Goal: Complete application form: Complete application form

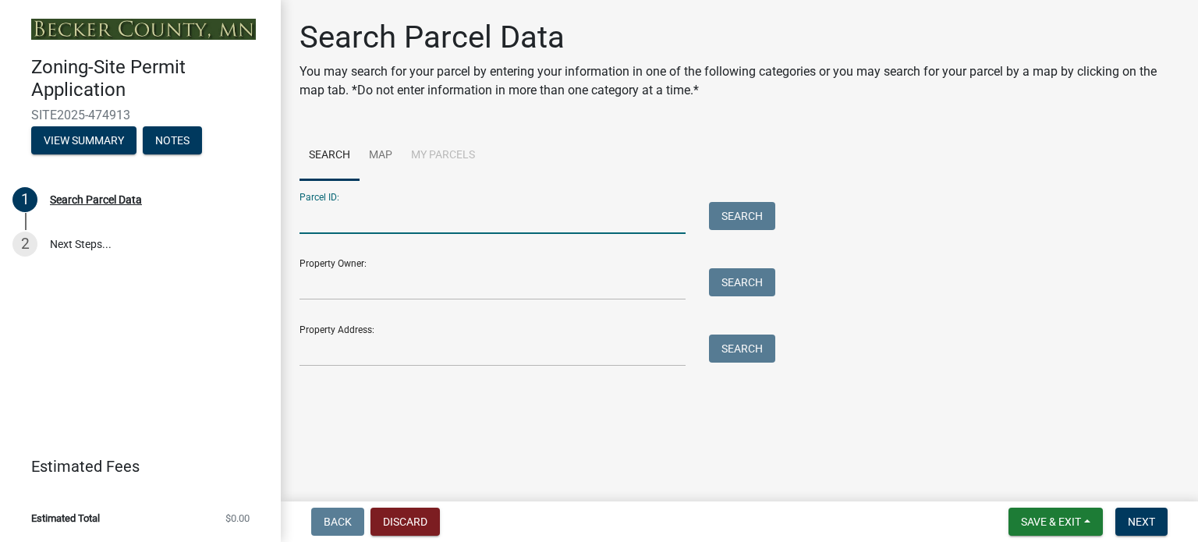
click at [346, 208] on input "Parcel ID:" at bounding box center [492, 218] width 386 height 32
type input "02.0321.013"
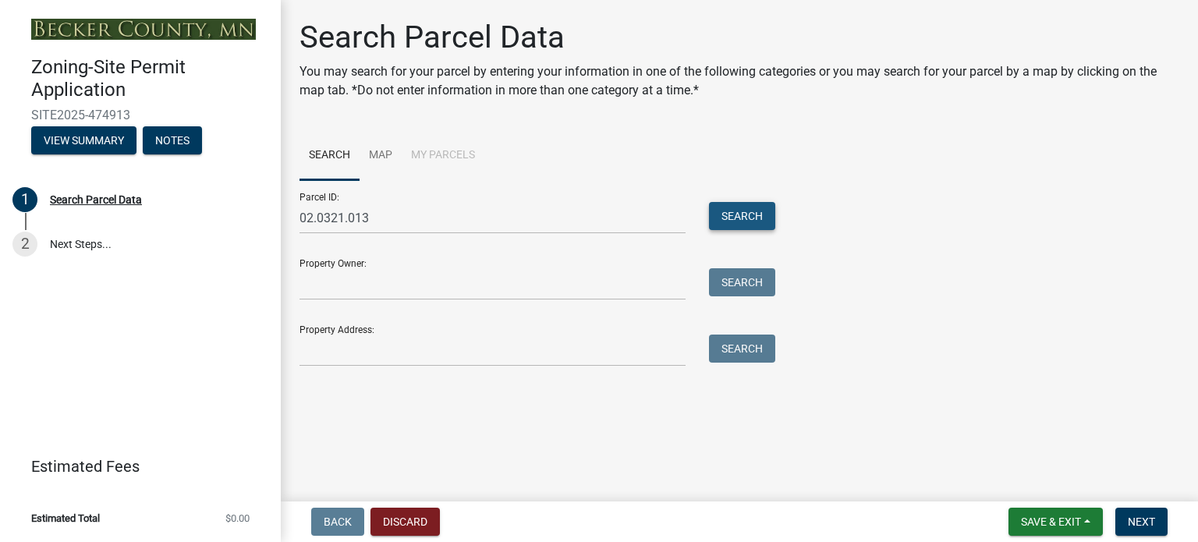
click at [732, 205] on button "Search" at bounding box center [742, 216] width 66 height 28
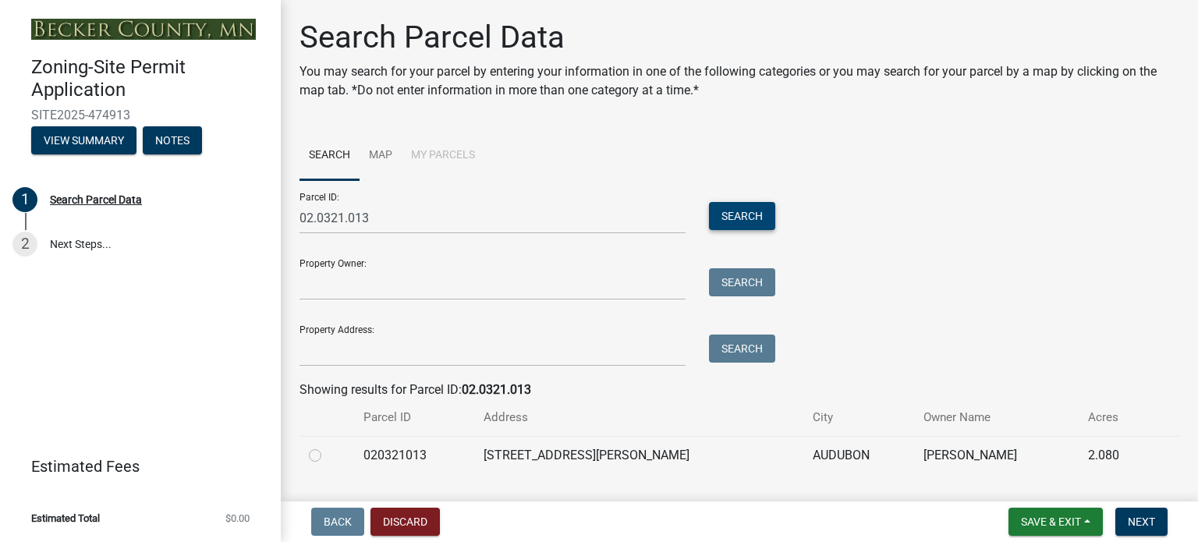
scroll to position [39, 0]
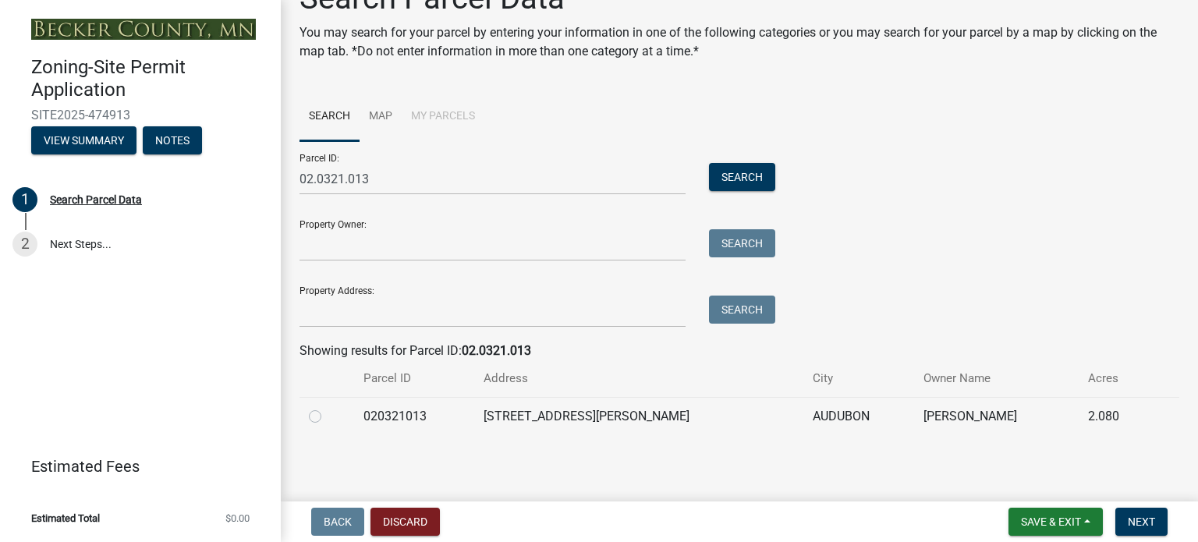
click at [308, 419] on td at bounding box center [326, 416] width 55 height 38
click at [327, 407] on label at bounding box center [327, 407] width 0 height 0
click at [327, 417] on input "radio" at bounding box center [332, 412] width 10 height 10
radio input "true"
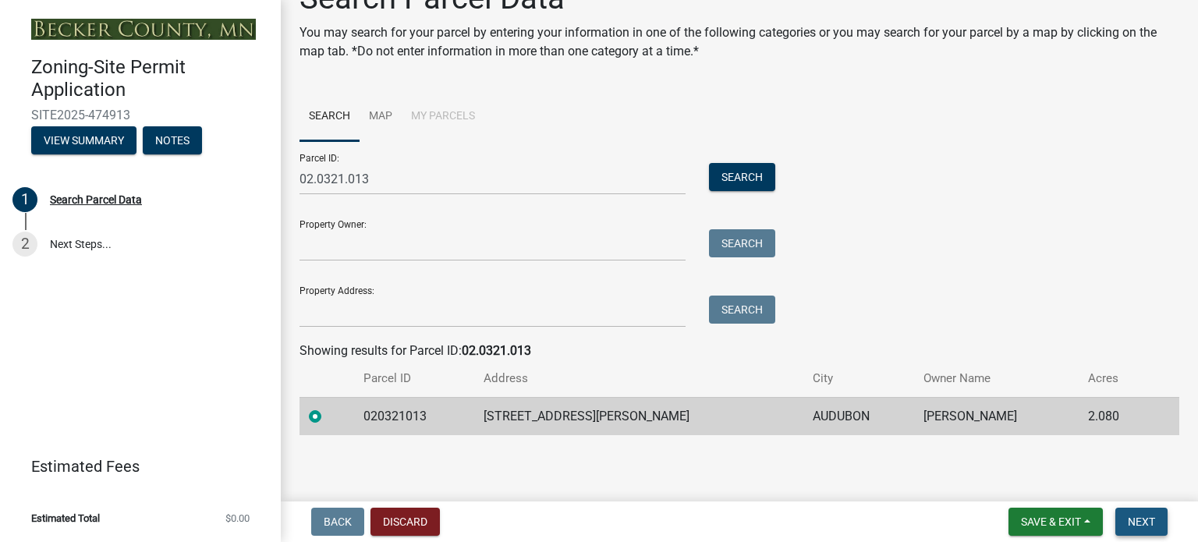
click at [1130, 522] on span "Next" at bounding box center [1140, 521] width 27 height 12
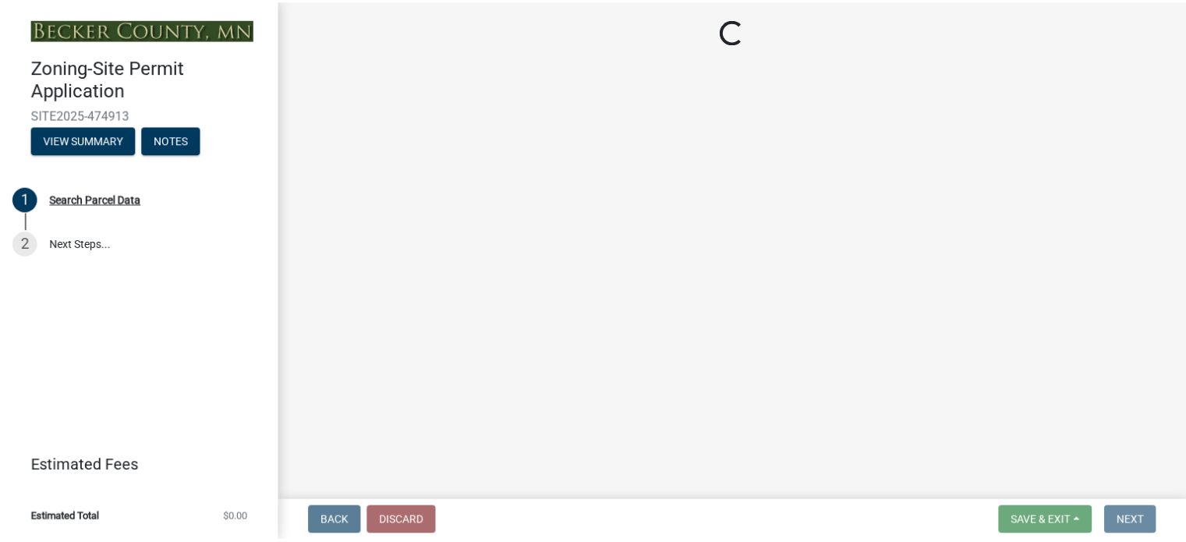
scroll to position [0, 0]
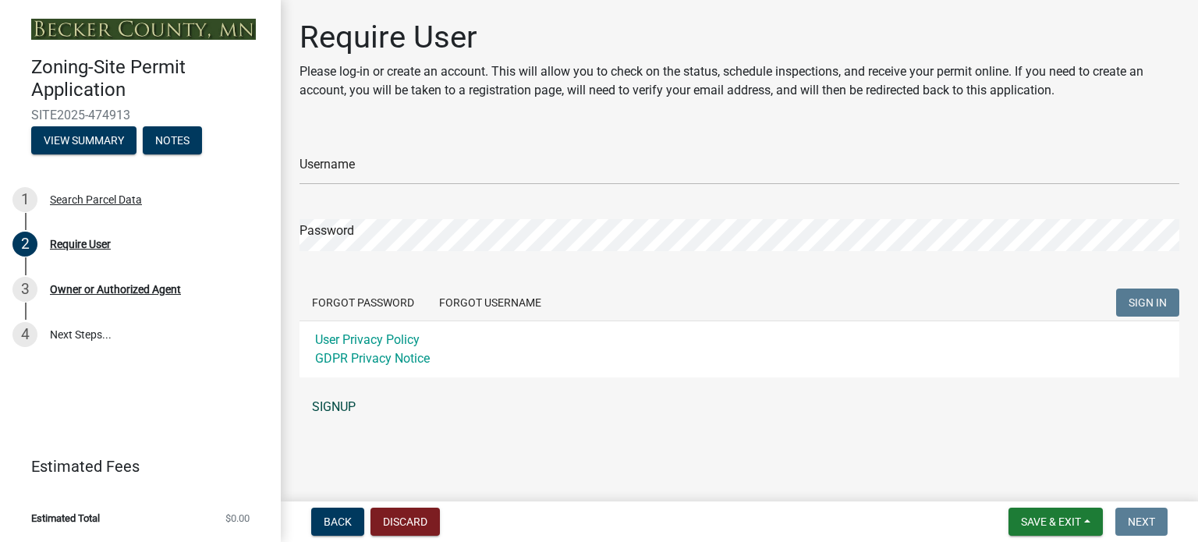
click at [332, 407] on link "SIGNUP" at bounding box center [738, 406] width 879 height 31
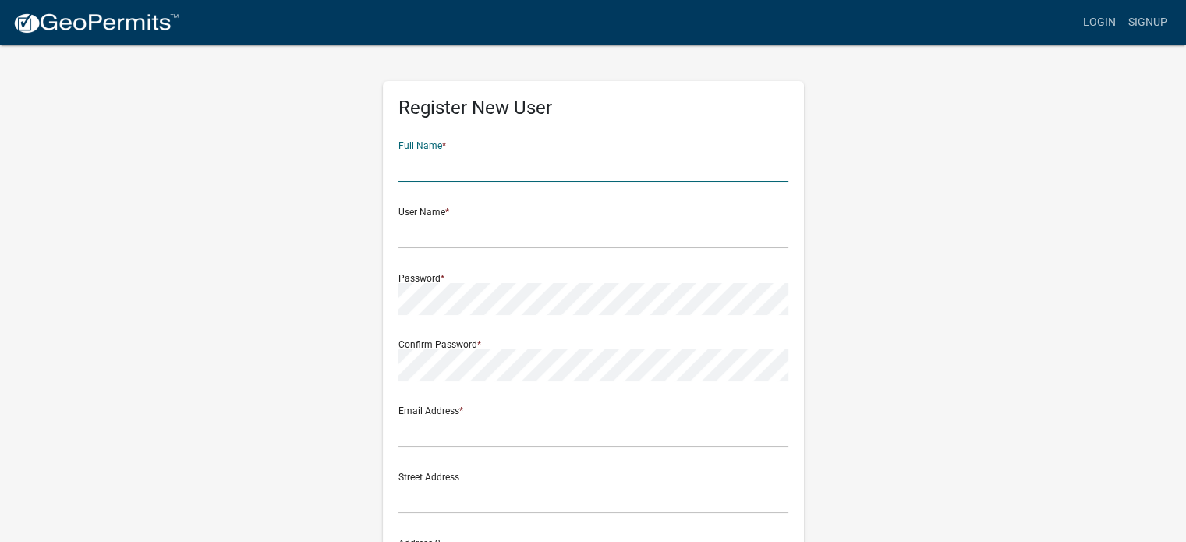
click at [429, 171] on input "text" at bounding box center [593, 166] width 390 height 32
type input "Dean Nelson"
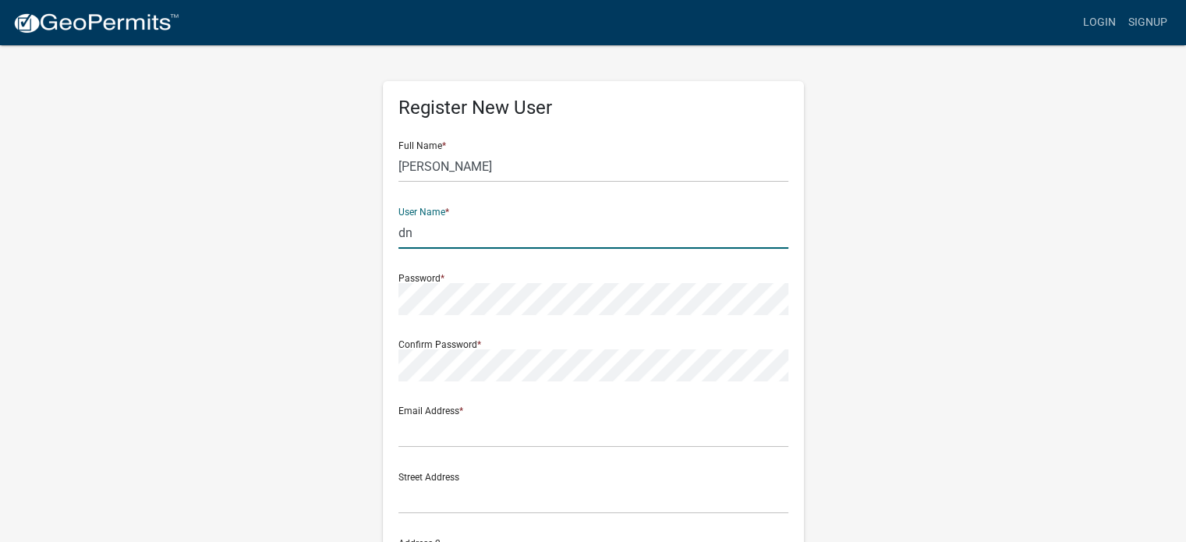
type input "d"
type input "[PERSON_NAME][EMAIL_ADDRESS][DOMAIN_NAME]"
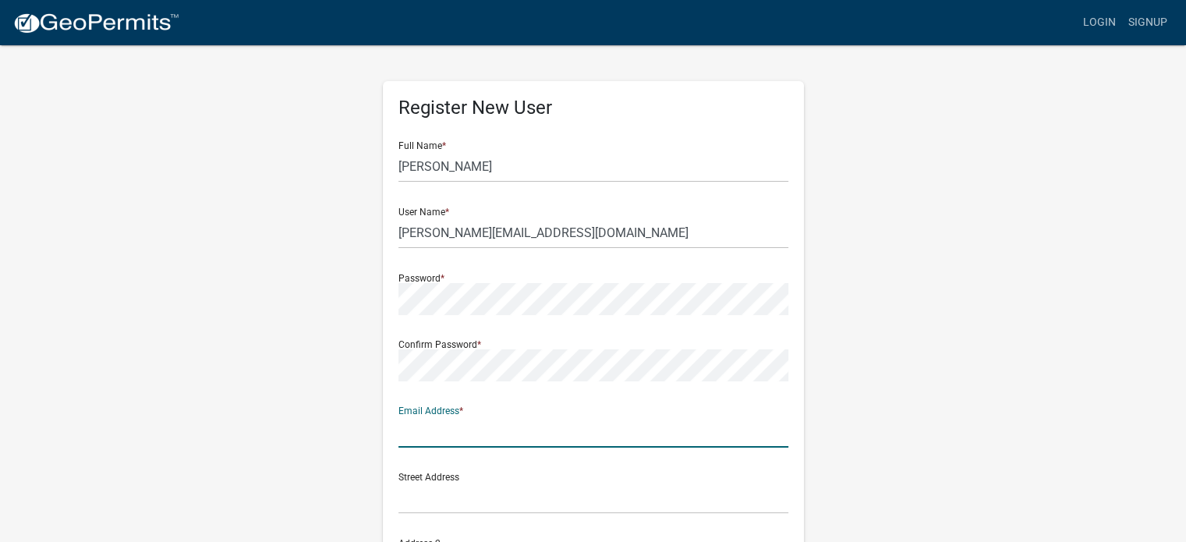
click at [442, 438] on input "text" at bounding box center [593, 432] width 390 height 32
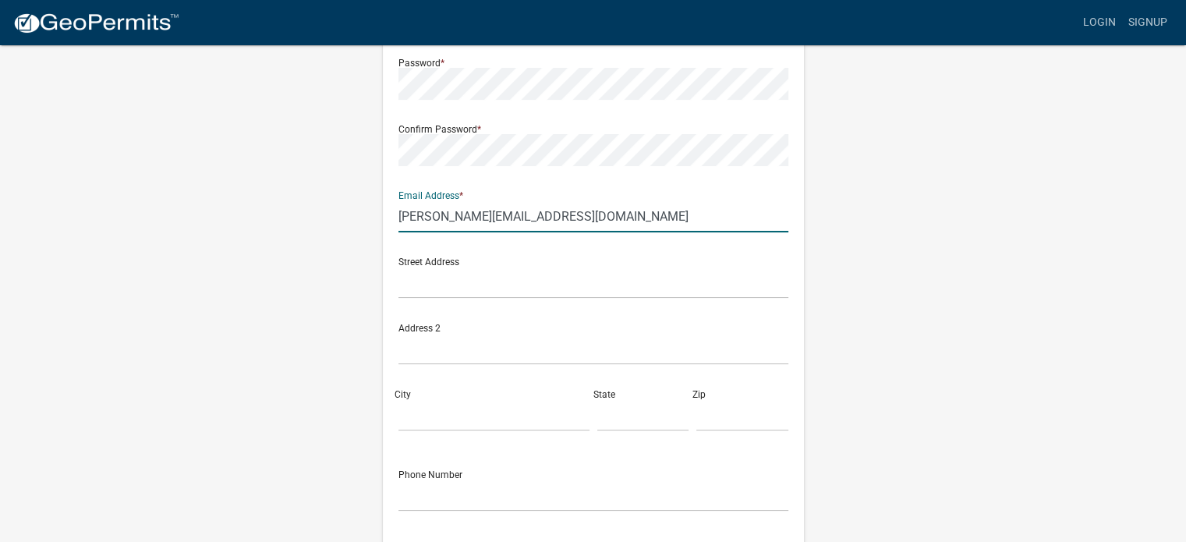
scroll to position [234, 0]
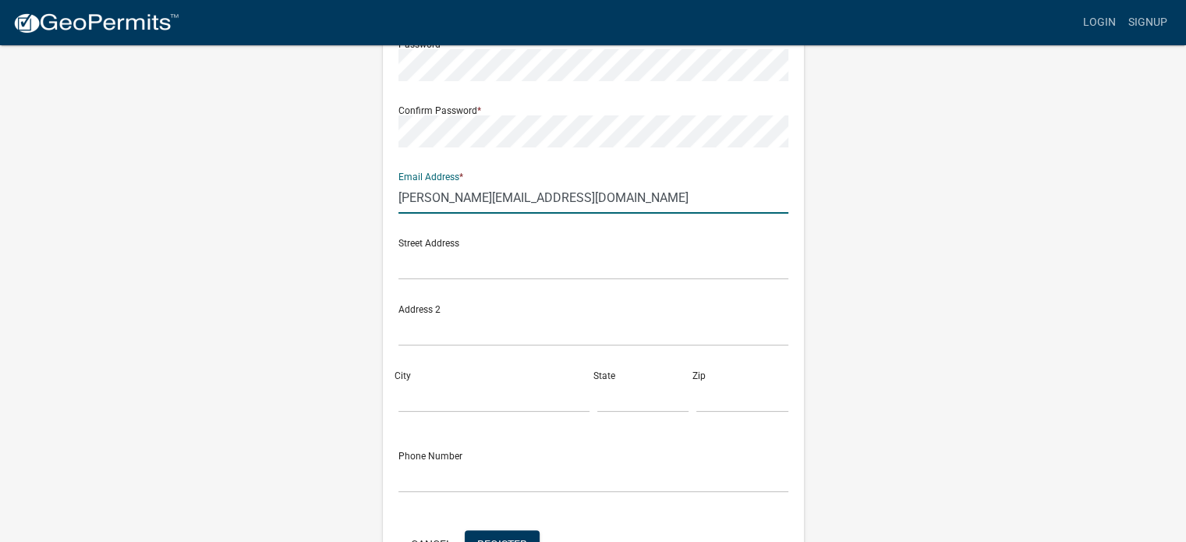
type input "[PERSON_NAME][EMAIL_ADDRESS][DOMAIN_NAME]"
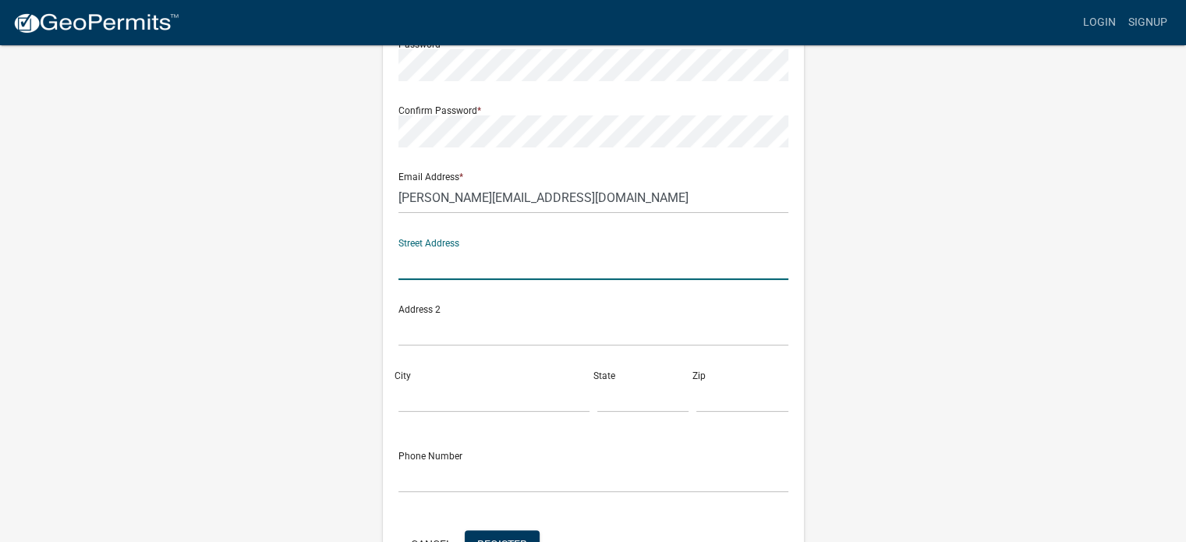
click at [427, 264] on input "text" at bounding box center [593, 264] width 390 height 32
type input "19266 Sherman Shores Rd"
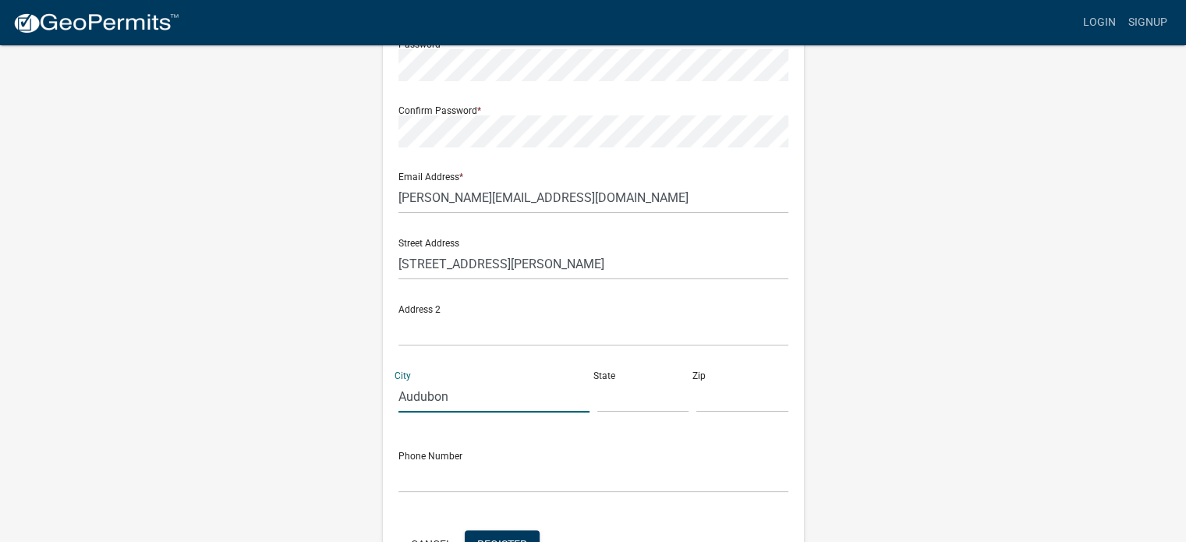
type input "Audubon"
type input "MN"
type input "56711"
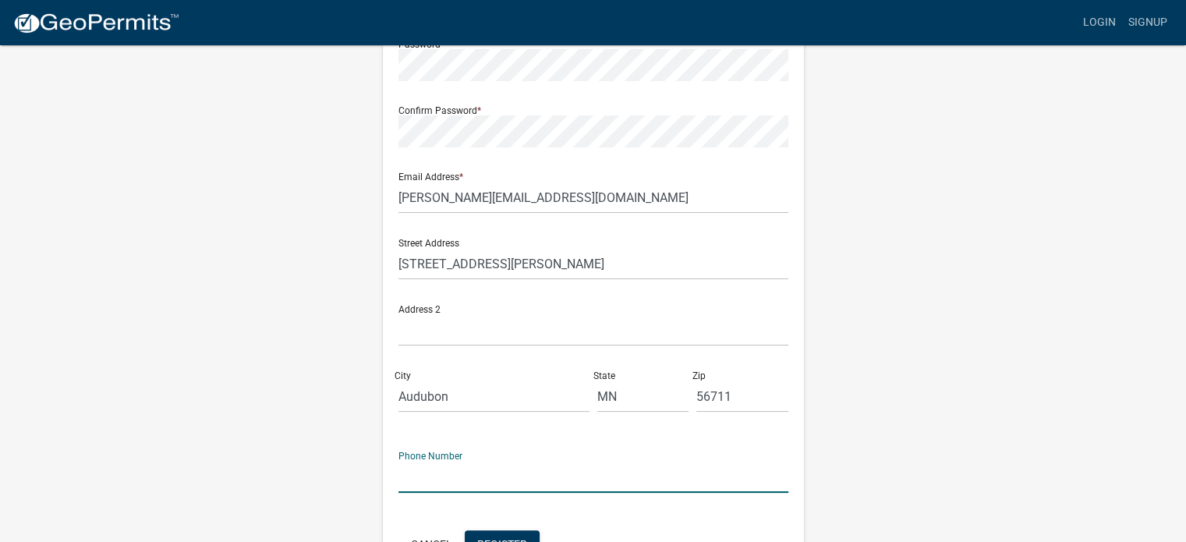
click at [454, 466] on input "text" at bounding box center [593, 477] width 390 height 32
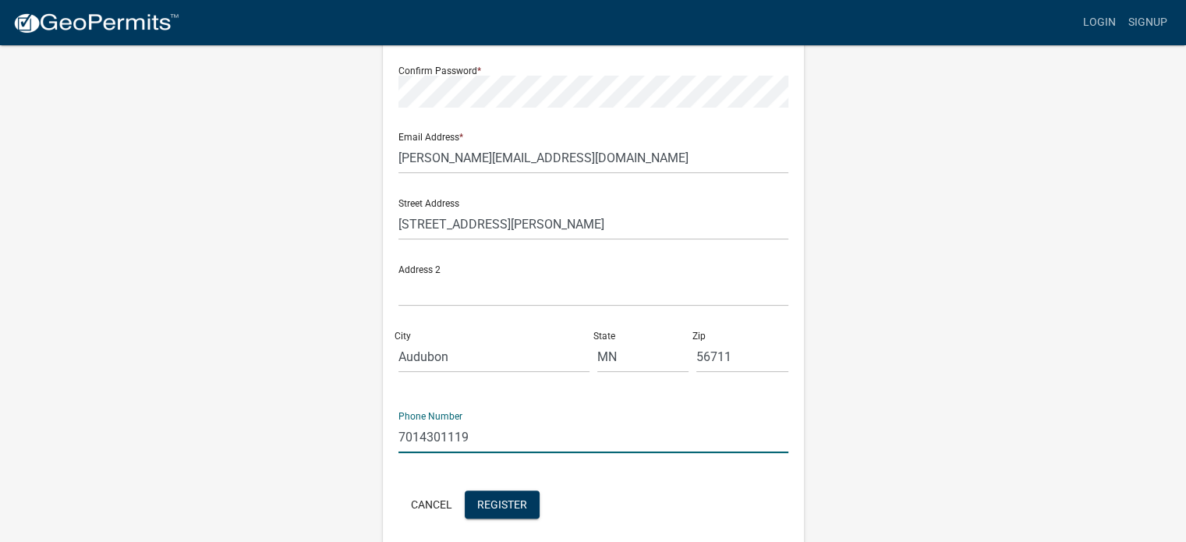
scroll to position [312, 0]
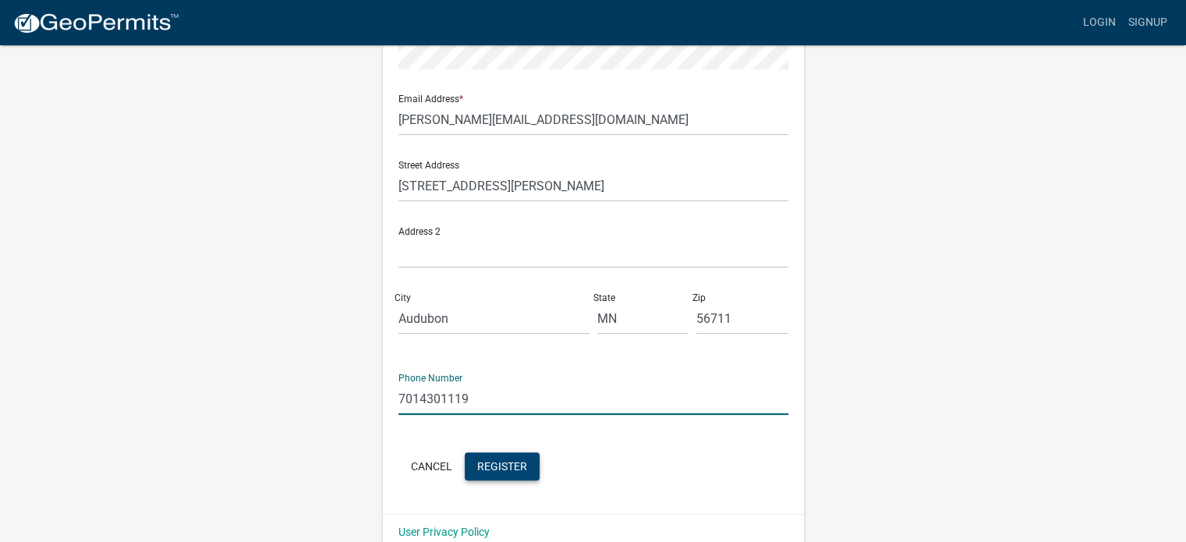
type input "7014301119"
click at [526, 471] on button "Register" at bounding box center [502, 466] width 75 height 28
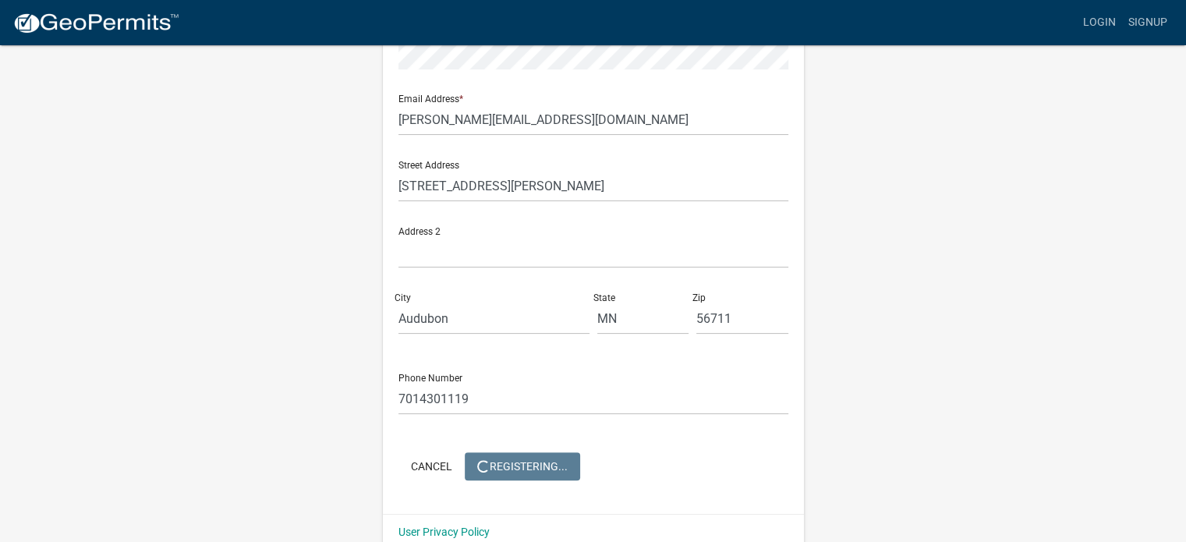
scroll to position [0, 0]
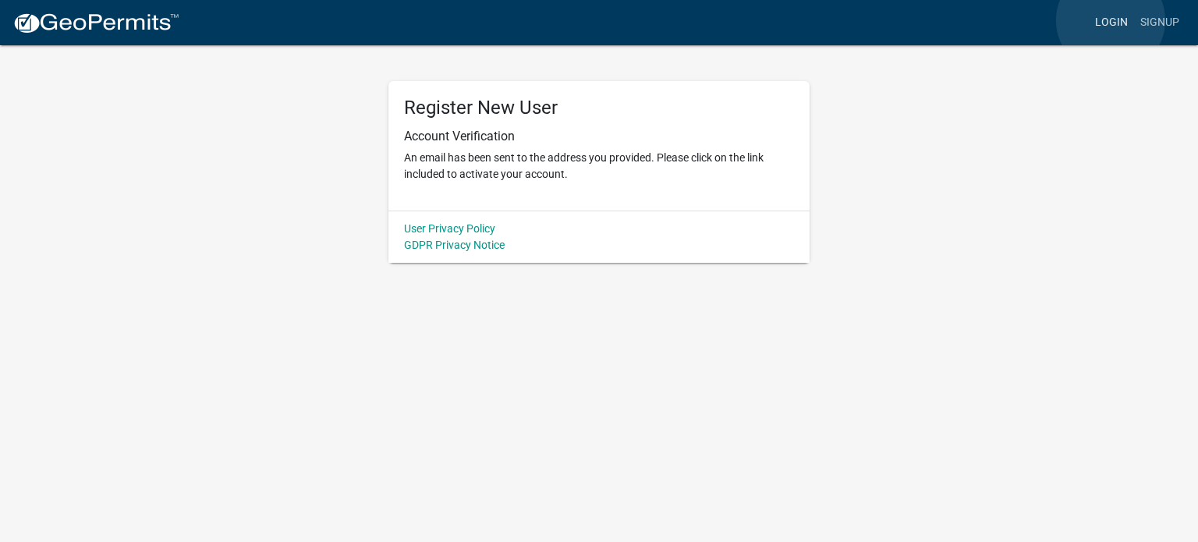
click at [1110, 20] on link "Login" at bounding box center [1110, 23] width 45 height 30
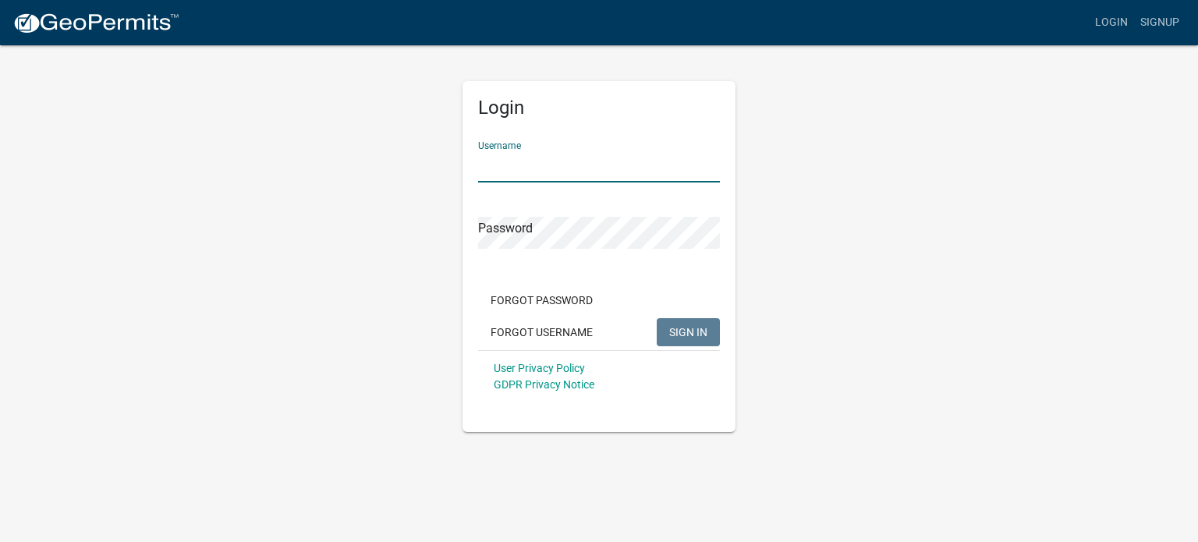
click at [535, 163] on input "Username" at bounding box center [599, 166] width 242 height 32
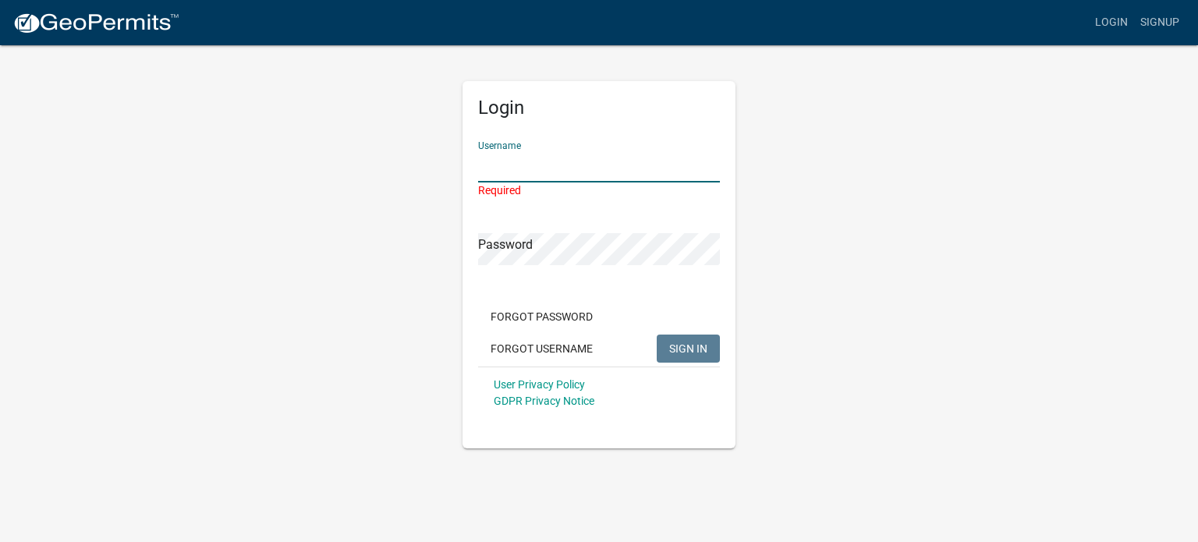
type input "[PERSON_NAME][EMAIL_ADDRESS][DOMAIN_NAME]"
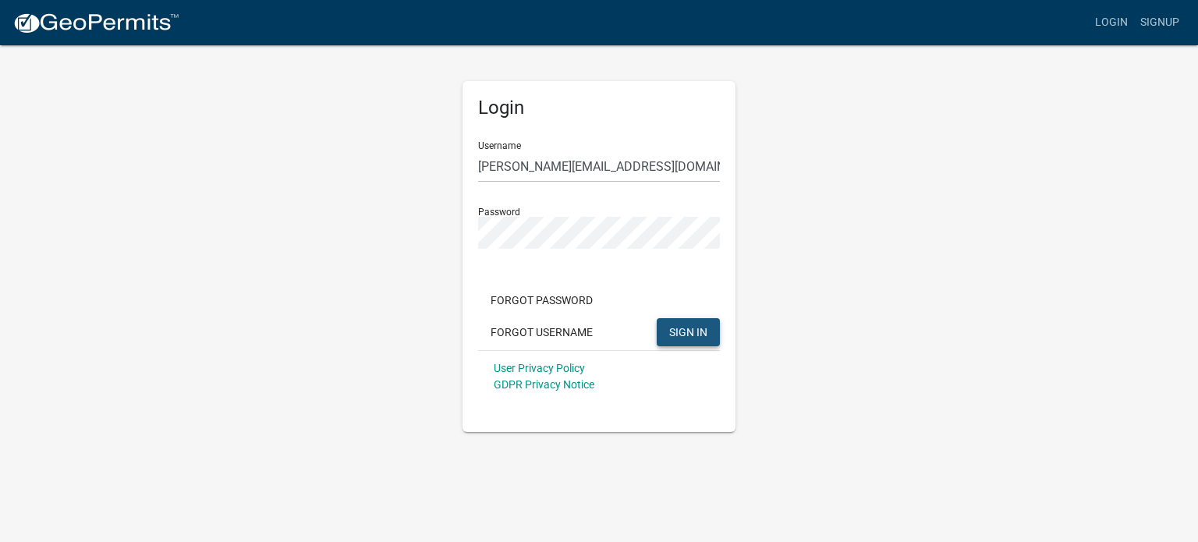
click at [667, 333] on button "SIGN IN" at bounding box center [687, 332] width 63 height 28
click at [465, 236] on div "Login Username melanie@rrv.net Password Forgot Password Forgot Username SIGN IN…" at bounding box center [598, 256] width 273 height 351
click at [956, 242] on div "Login Username melanie@rrv.net Password Forgot Password Forgot Username SIGN IN…" at bounding box center [598, 238] width 889 height 388
click at [674, 333] on span "SIGN IN" at bounding box center [688, 331] width 38 height 12
click at [1166, 28] on link "Signup" at bounding box center [1159, 23] width 51 height 30
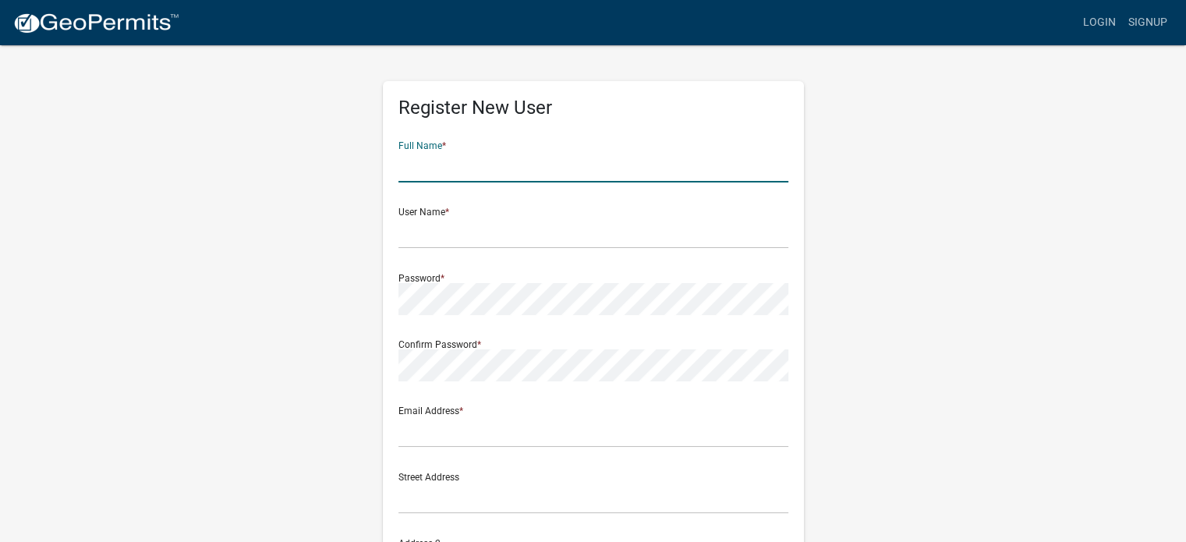
click at [441, 162] on input "text" at bounding box center [593, 166] width 390 height 32
type input "Dean Nelson"
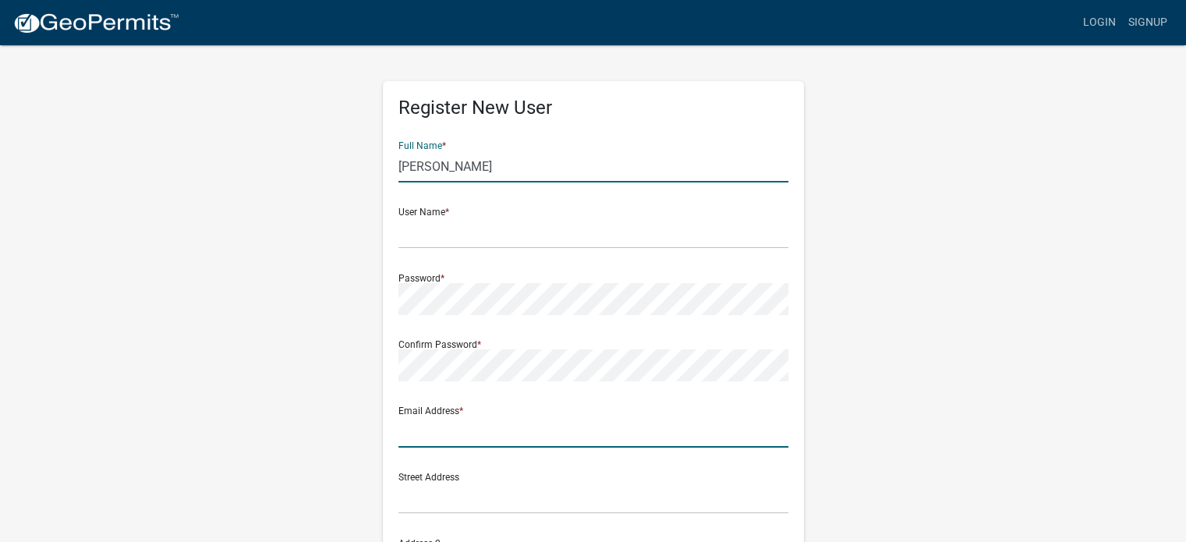
type input "[PERSON_NAME][EMAIL_ADDRESS][DOMAIN_NAME]"
type input "19266 Sherman Shores Rd"
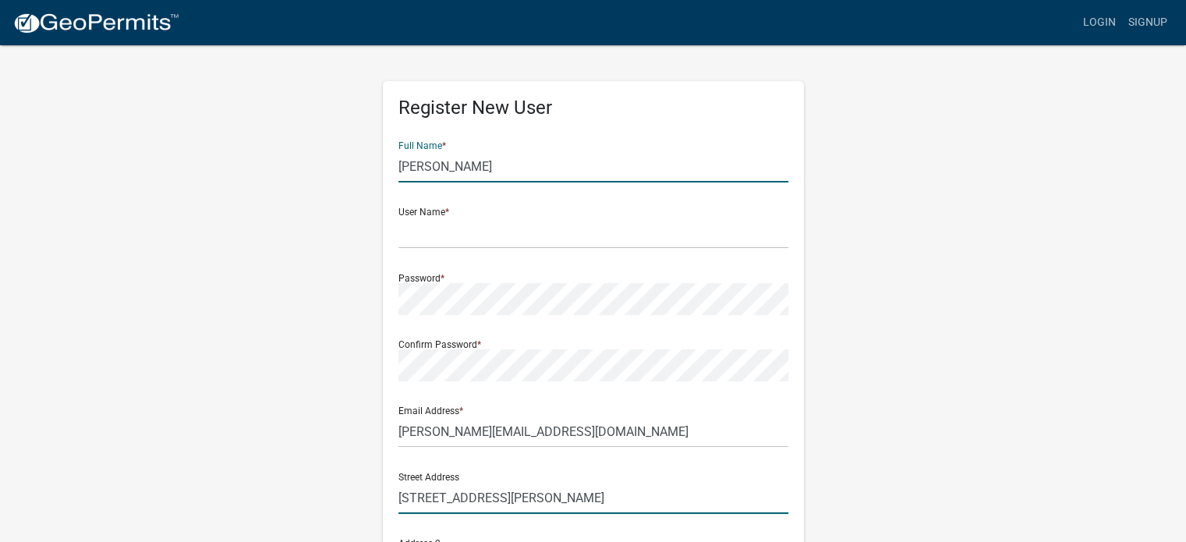
type input "Audubon"
type input "MN"
type input "56711"
type input "7014301119"
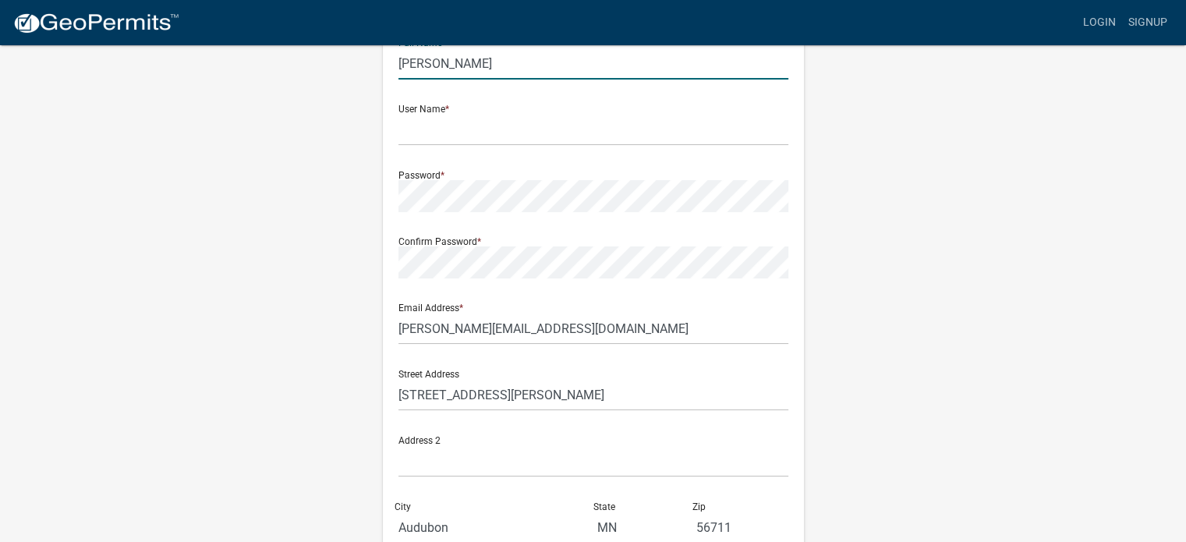
scroll to position [78, 0]
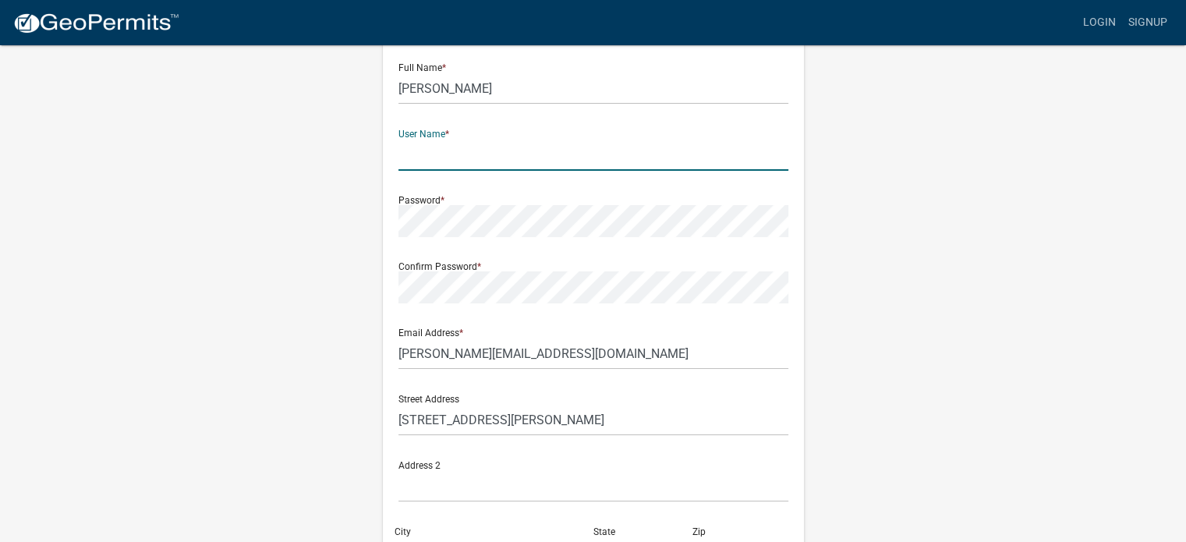
click at [421, 154] on input "text" at bounding box center [593, 155] width 390 height 32
type input "[PERSON_NAME][EMAIL_ADDRESS][DOMAIN_NAME]"
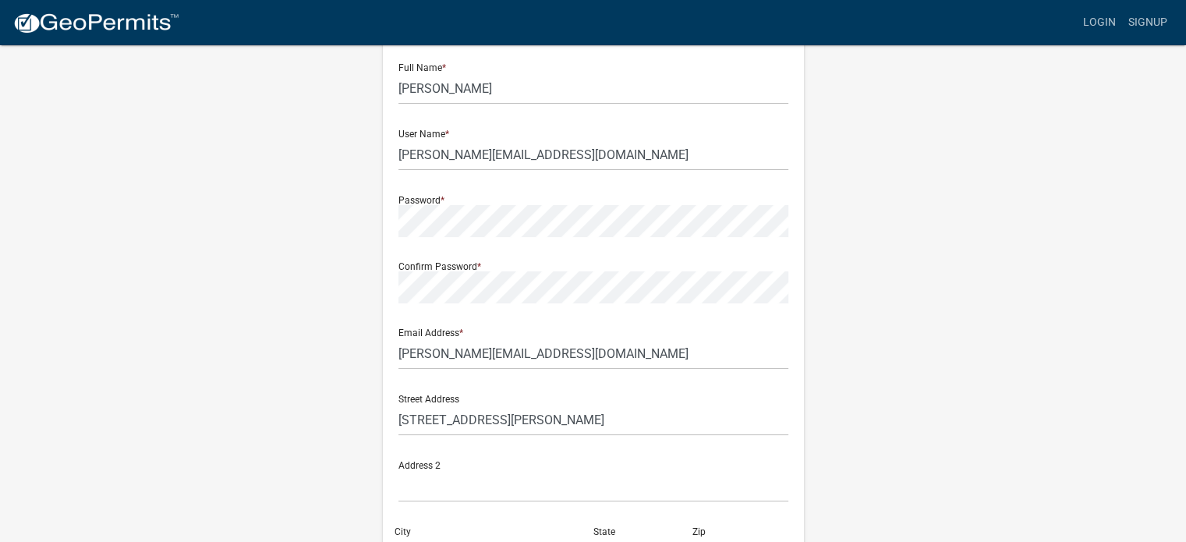
click at [927, 326] on div "Register New User Full Name * Dean Nelson User Name * melanie@rrv.net Password …" at bounding box center [593, 383] width 889 height 834
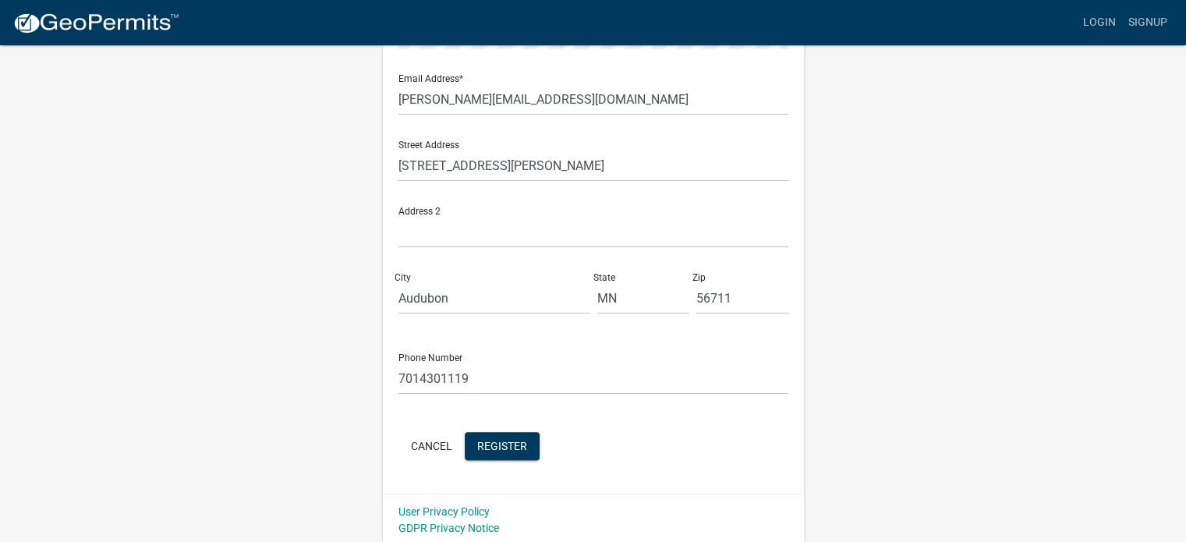
scroll to position [335, 0]
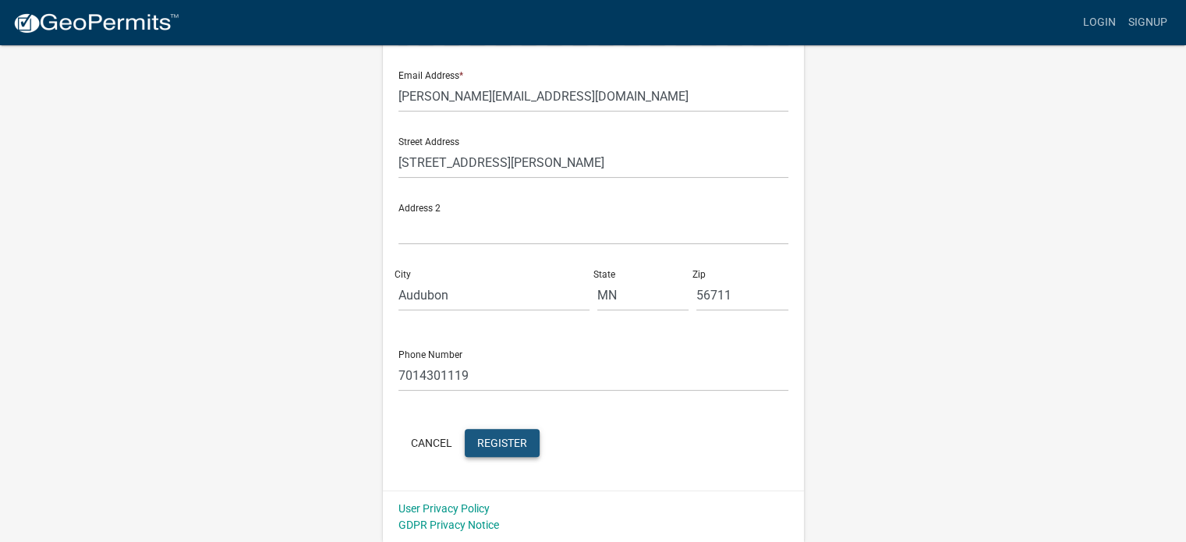
click at [511, 432] on button "Register" at bounding box center [502, 443] width 75 height 28
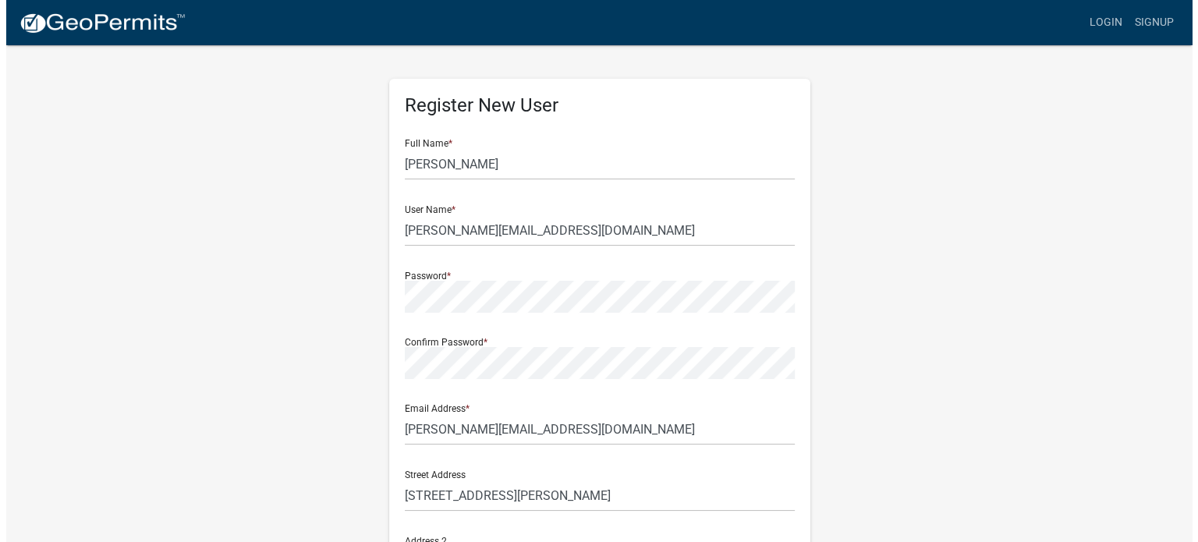
scroll to position [0, 0]
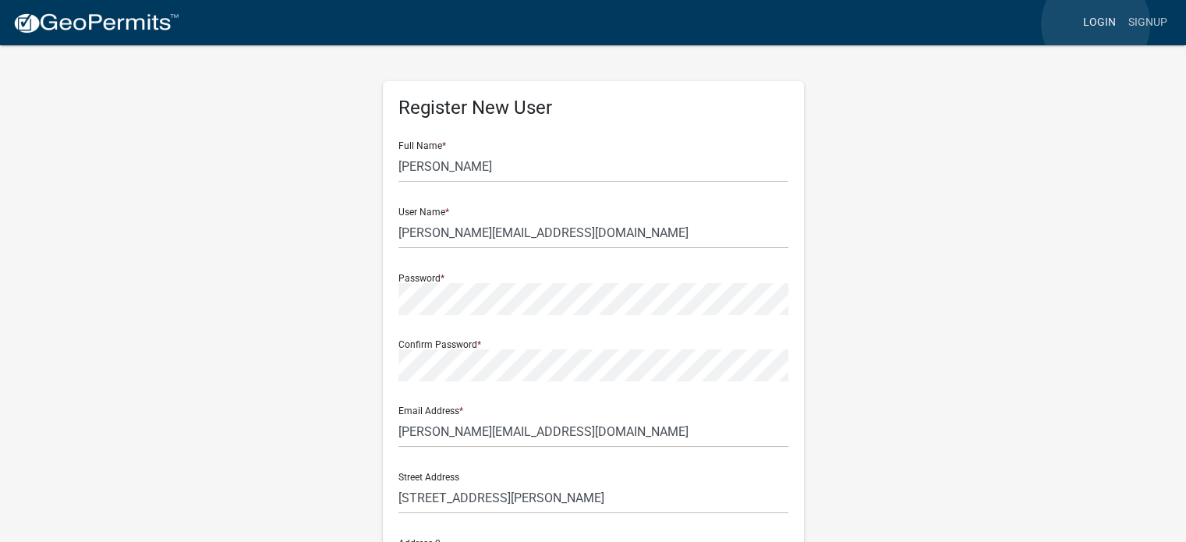
click at [1095, 24] on link "Login" at bounding box center [1099, 23] width 45 height 30
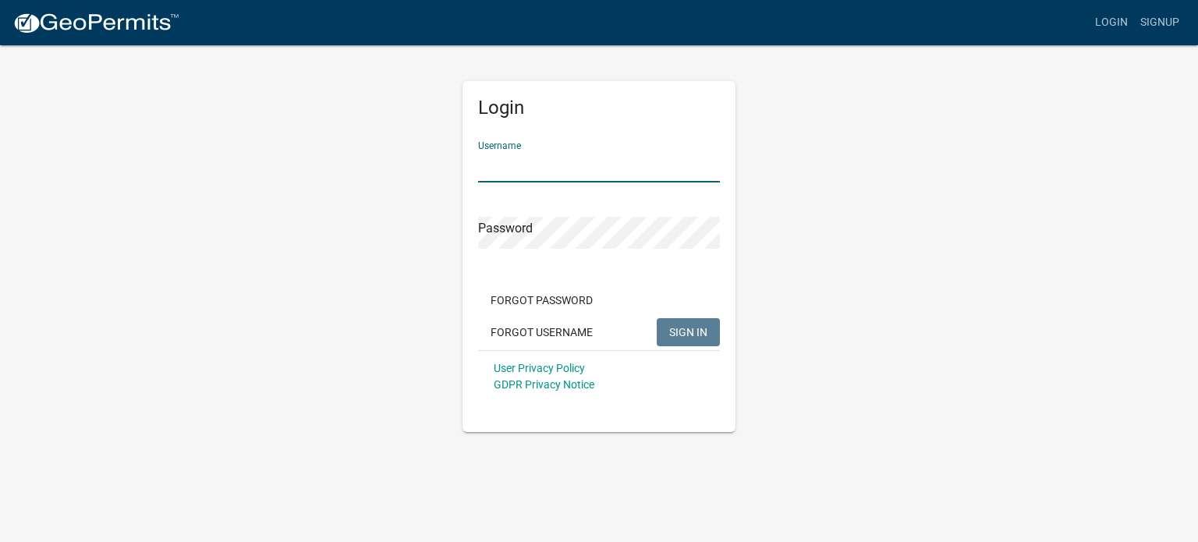
click at [554, 172] on input "Username" at bounding box center [599, 166] width 242 height 32
type input "[PERSON_NAME][EMAIL_ADDRESS][DOMAIN_NAME]"
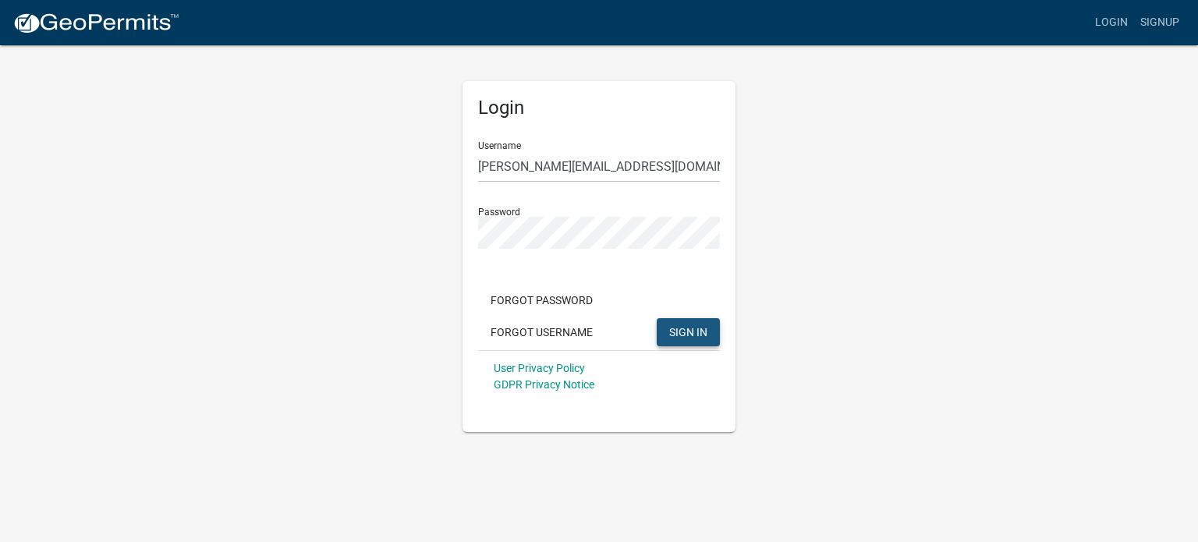
click at [677, 327] on span "SIGN IN" at bounding box center [688, 331] width 38 height 12
click at [568, 296] on button "Forgot Password" at bounding box center [541, 300] width 127 height 28
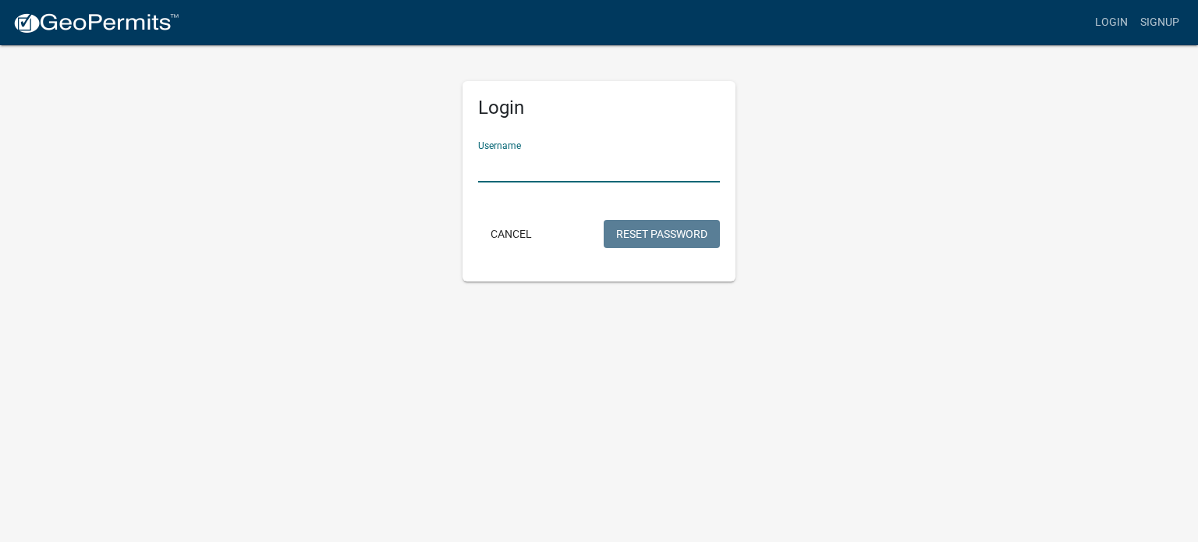
click at [513, 164] on input "Username" at bounding box center [599, 166] width 242 height 32
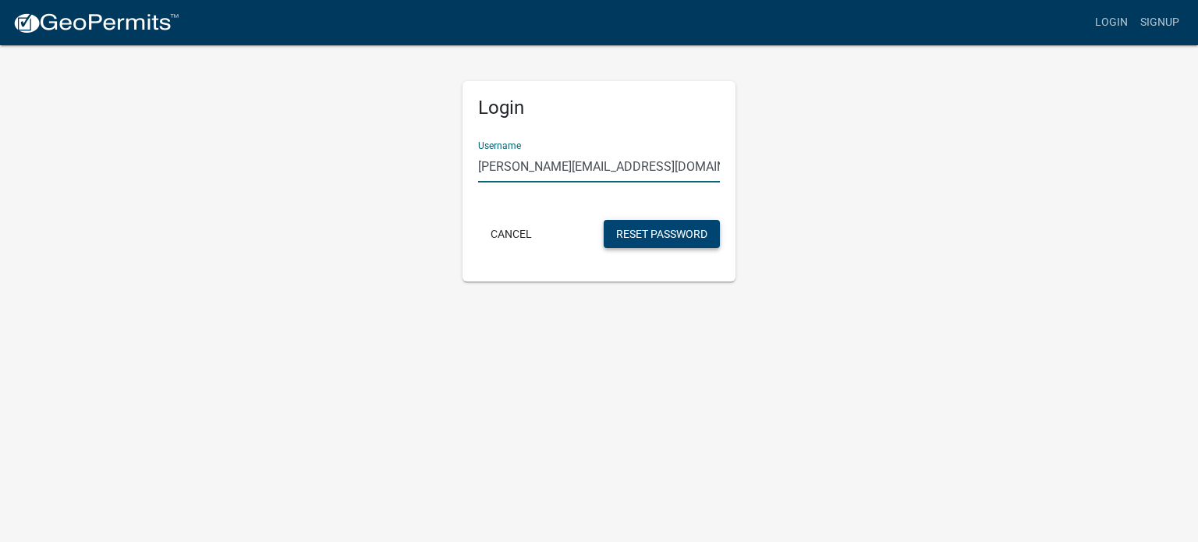
type input "[PERSON_NAME][EMAIL_ADDRESS][DOMAIN_NAME]"
click at [677, 224] on button "Reset Password" at bounding box center [661, 234] width 116 height 28
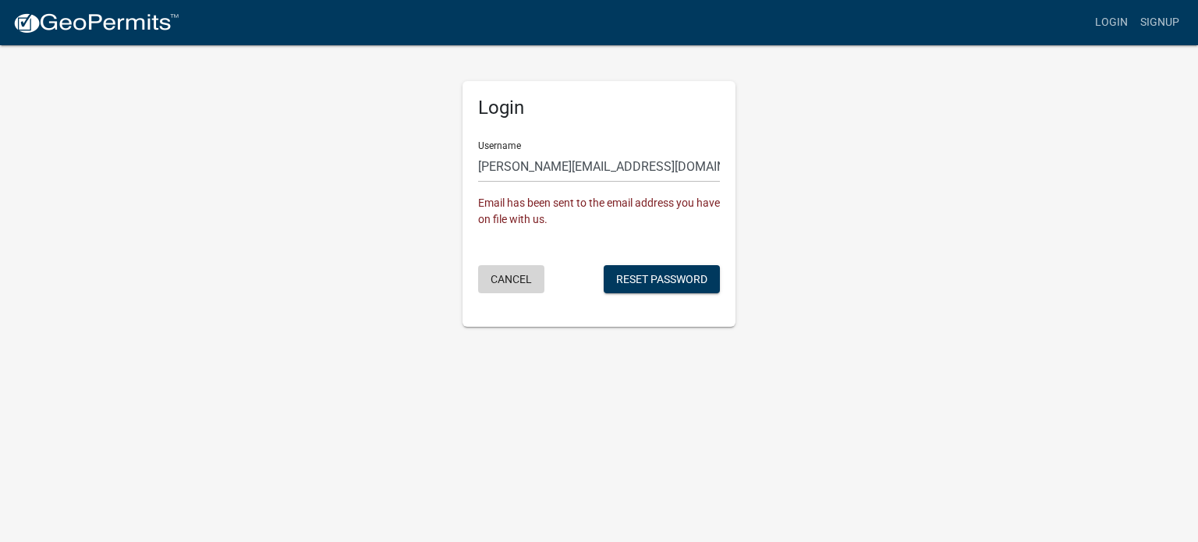
click at [513, 278] on button "Cancel" at bounding box center [511, 279] width 66 height 28
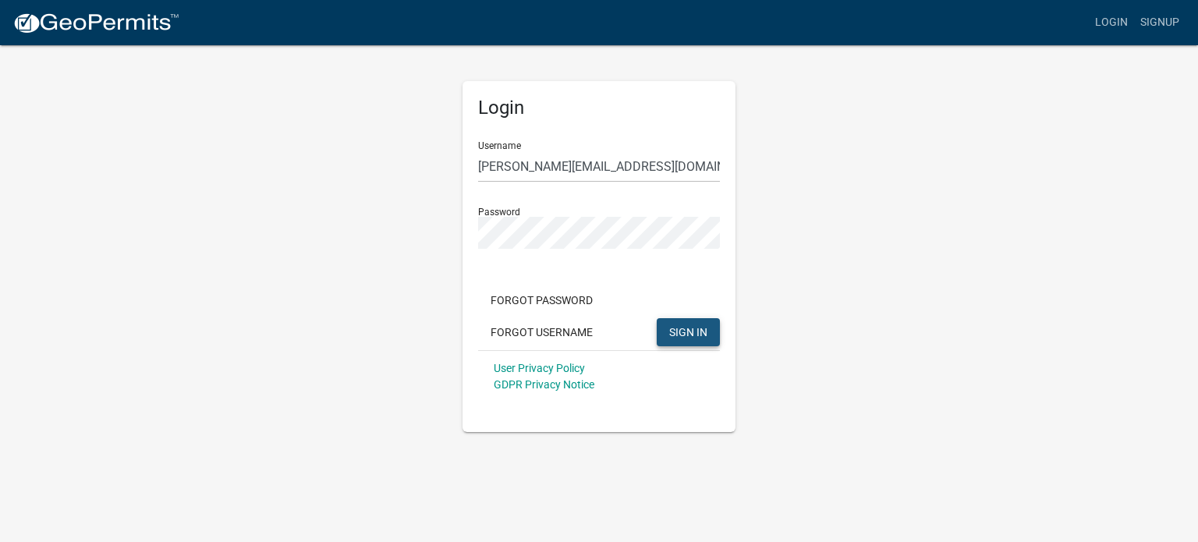
click at [688, 326] on span "SIGN IN" at bounding box center [688, 331] width 38 height 12
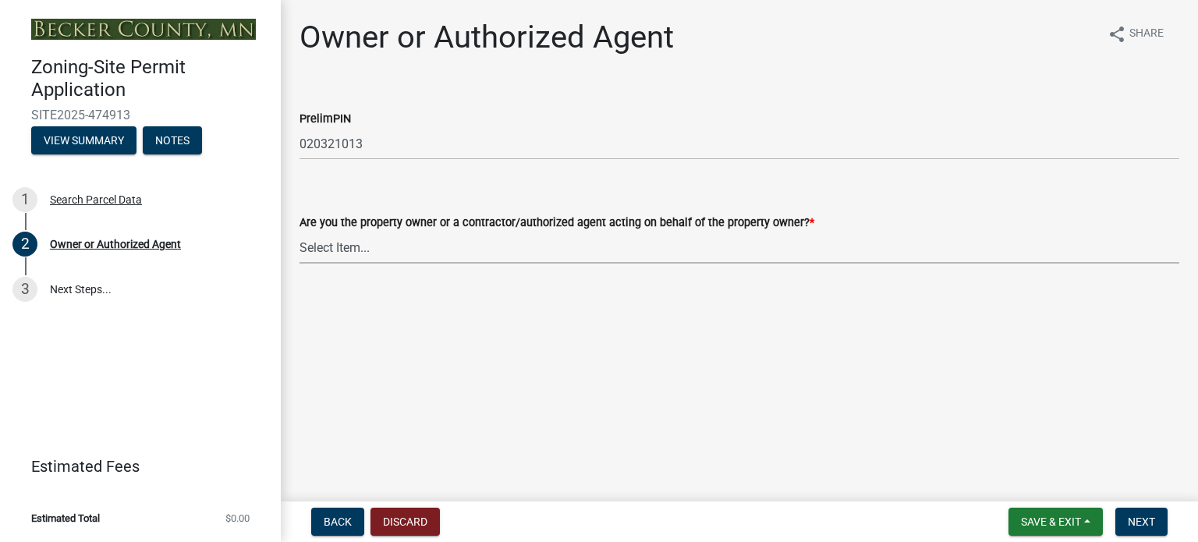
click at [334, 249] on select "Select Item... Property Owner Authorized Agent" at bounding box center [738, 248] width 879 height 32
click at [299, 232] on select "Select Item... Property Owner Authorized Agent" at bounding box center [738, 248] width 879 height 32
select select "3c674549-ed69-405f-b795-9fa3f7d47d9d"
click at [1147, 523] on span "Next" at bounding box center [1140, 521] width 27 height 12
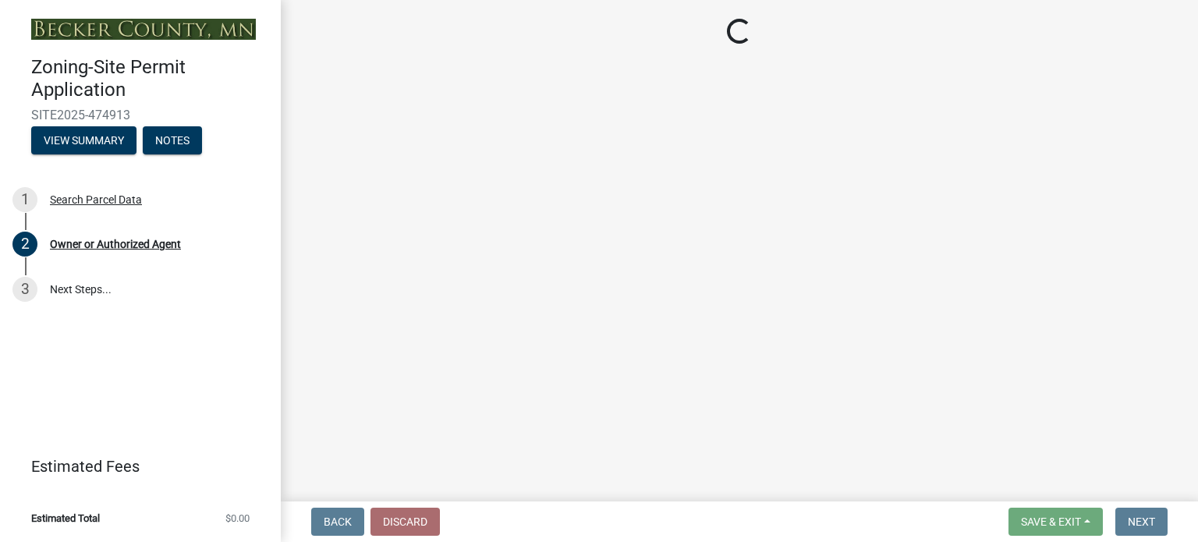
select select "85fc75ff-0121-4ad4-a39b-9ebe8e4a222b"
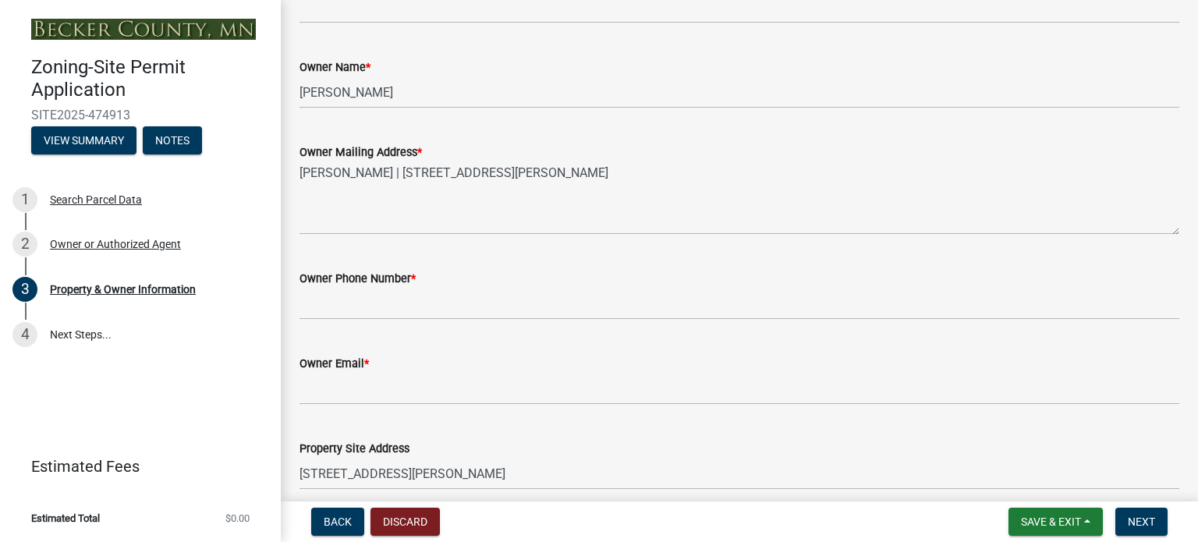
scroll to position [312, 0]
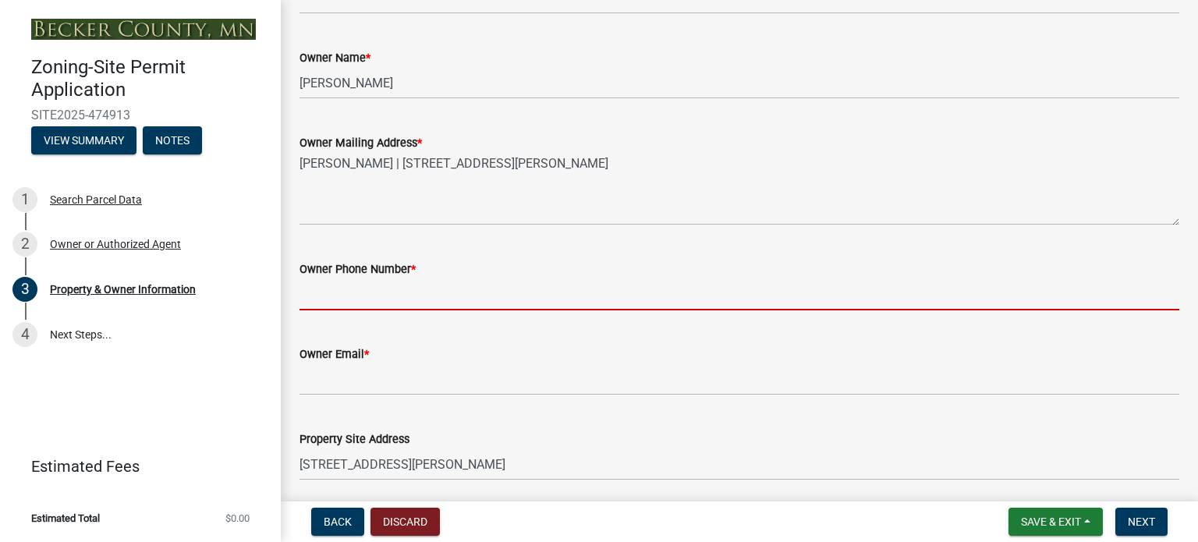
click at [398, 288] on input "Owner Phone Number *" at bounding box center [738, 294] width 879 height 32
type input "7014301119"
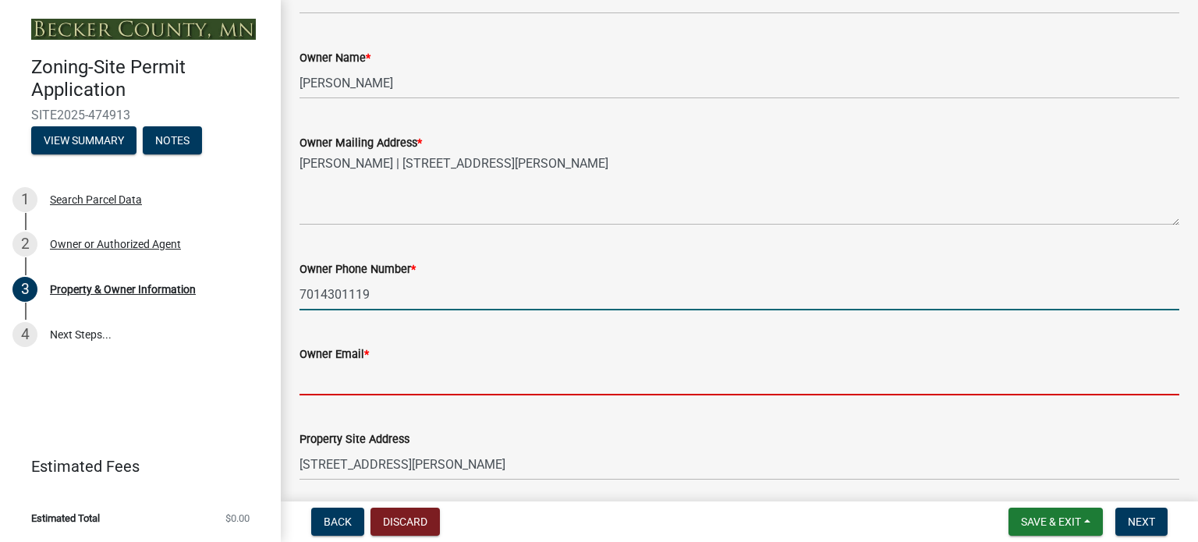
type input "[PERSON_NAME][EMAIL_ADDRESS][DOMAIN_NAME]"
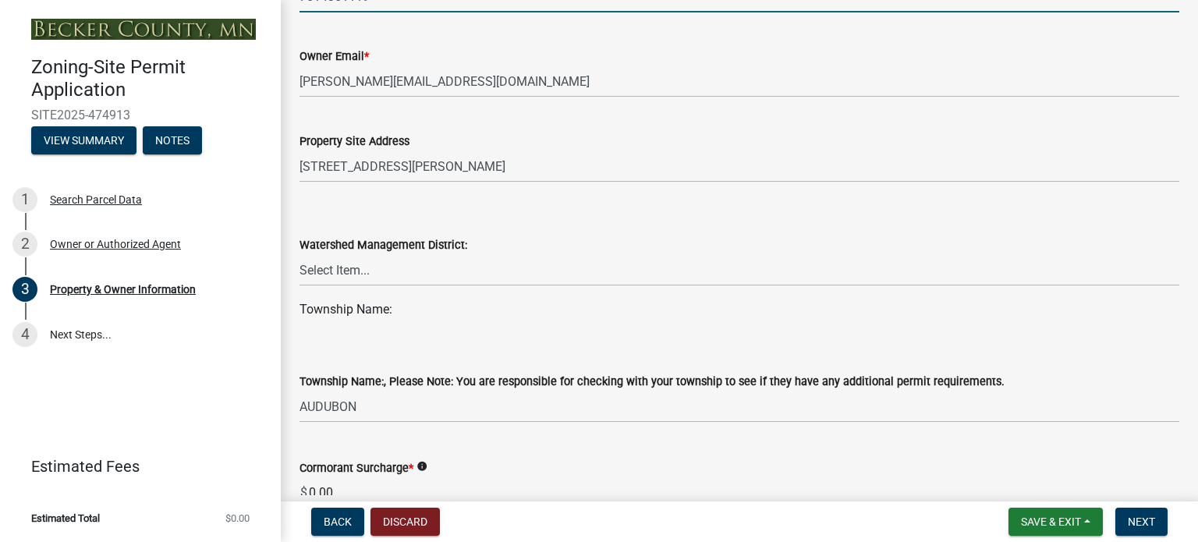
scroll to position [624, 0]
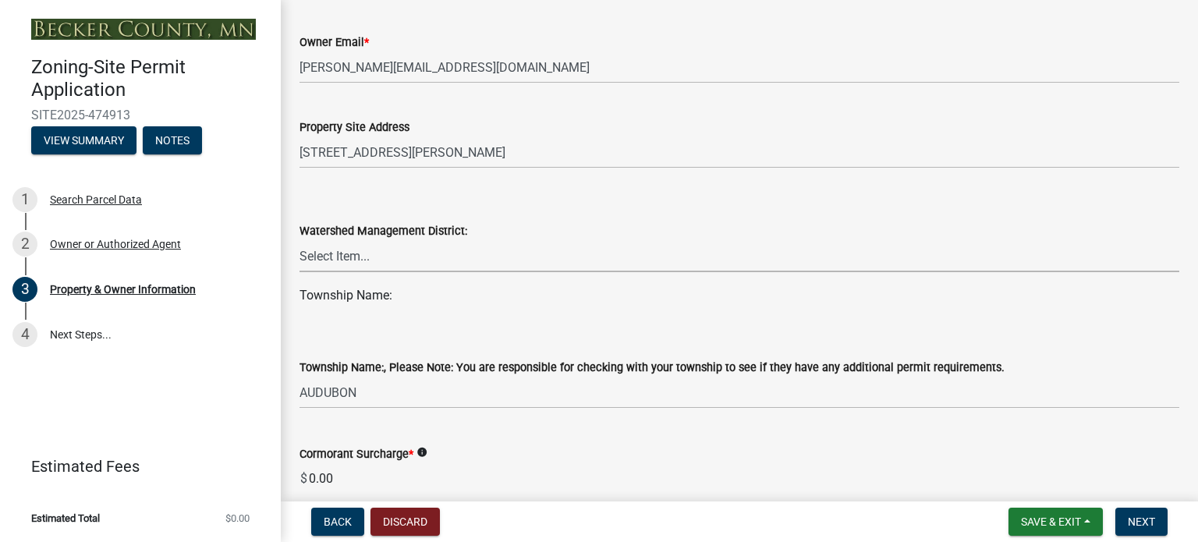
click at [395, 255] on select "Select Item... PELICAN RIVER WTRSHD BUFFALO WATERSHED CORMORANT WATERSHED WILD …" at bounding box center [738, 256] width 879 height 32
click at [588, 439] on div "Cormorant Surcharge * info $ 0.00" at bounding box center [738, 459] width 879 height 72
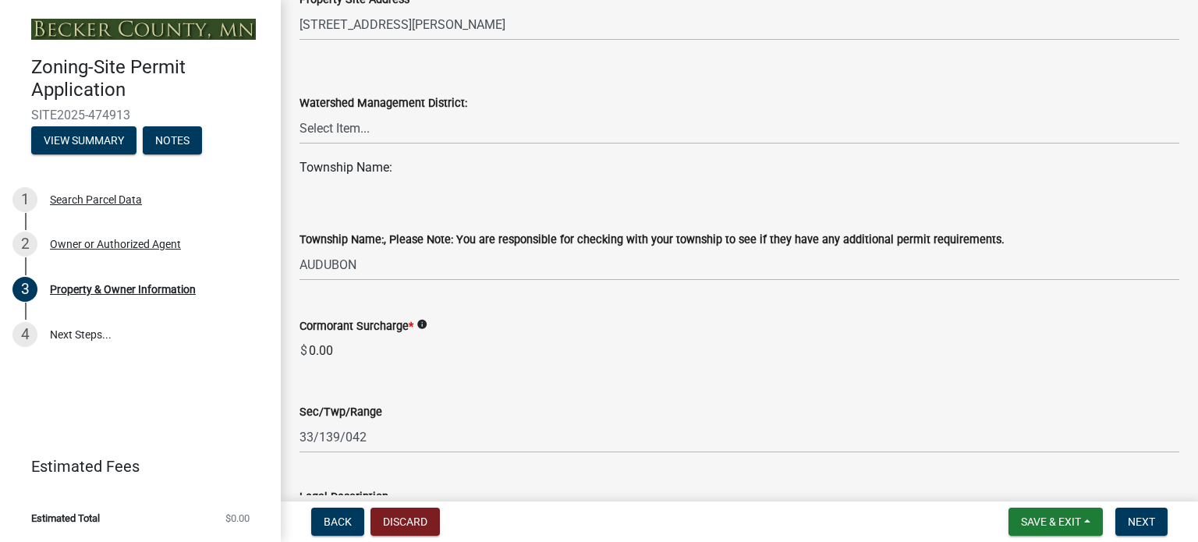
scroll to position [780, 0]
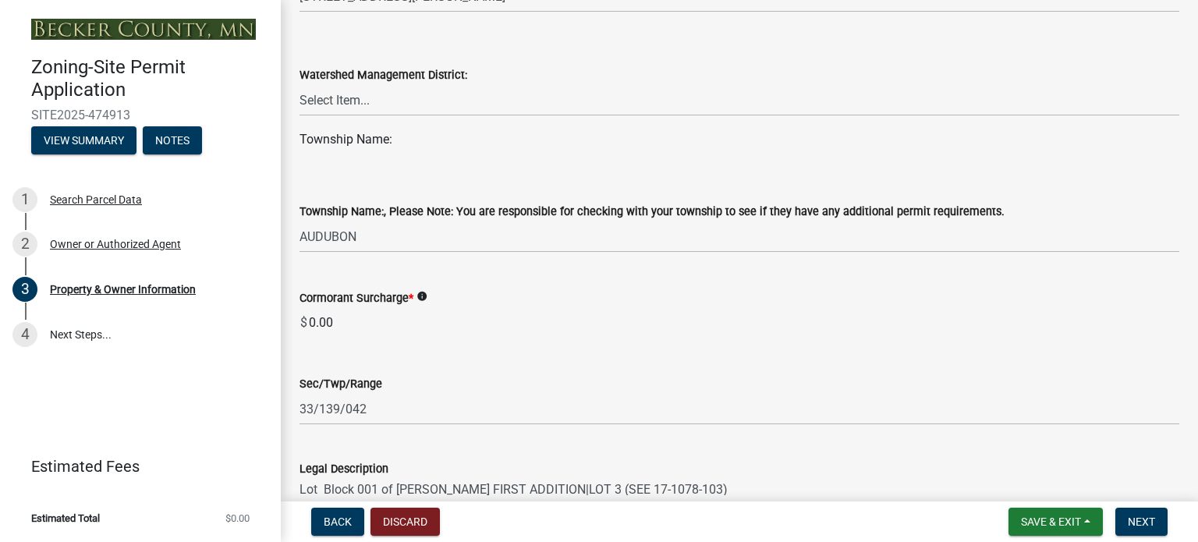
click at [412, 299] on span "*" at bounding box center [411, 298] width 5 height 13
click at [412, 307] on input "0.00" at bounding box center [743, 322] width 872 height 31
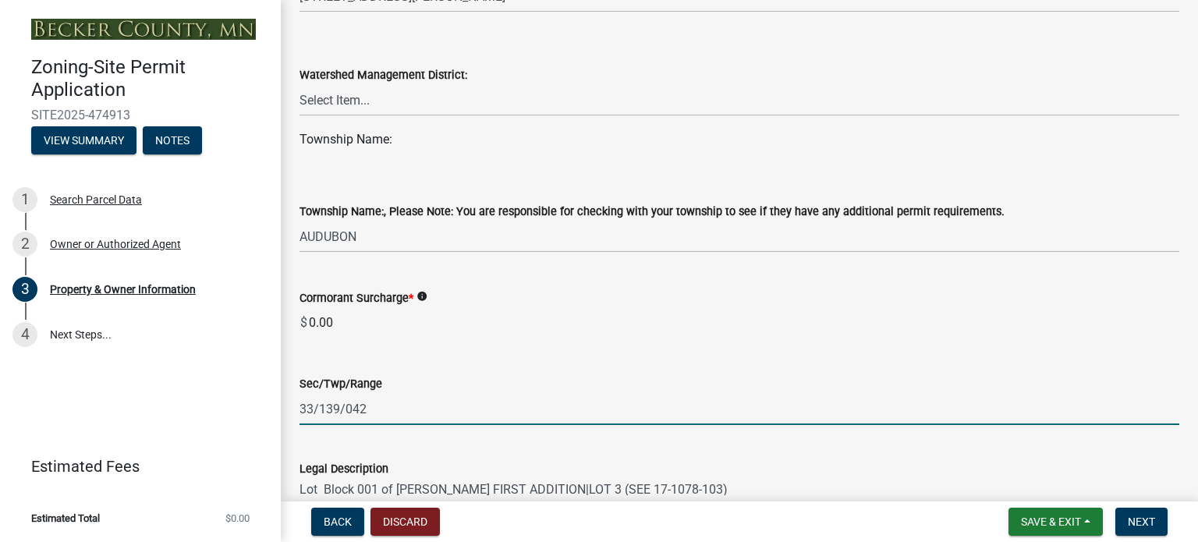
click at [518, 400] on input "33/139/042" at bounding box center [738, 409] width 879 height 32
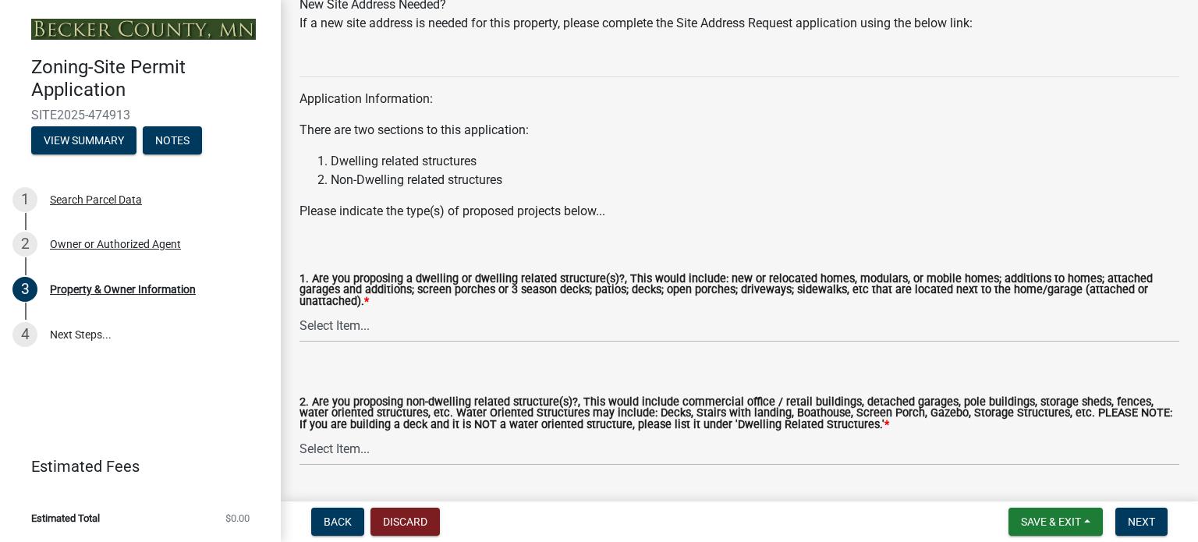
scroll to position [1604, 0]
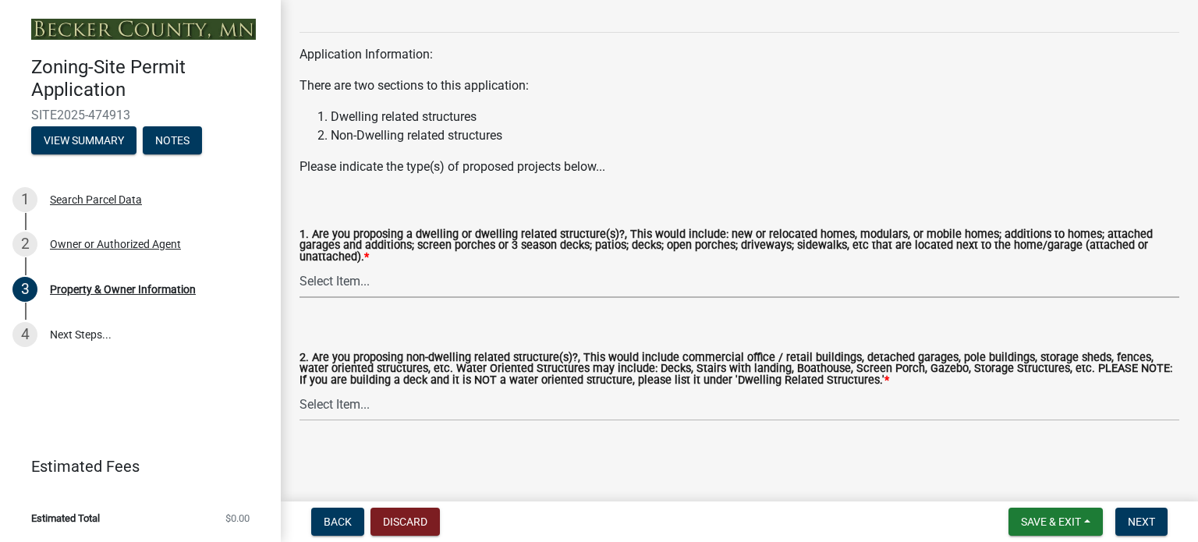
click at [346, 285] on select "Select Item... Yes No" at bounding box center [738, 282] width 879 height 32
click at [299, 266] on select "Select Item... Yes No" at bounding box center [738, 282] width 879 height 32
select select "fcf6d223-6c57-4dc5-b63a-a94704169022"
click at [373, 405] on select "Select Item... Yes No" at bounding box center [738, 405] width 879 height 32
click at [299, 389] on select "Select Item... Yes No" at bounding box center [738, 405] width 879 height 32
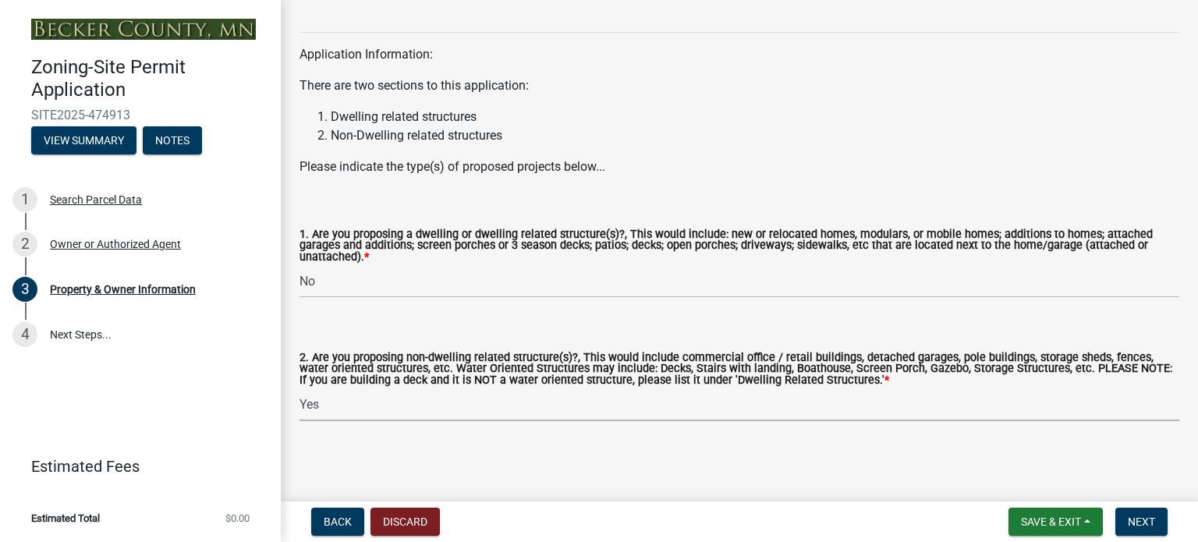
select select "5a5634ed-f11e-4c7b-90e1-096e6cfd17b9"
click at [1145, 520] on span "Next" at bounding box center [1140, 521] width 27 height 12
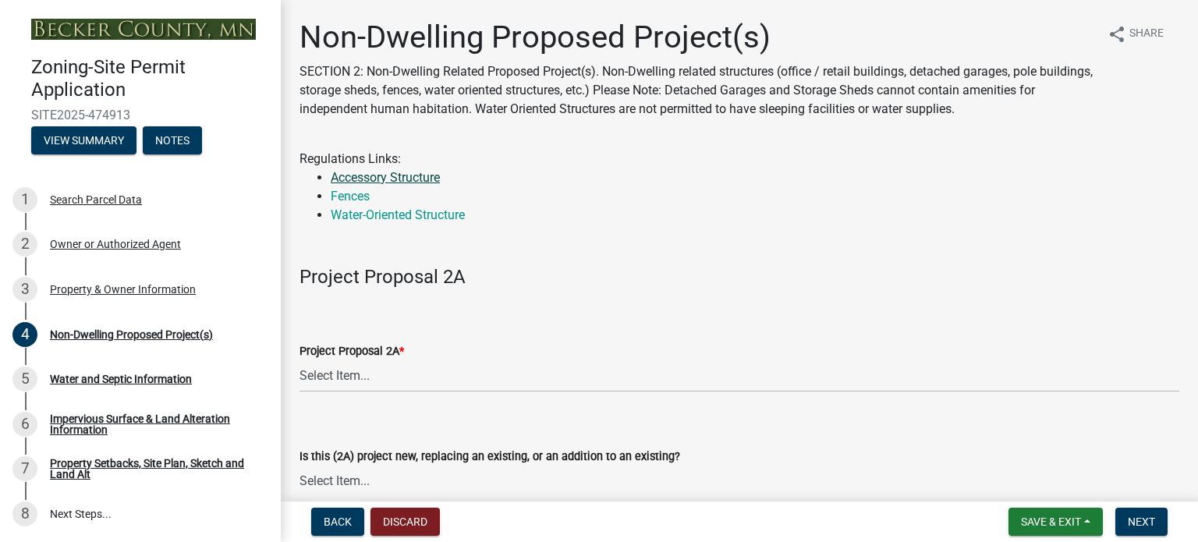
click at [402, 184] on link "Accessory Structure" at bounding box center [385, 177] width 109 height 15
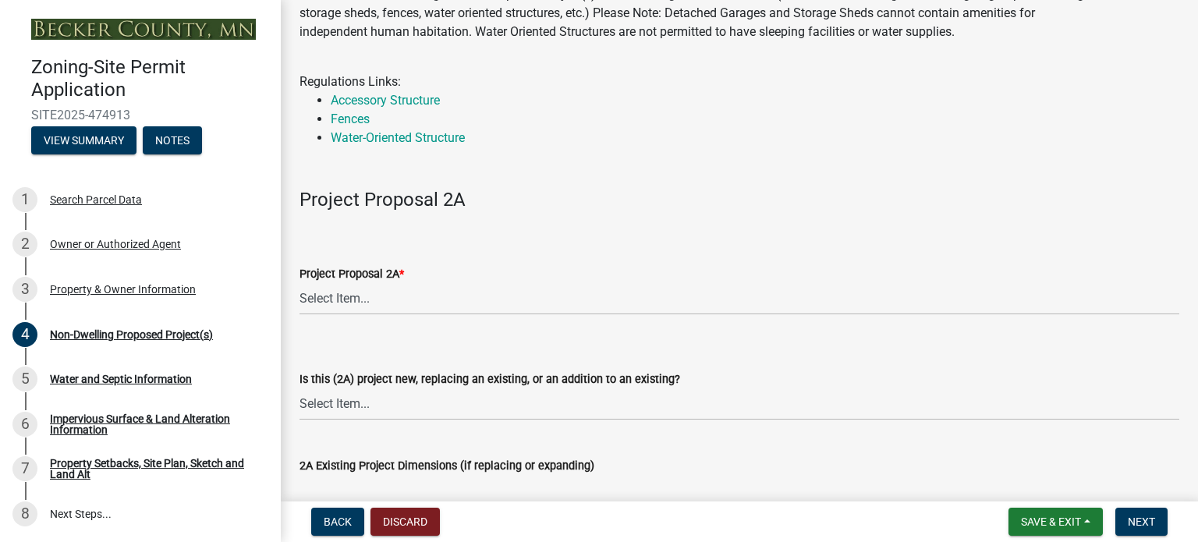
scroll to position [78, 0]
click at [324, 299] on select "Select Item... N/A Commercial Office/Retail Building Detached Garage Pole Build…" at bounding box center [738, 298] width 879 height 32
click at [299, 282] on select "Select Item... N/A Commercial Office/Retail Building Detached Garage Pole Build…" at bounding box center [738, 298] width 879 height 32
select select "97c48b8f-5b3b-4eb5-baa1-64080d5416e1"
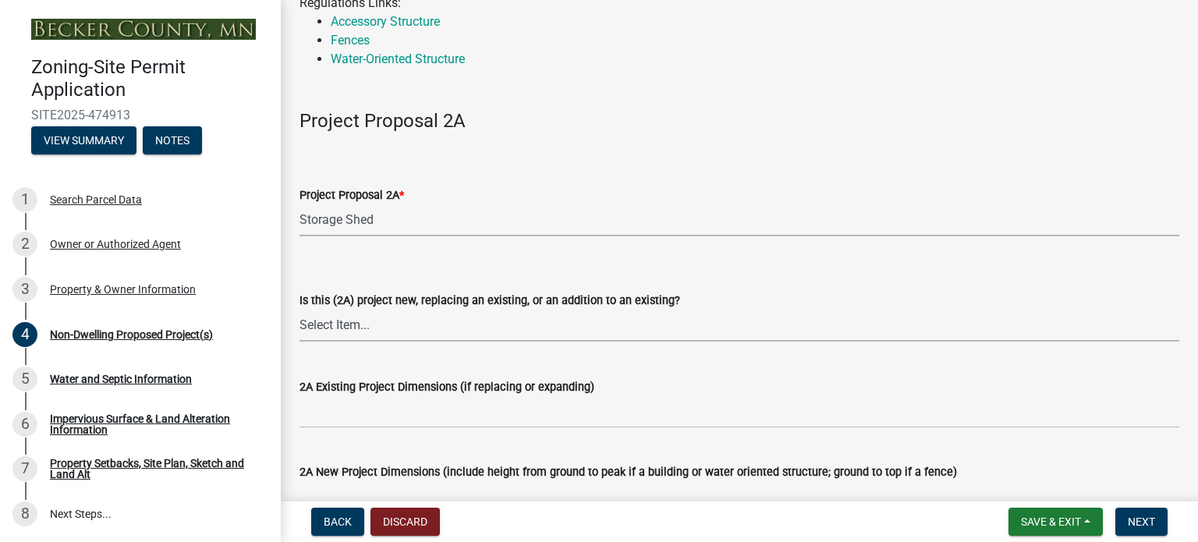
click at [405, 333] on select "Select Item... New to Property (new or used structure) Relocating/moving existi…" at bounding box center [738, 326] width 879 height 32
click at [299, 310] on select "Select Item... New to Property (new or used structure) Relocating/moving existi…" at bounding box center [738, 326] width 879 height 32
select select "3a2d96d3-fd69-4ed9-bae4-7a5aa03a7e58"
click at [509, 394] on div "2A Existing Project Dimensions (if replacing or expanding)" at bounding box center [738, 386] width 879 height 19
click at [427, 384] on label "2A Existing Project Dimensions (if replacing or expanding)" at bounding box center [446, 387] width 295 height 11
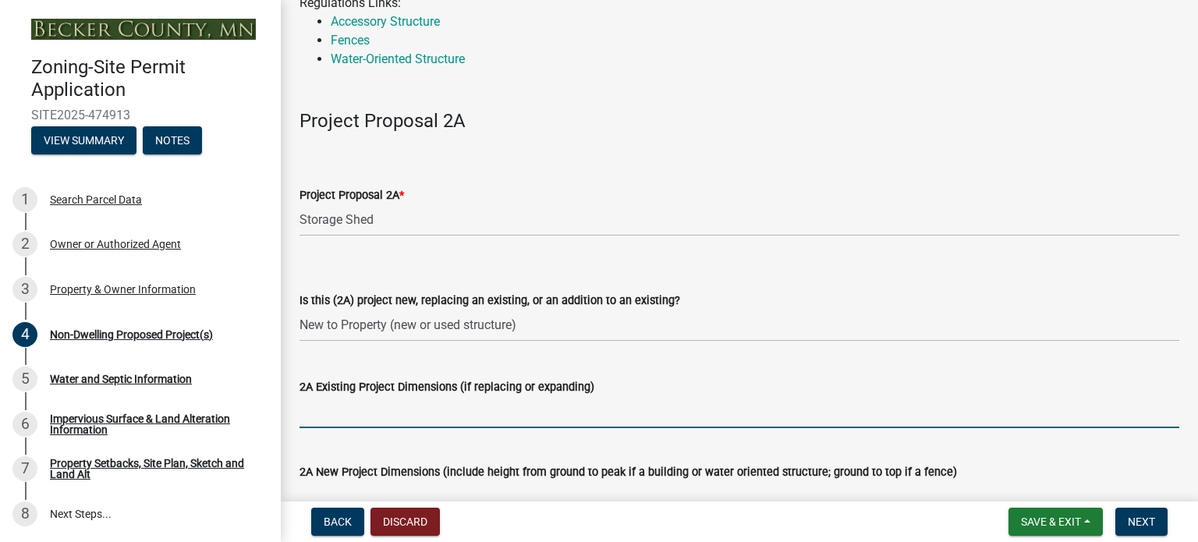
click at [427, 396] on input "2A Existing Project Dimensions (if replacing or expanding)" at bounding box center [738, 412] width 879 height 32
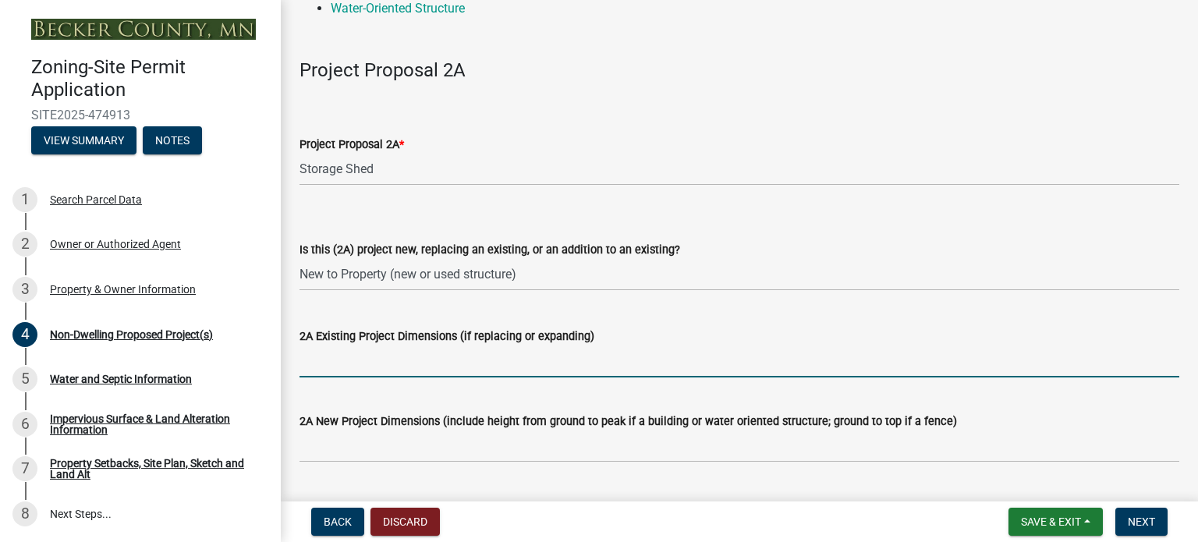
scroll to position [234, 0]
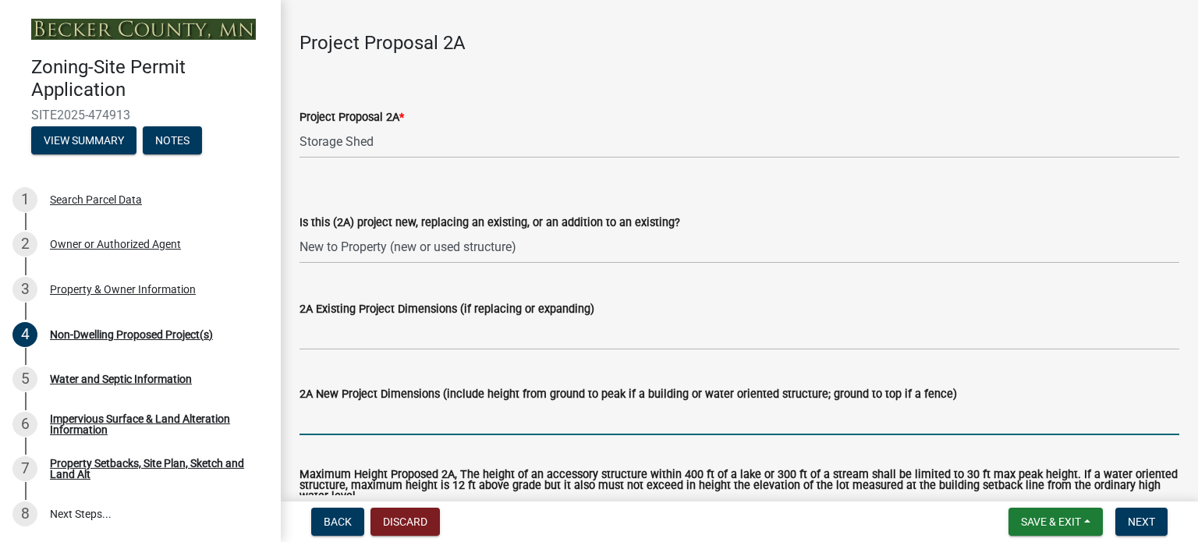
click at [370, 426] on input "2A New Project Dimensions (include height from ground to peak if a building or …" at bounding box center [738, 419] width 879 height 32
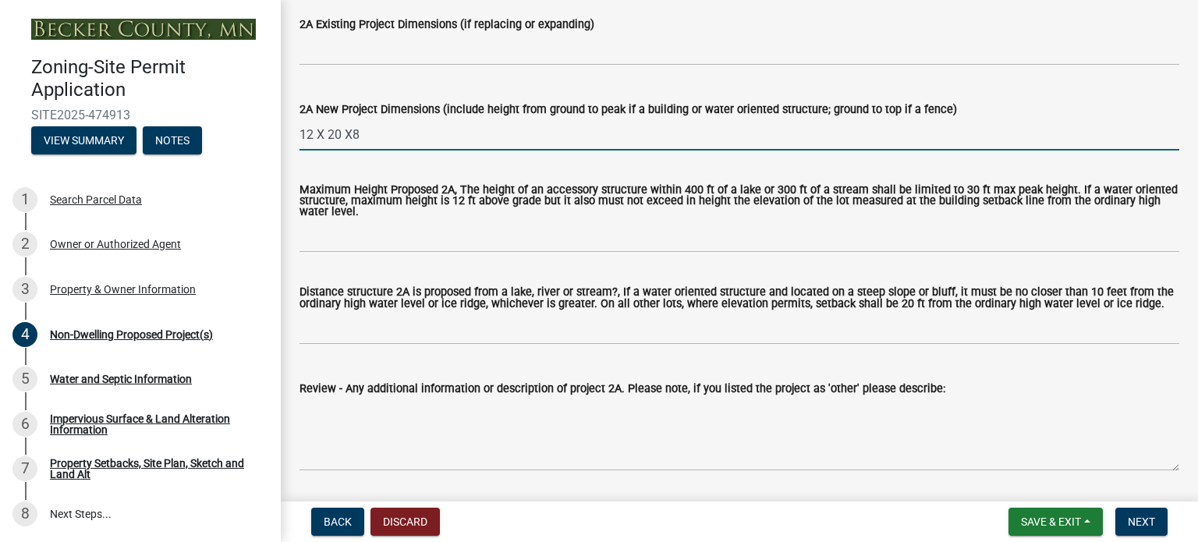
scroll to position [546, 0]
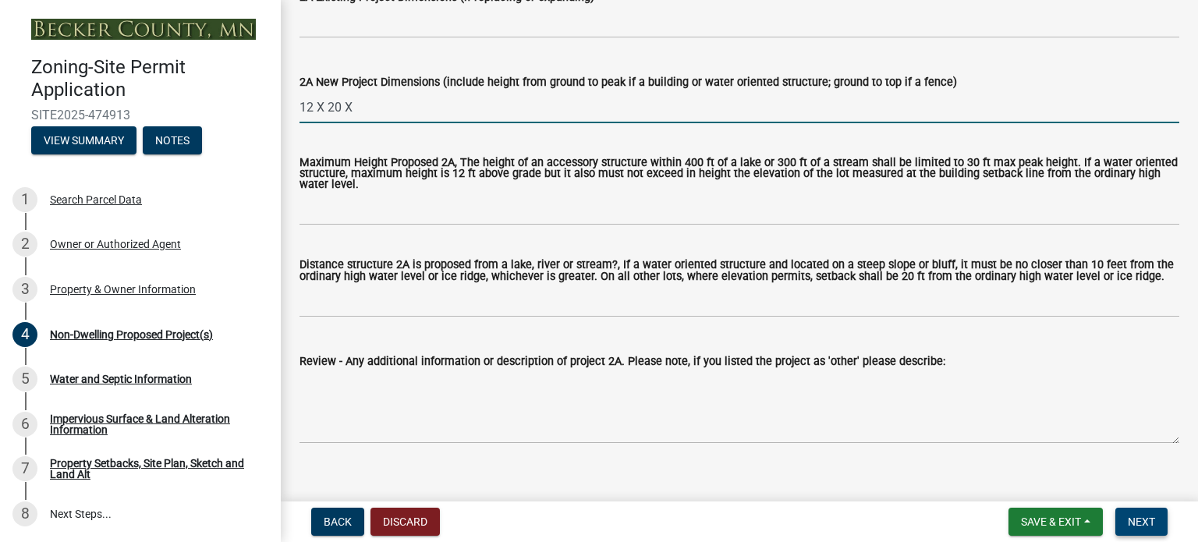
type input "12 X 20 X"
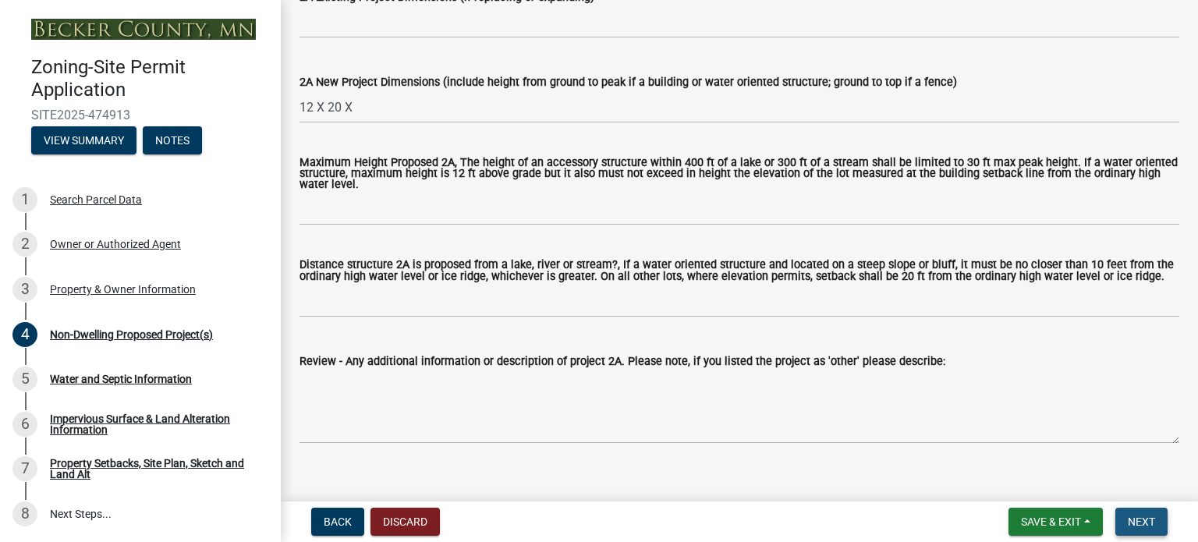
click at [1129, 519] on span "Next" at bounding box center [1140, 521] width 27 height 12
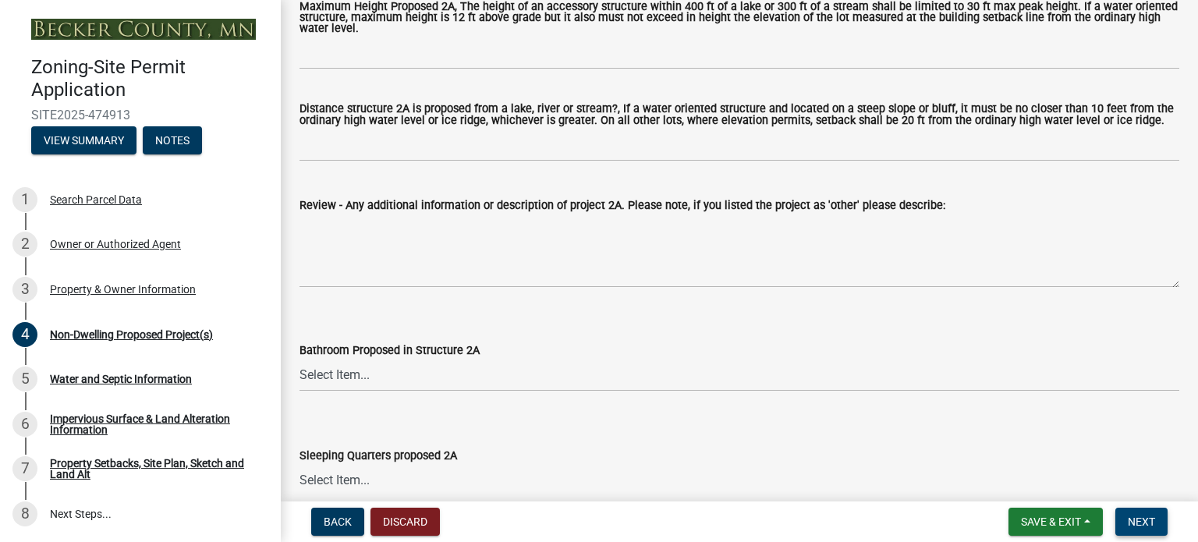
scroll to position [780, 0]
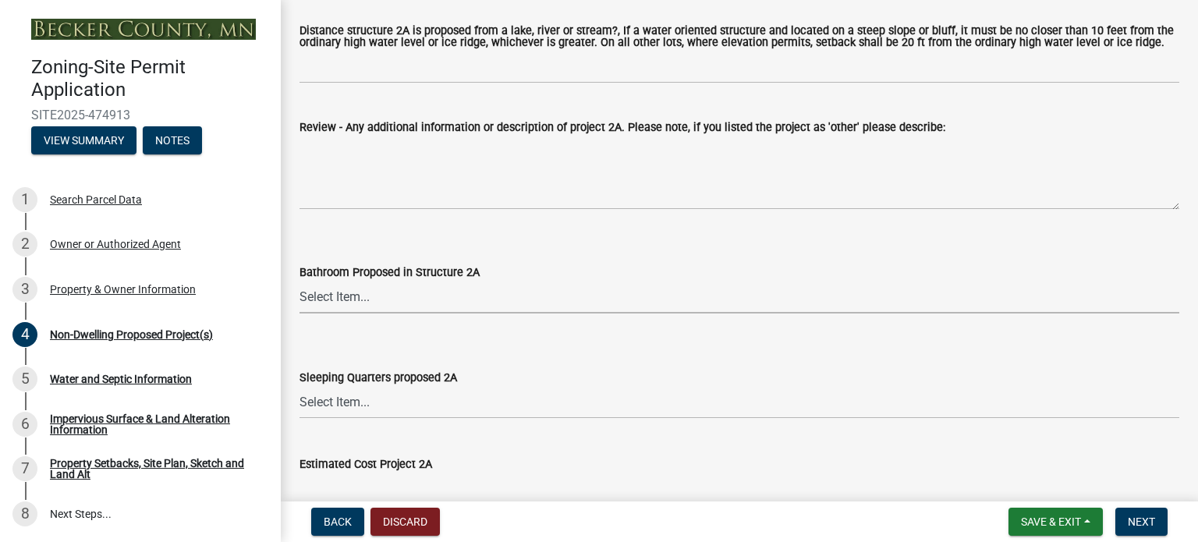
click at [342, 303] on select "Select Item... N/A Yes No" at bounding box center [738, 297] width 879 height 32
click at [299, 281] on select "Select Item... N/A Yes No" at bounding box center [738, 297] width 879 height 32
select select "cf118f3b-6469-426f-b247-8aeebfb0198d"
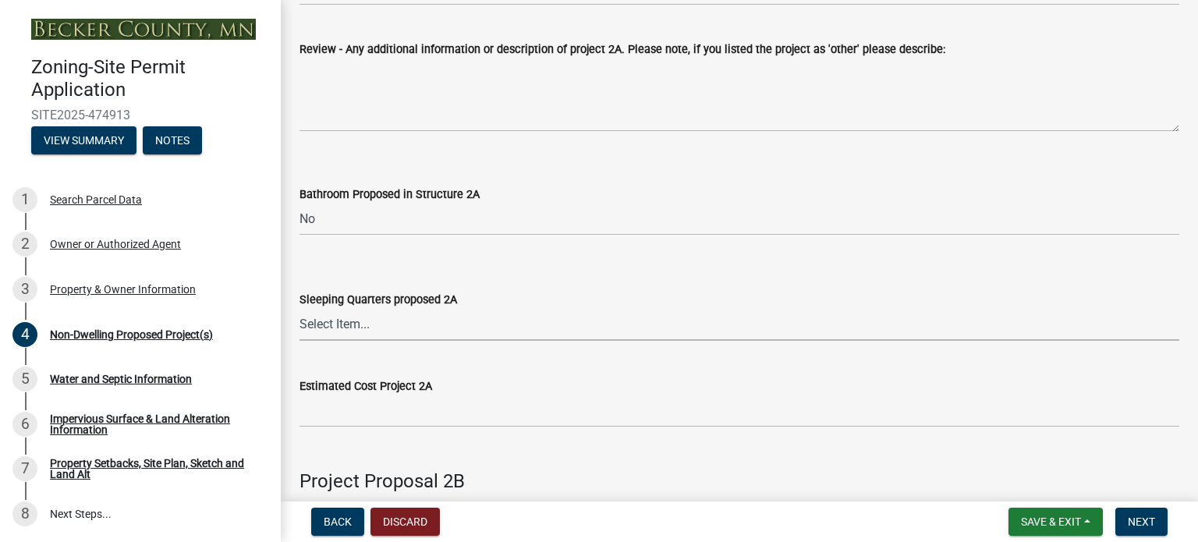
click at [331, 318] on select "Select Item... N/A Yes No" at bounding box center [738, 325] width 879 height 32
click at [299, 309] on select "Select Item... N/A Yes No" at bounding box center [738, 325] width 879 height 32
select select "d5258256-81e9-4688-bc84-b01445ee29b6"
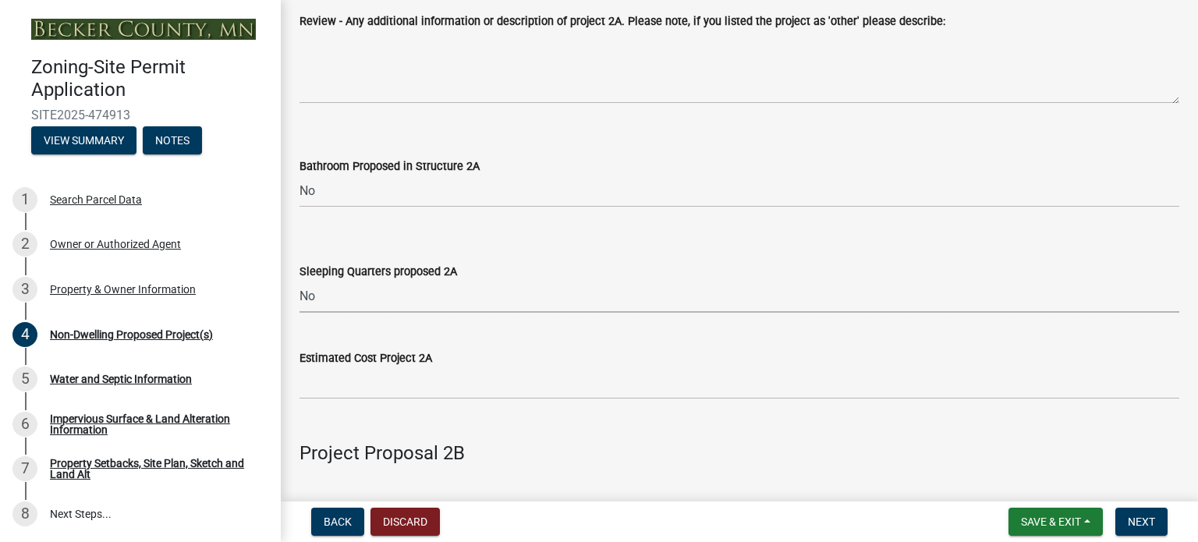
scroll to position [936, 0]
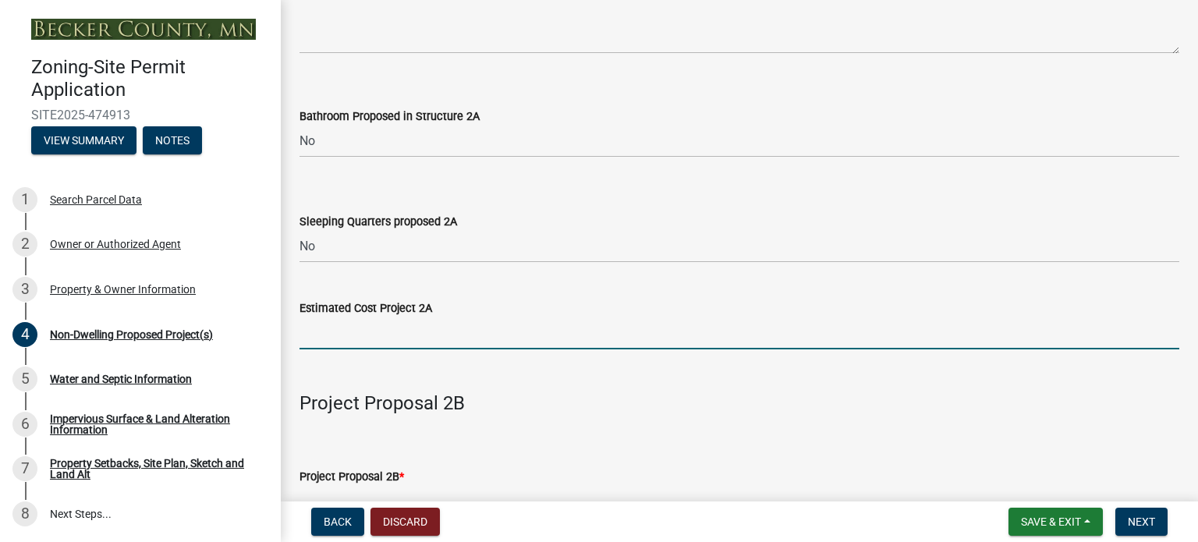
click at [393, 334] on input "text" at bounding box center [738, 333] width 879 height 32
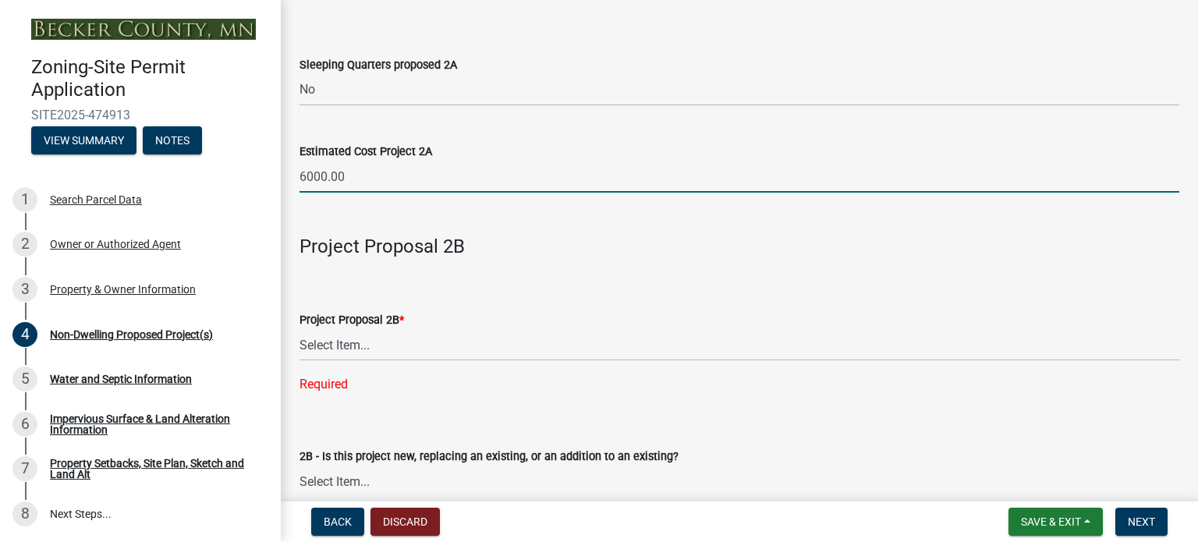
scroll to position [1170, 0]
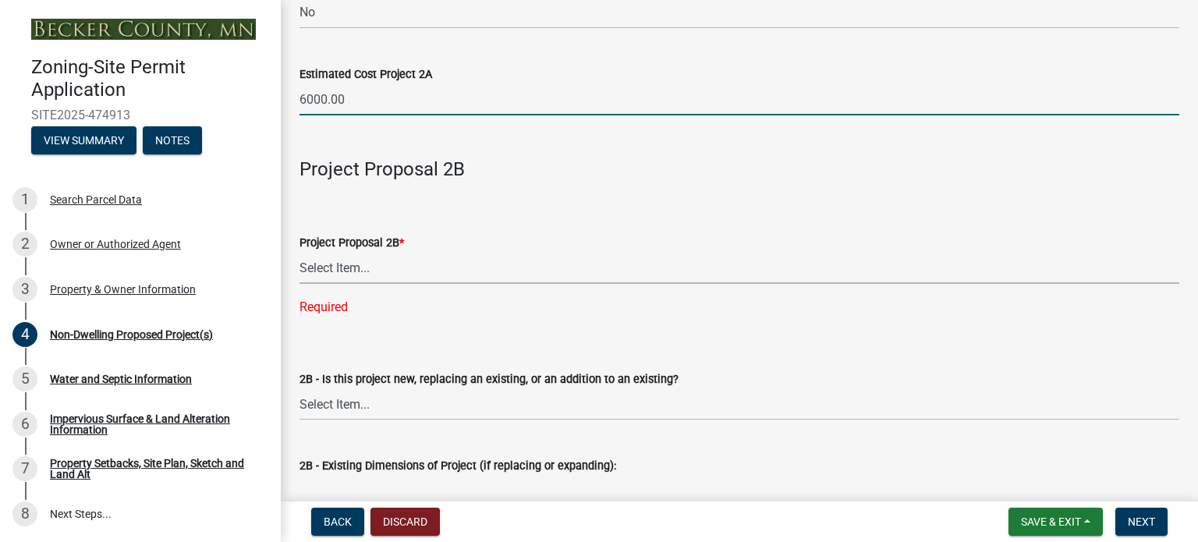
type input "6000"
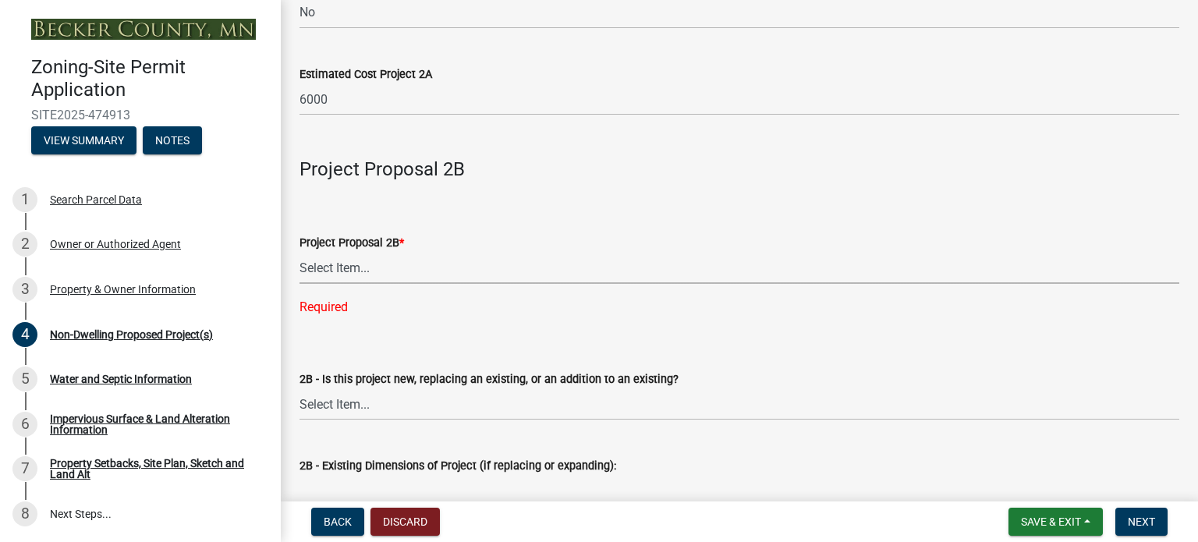
click at [361, 272] on select "Select Item... N/A Commercial Office/Retail Building Detached Garage Pole Build…" at bounding box center [738, 268] width 879 height 32
click at [750, 398] on select "Select Item... New to Property (new or used structure) Relocating/moving existi…" at bounding box center [738, 404] width 879 height 32
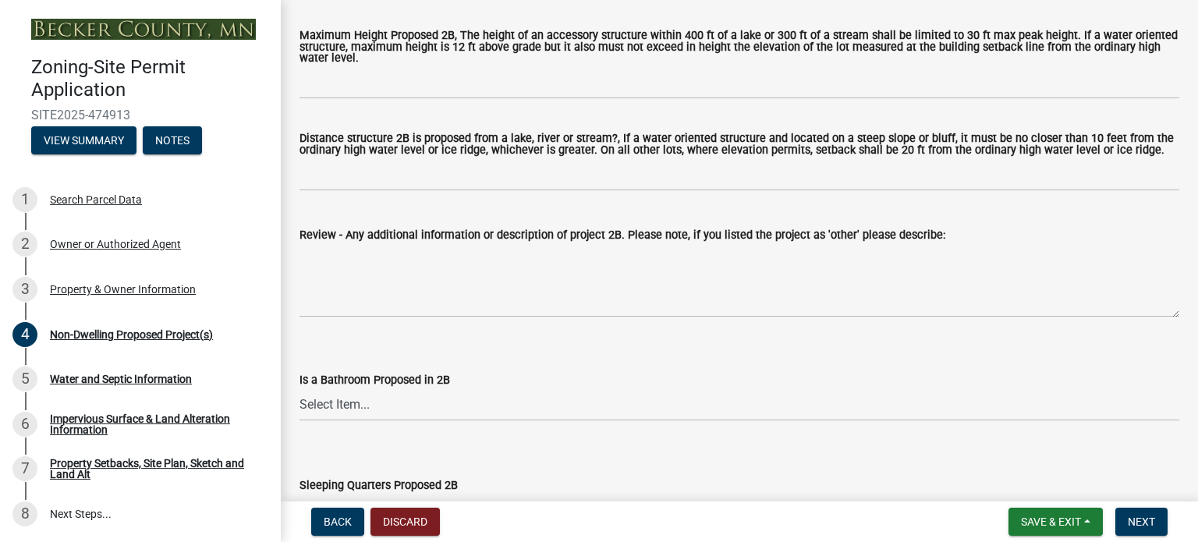
scroll to position [1793, 0]
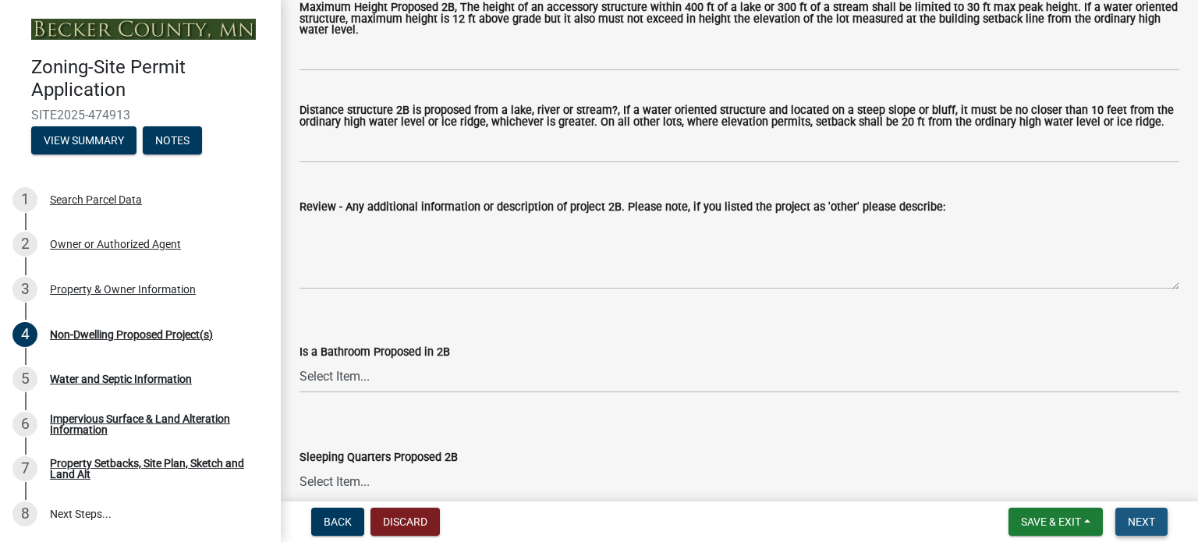
click at [1145, 527] on span "Next" at bounding box center [1140, 521] width 27 height 12
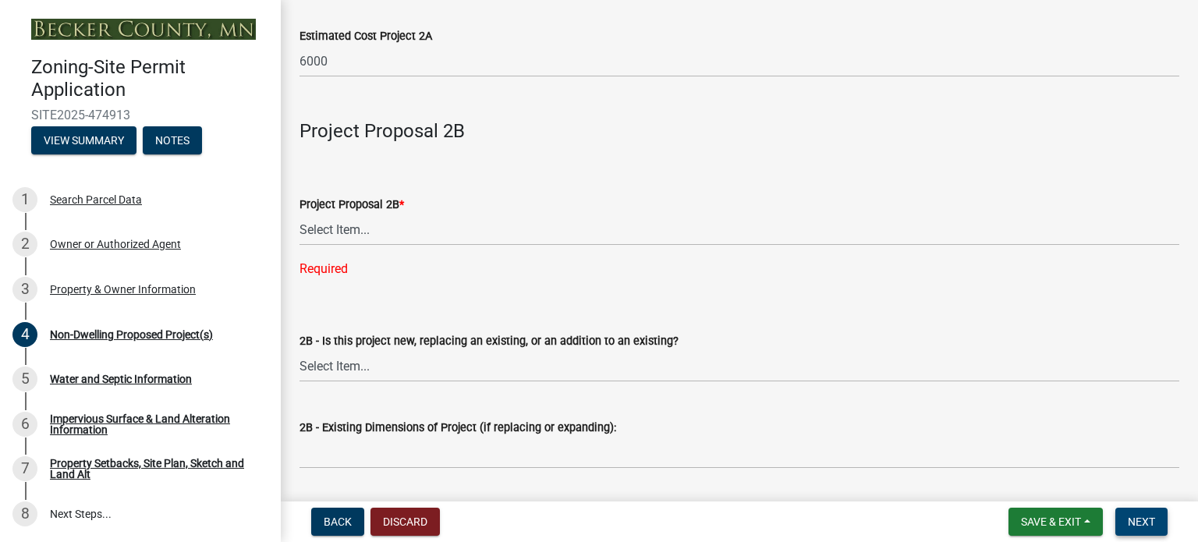
scroll to position [1247, 0]
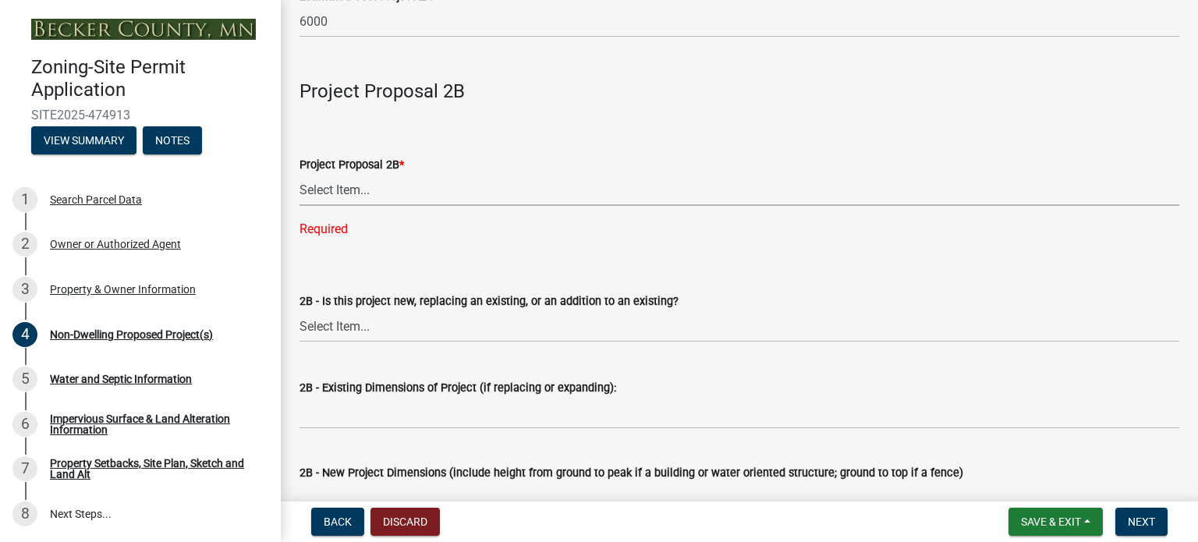
click at [349, 186] on select "Select Item... N/A Commercial Office/Retail Building Detached Garage Pole Build…" at bounding box center [738, 190] width 879 height 32
click at [299, 175] on select "Select Item... N/A Commercial Office/Retail Building Detached Garage Pole Build…" at bounding box center [738, 190] width 879 height 32
select select "258cbdbc-8629-455d-9fed-6a57bf82144e"
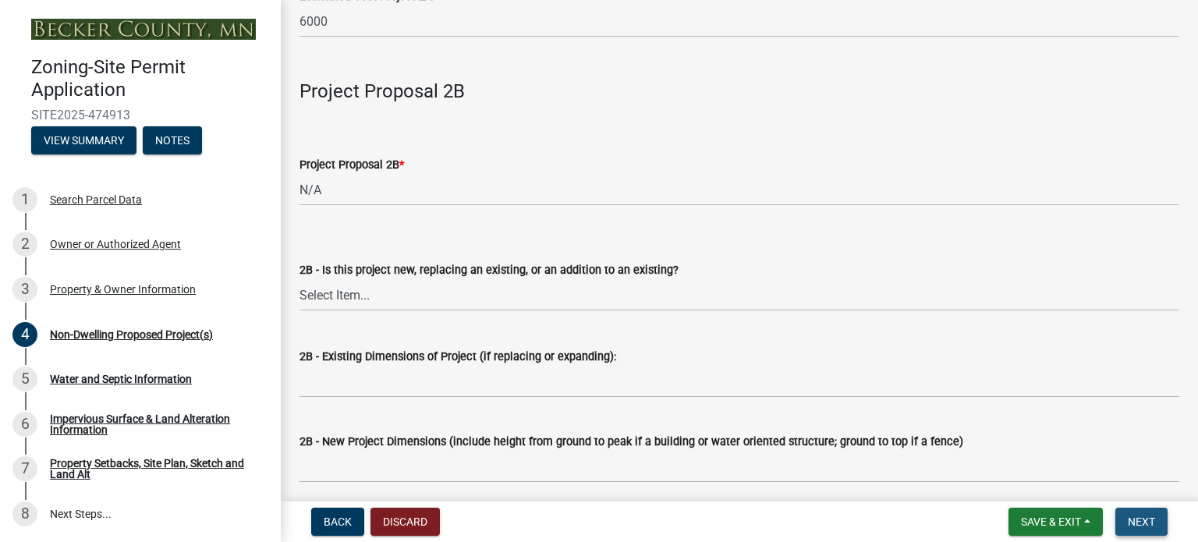
click at [1138, 527] on span "Next" at bounding box center [1140, 521] width 27 height 12
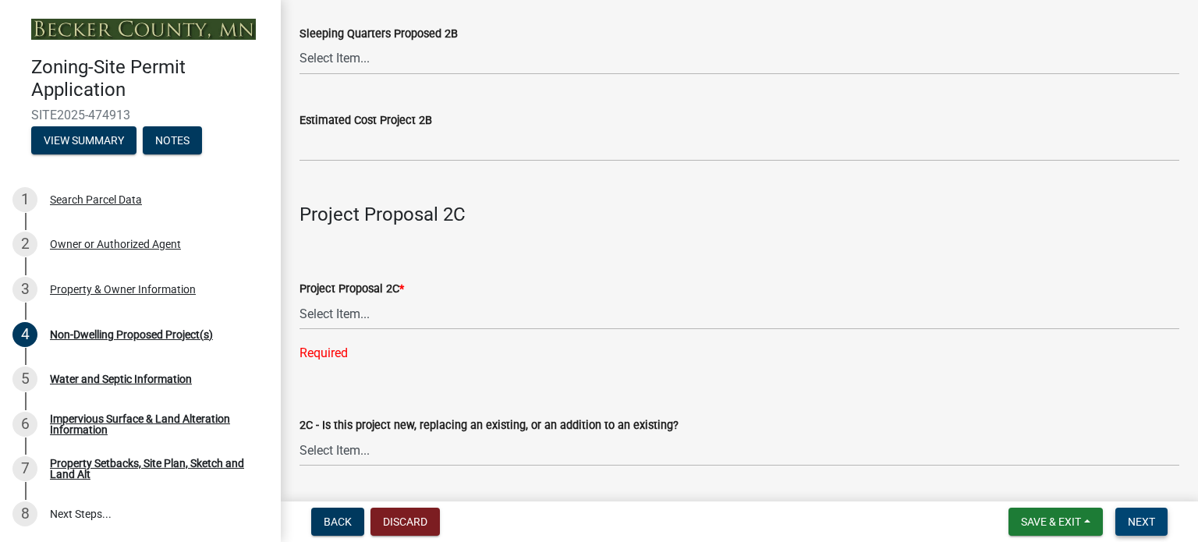
scroll to position [2261, 0]
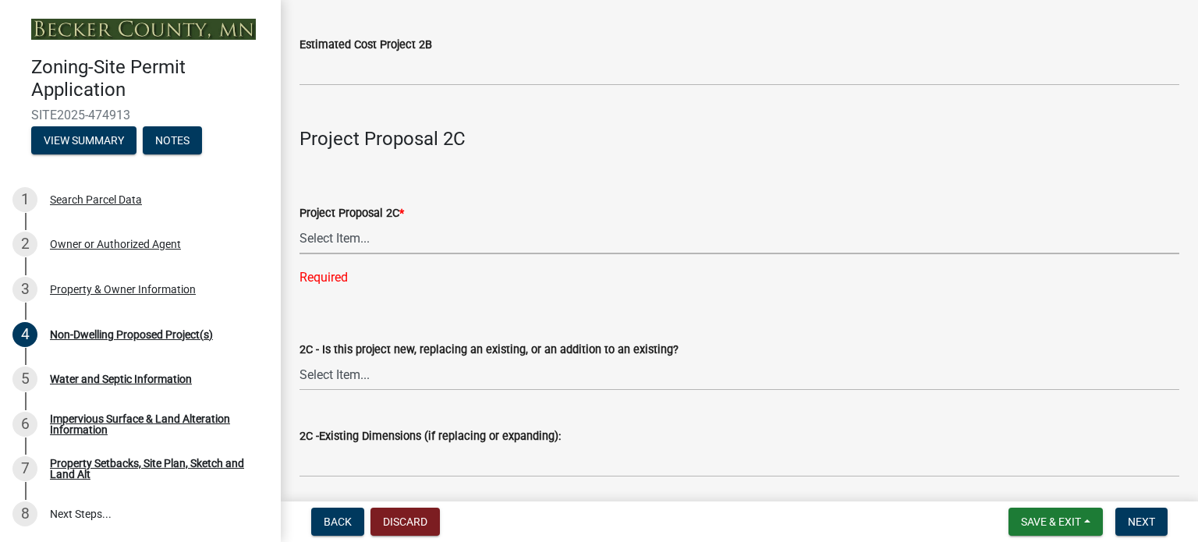
click at [362, 242] on select "Select Item... N/A Commercial Office/Retail Building Detached Garage Pole Build…" at bounding box center [738, 238] width 879 height 32
click at [299, 223] on select "Select Item... N/A Commercial Office/Retail Building Detached Garage Pole Build…" at bounding box center [738, 238] width 879 height 32
select select "a9a8393f-3c28-47b8-b6d9-84c94641c3fc"
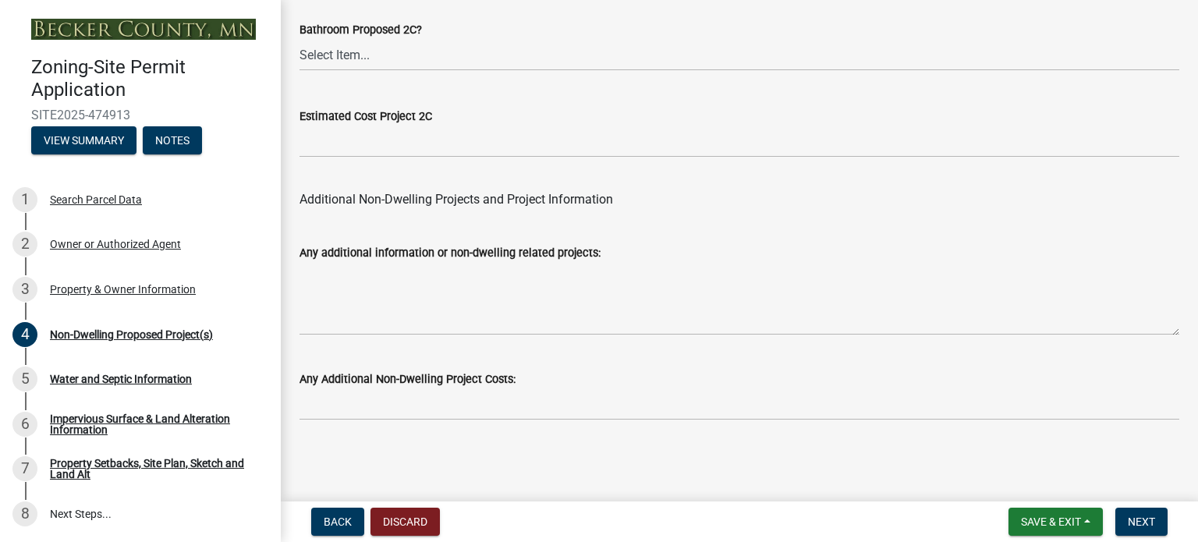
scroll to position [3253, 0]
click at [1136, 518] on span "Next" at bounding box center [1140, 521] width 27 height 12
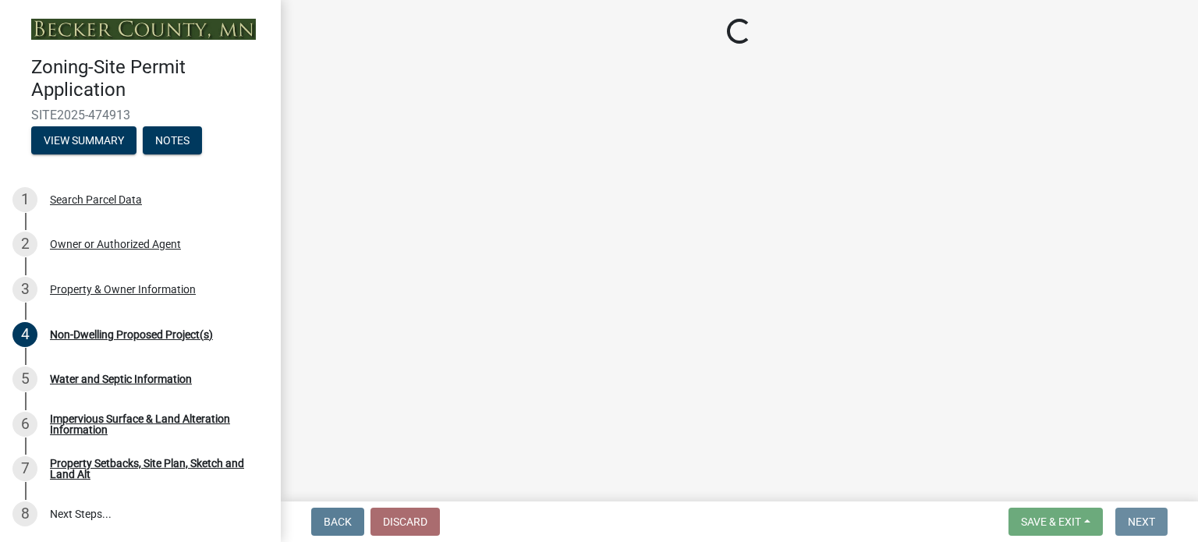
scroll to position [0, 0]
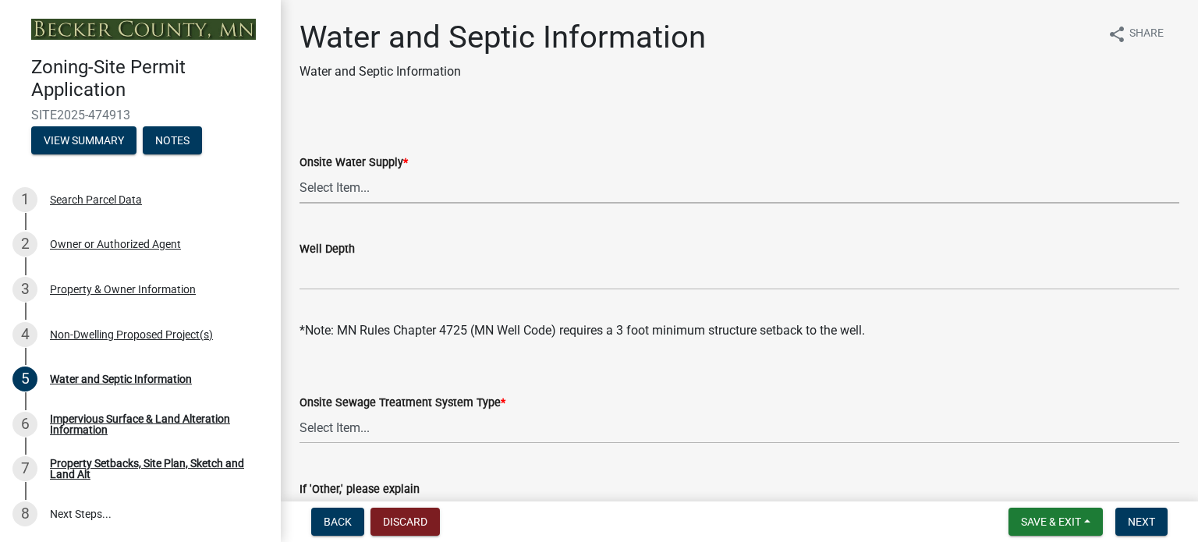
click at [353, 184] on select "Select Item... Well New Well to be Installed Attached to City Water System No o…" at bounding box center [738, 188] width 879 height 32
click at [299, 172] on select "Select Item... Well New Well to be Installed Attached to City Water System No o…" at bounding box center [738, 188] width 879 height 32
select select "36c179e4-d9bc-4e26-9fa7-a2562bd8114c"
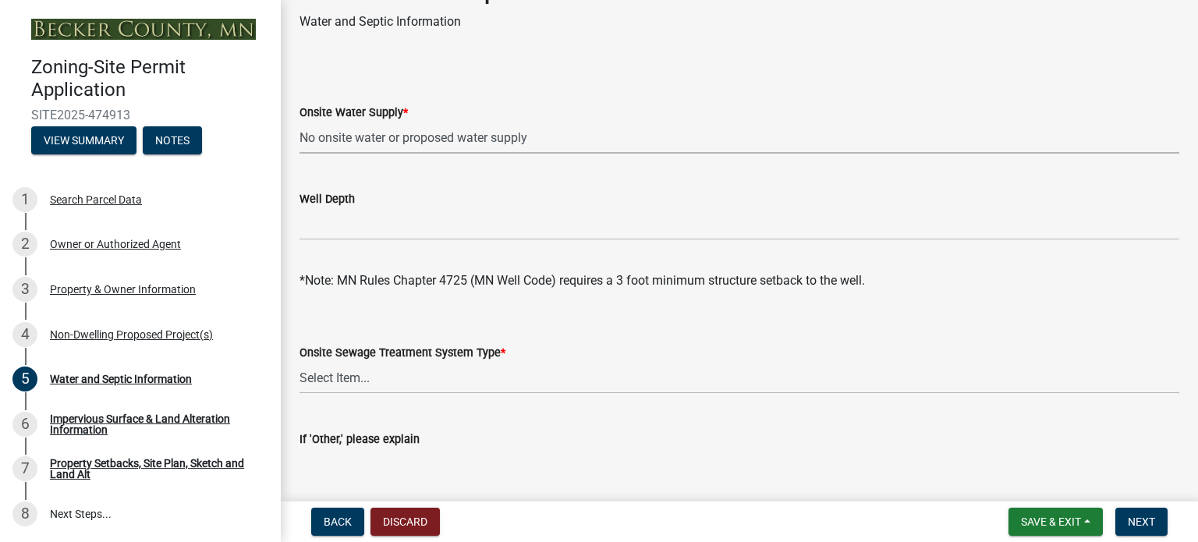
scroll to position [78, 0]
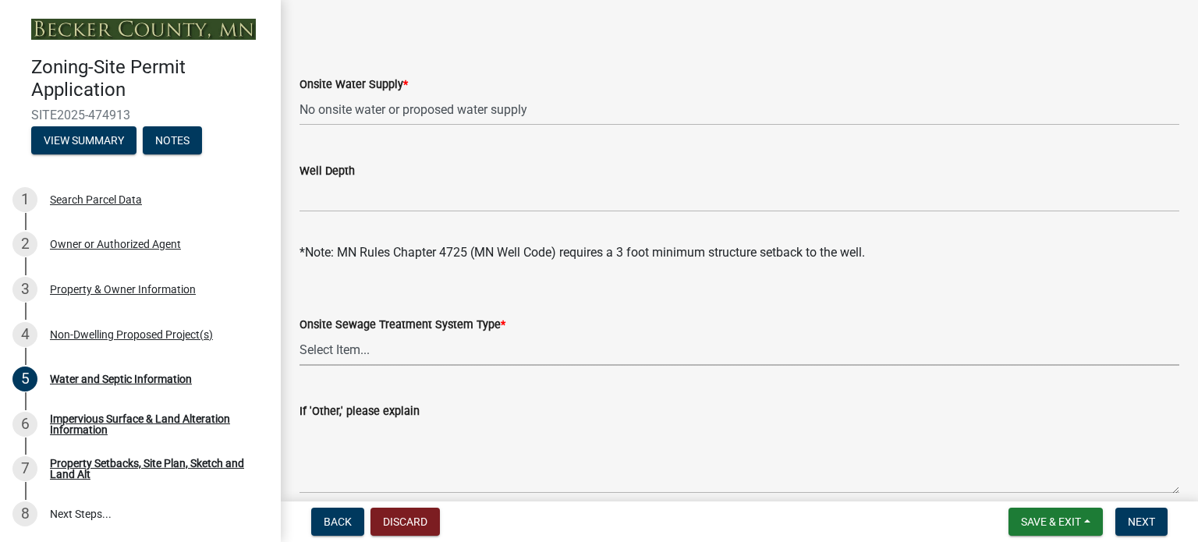
click at [356, 352] on select "Select Item... No existing or proposed septic Proposed New or Corrected Septic …" at bounding box center [738, 350] width 879 height 32
click at [299, 334] on select "Select Item... No existing or proposed septic Proposed New or Corrected Septic …" at bounding box center [738, 350] width 879 height 32
select select "a01a1fb1-1490-43e2-af36-29ac4cf5629f"
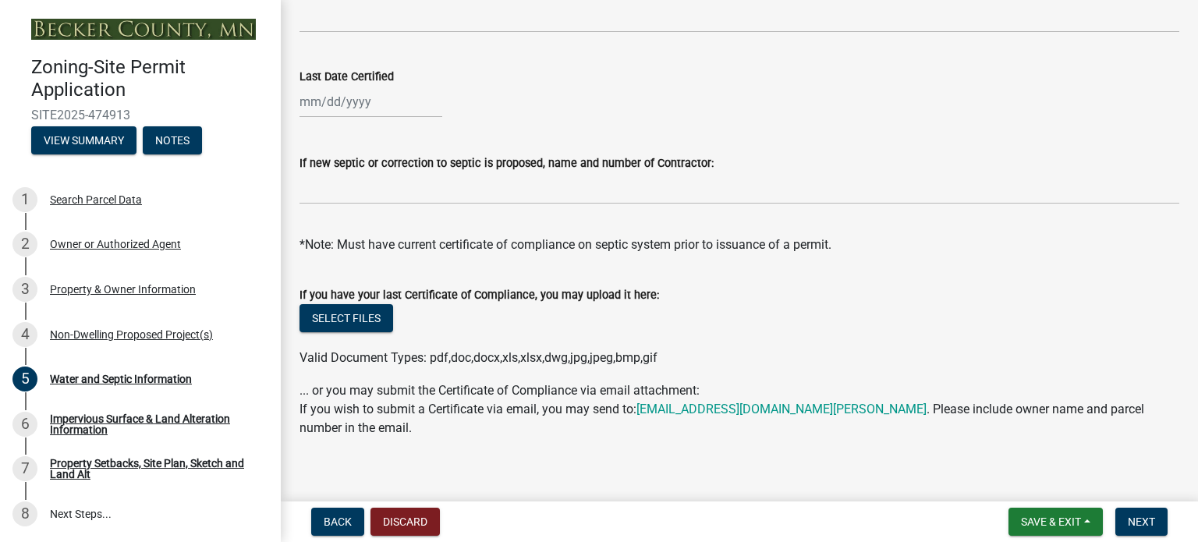
scroll to position [639, 0]
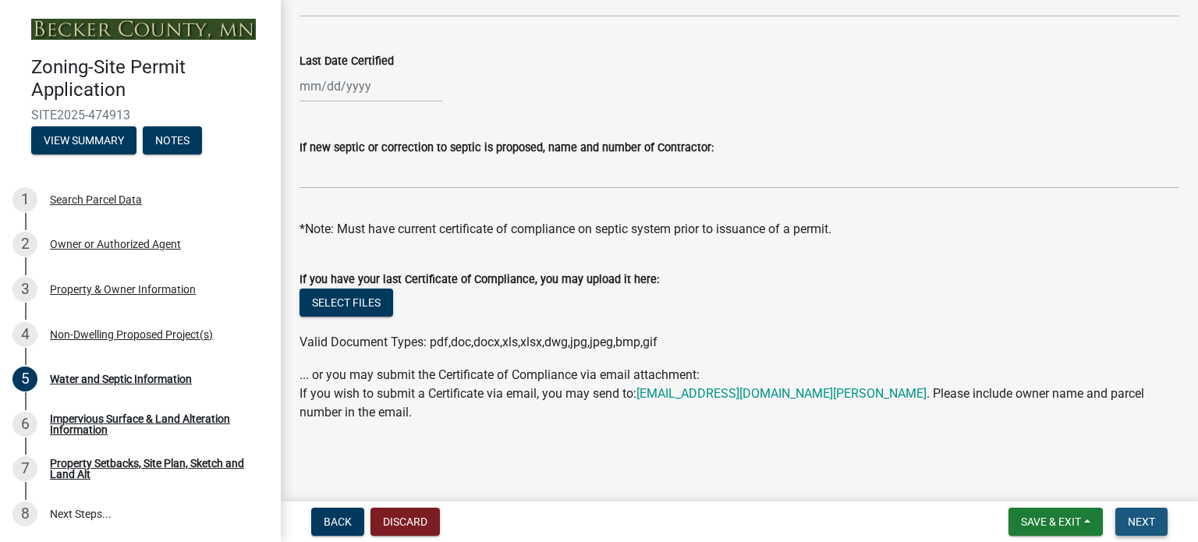
click at [1157, 526] on button "Next" at bounding box center [1141, 522] width 52 height 28
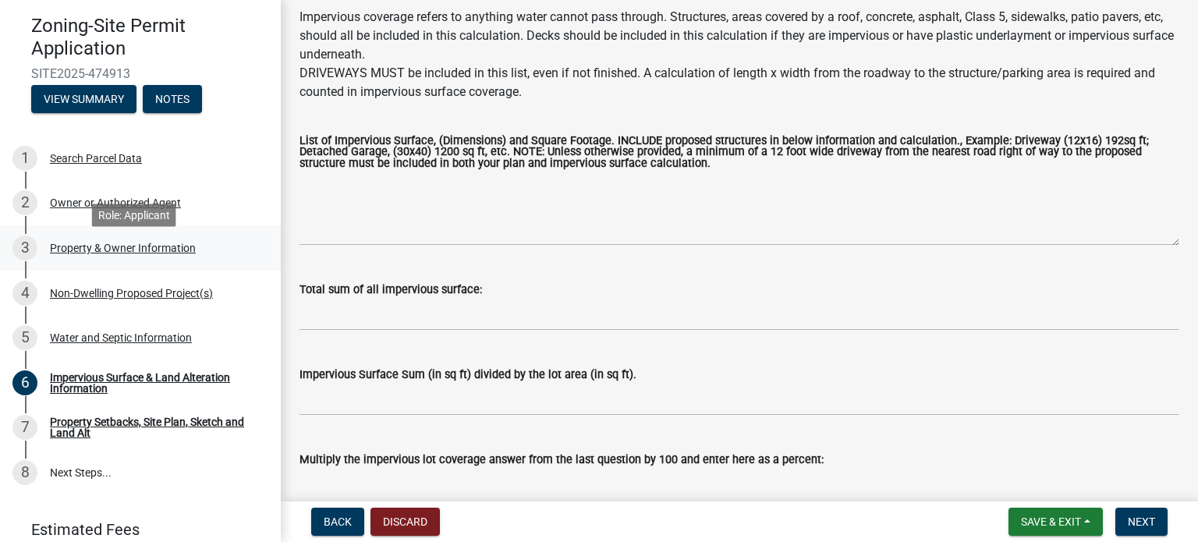
scroll to position [78, 0]
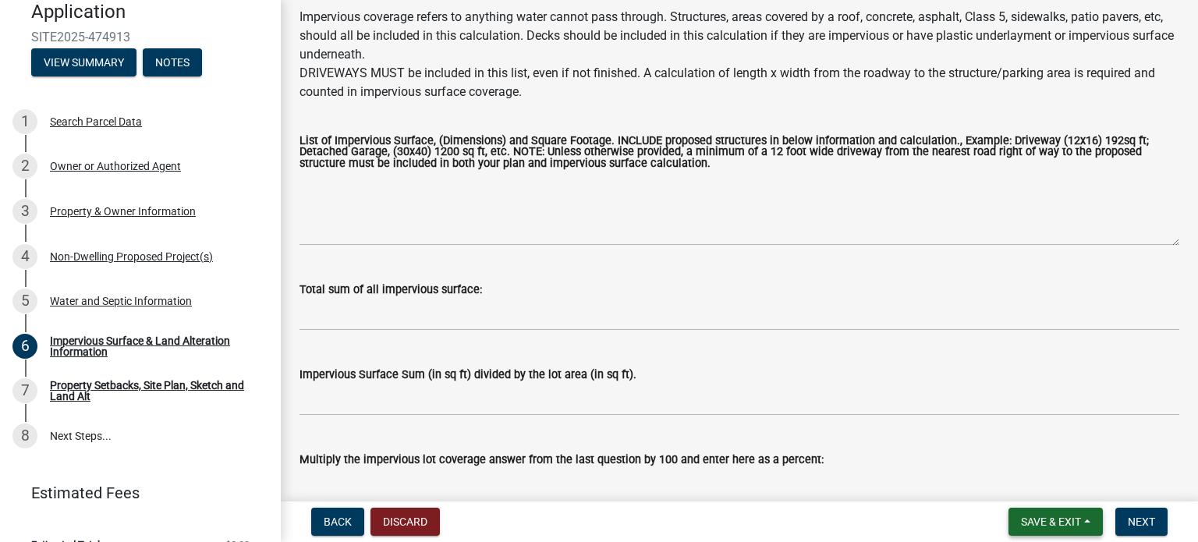
click at [1033, 520] on span "Save & Exit" at bounding box center [1051, 521] width 60 height 12
click at [1017, 486] on button "Save & Exit" at bounding box center [1040, 480] width 125 height 37
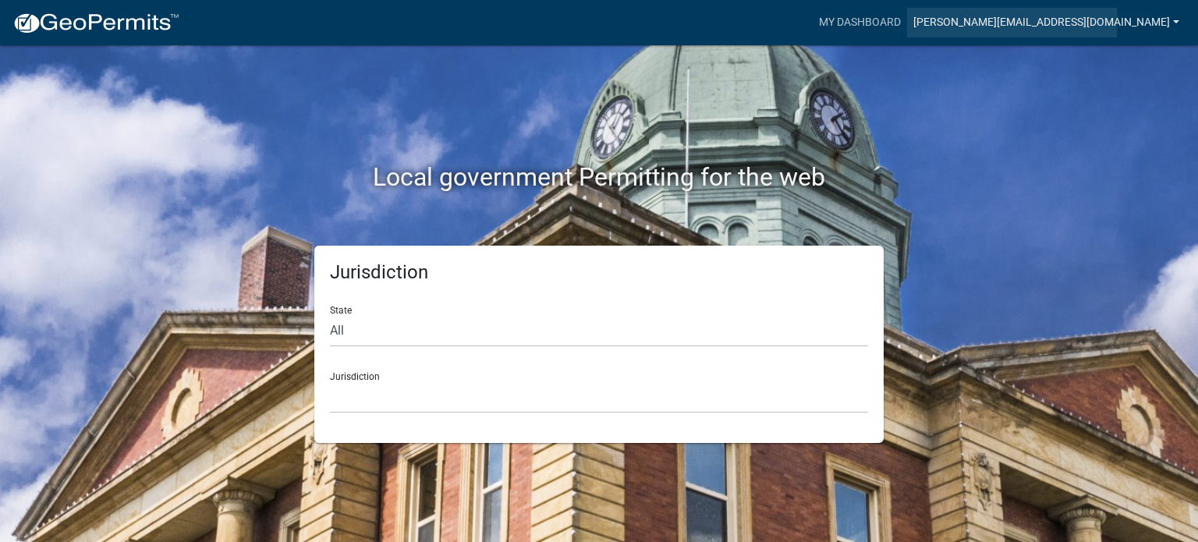
click at [1120, 21] on link "[PERSON_NAME][EMAIL_ADDRESS][DOMAIN_NAME]" at bounding box center [1046, 23] width 278 height 30
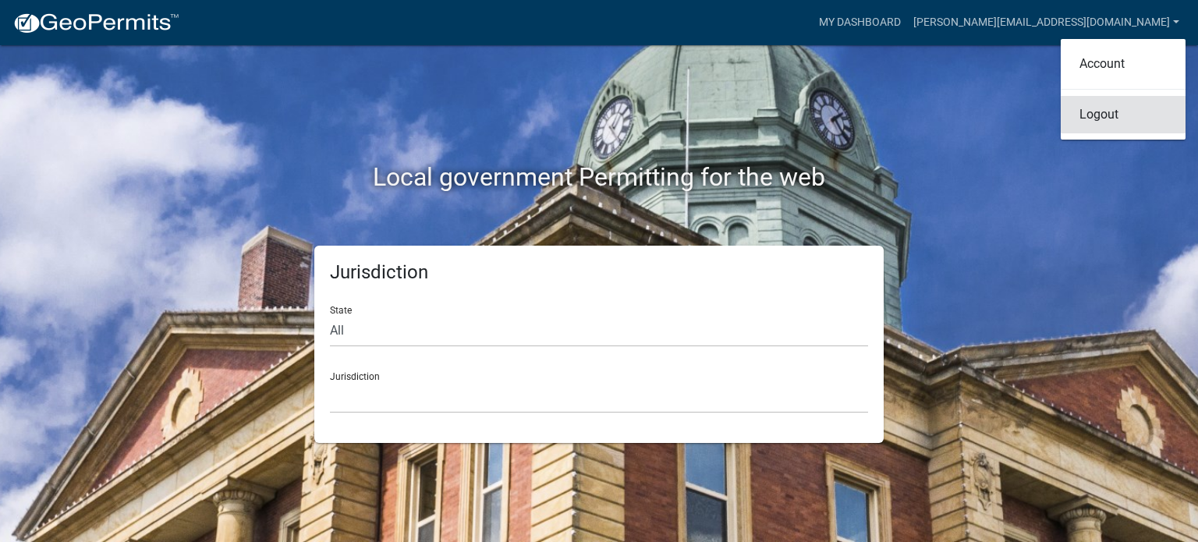
click at [1099, 118] on link "Logout" at bounding box center [1122, 114] width 125 height 37
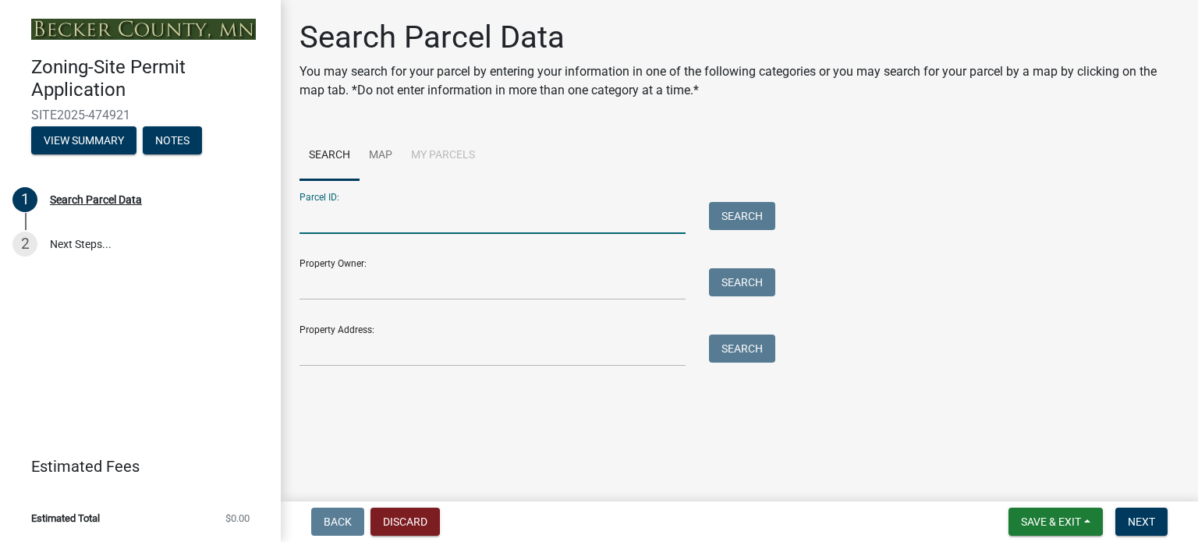
click at [321, 231] on input "Parcel ID:" at bounding box center [492, 218] width 386 height 32
type input "02.0321.013"
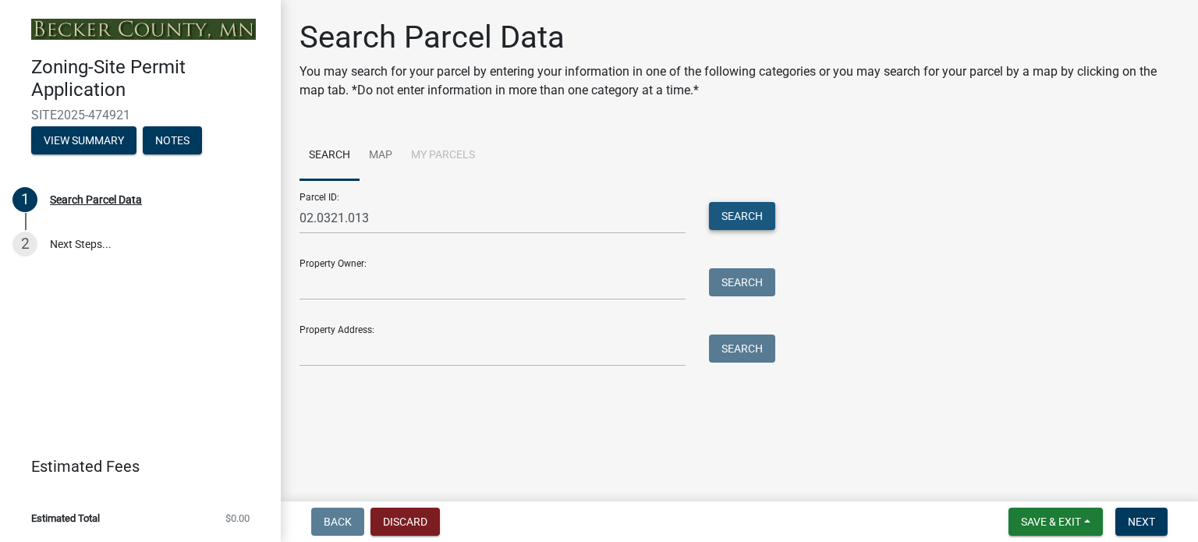
click at [738, 222] on button "Search" at bounding box center [742, 216] width 66 height 28
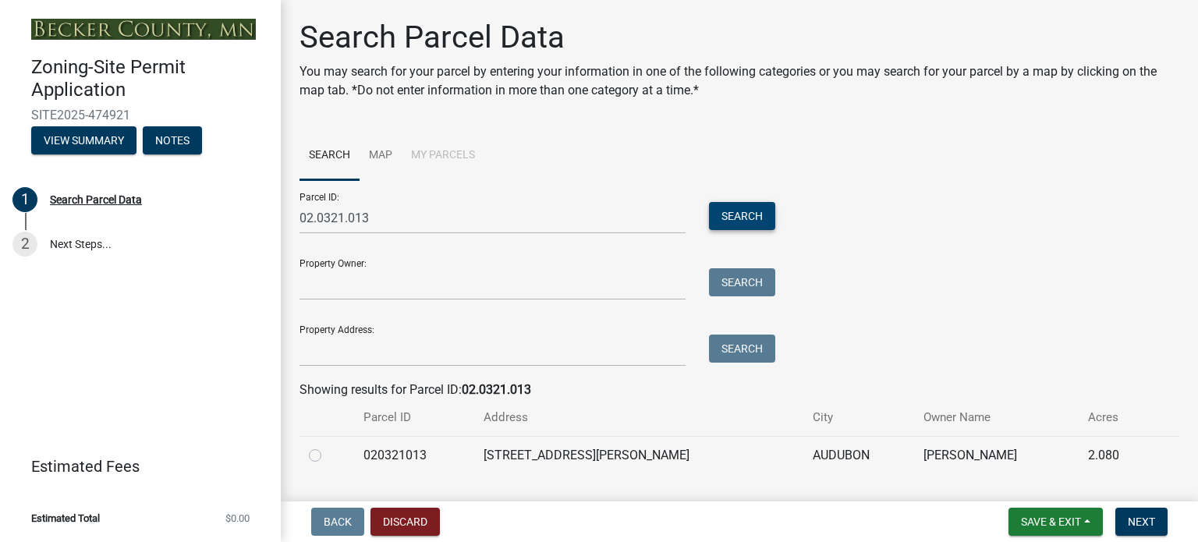
scroll to position [39, 0]
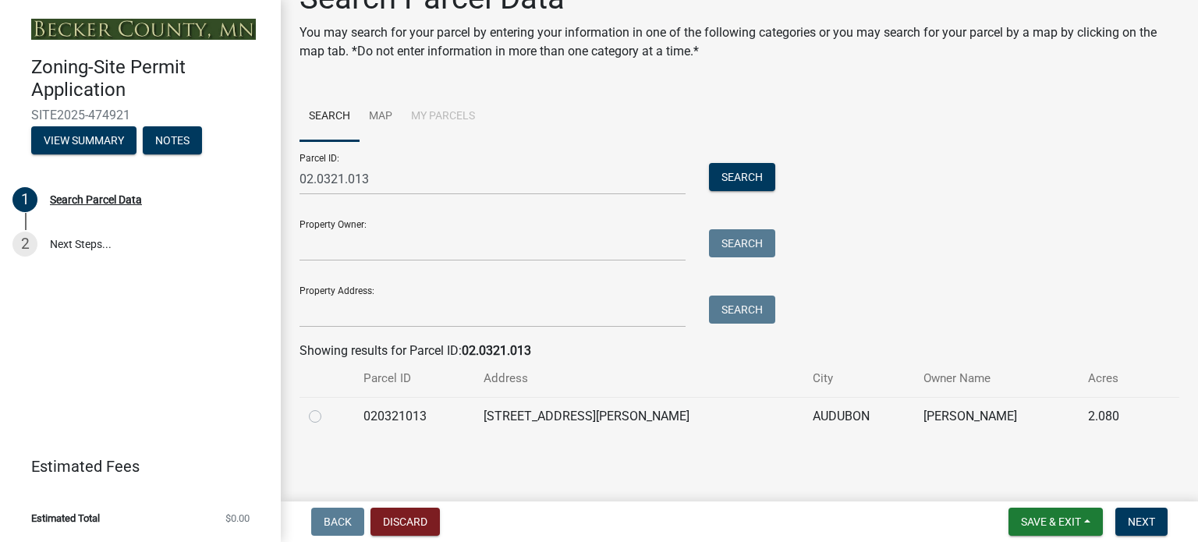
click at [327, 407] on label at bounding box center [327, 407] width 0 height 0
click at [327, 416] on input "radio" at bounding box center [332, 412] width 10 height 10
radio input "true"
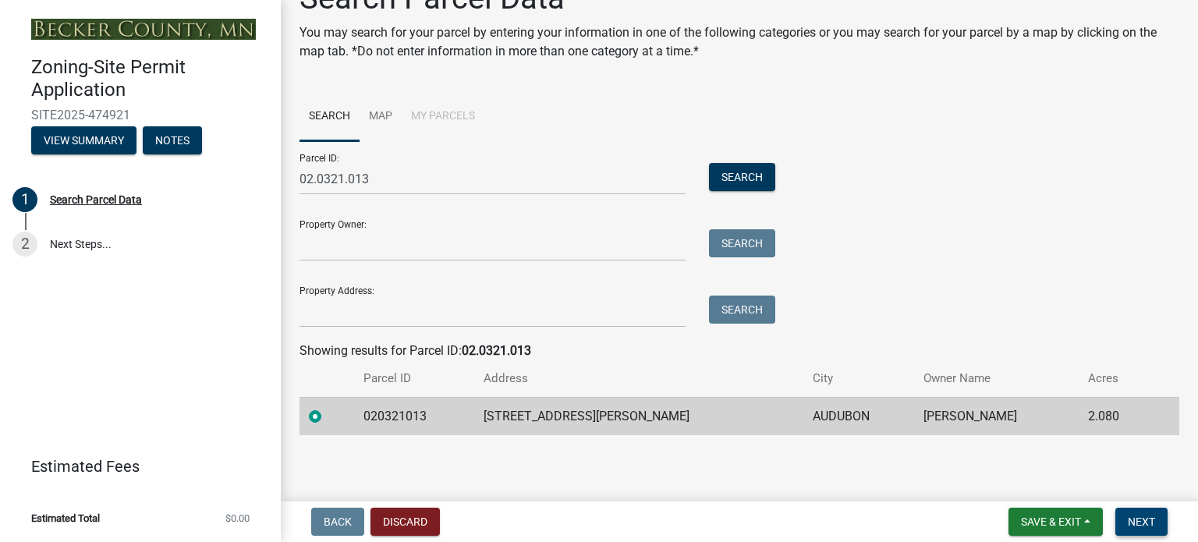
click at [1129, 529] on button "Next" at bounding box center [1141, 522] width 52 height 28
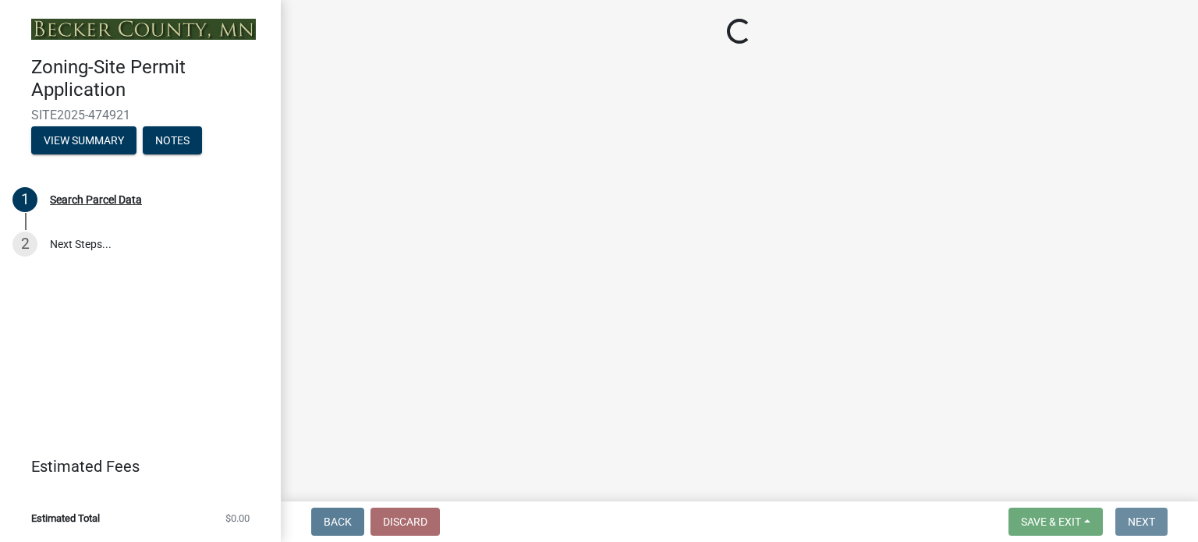
scroll to position [0, 0]
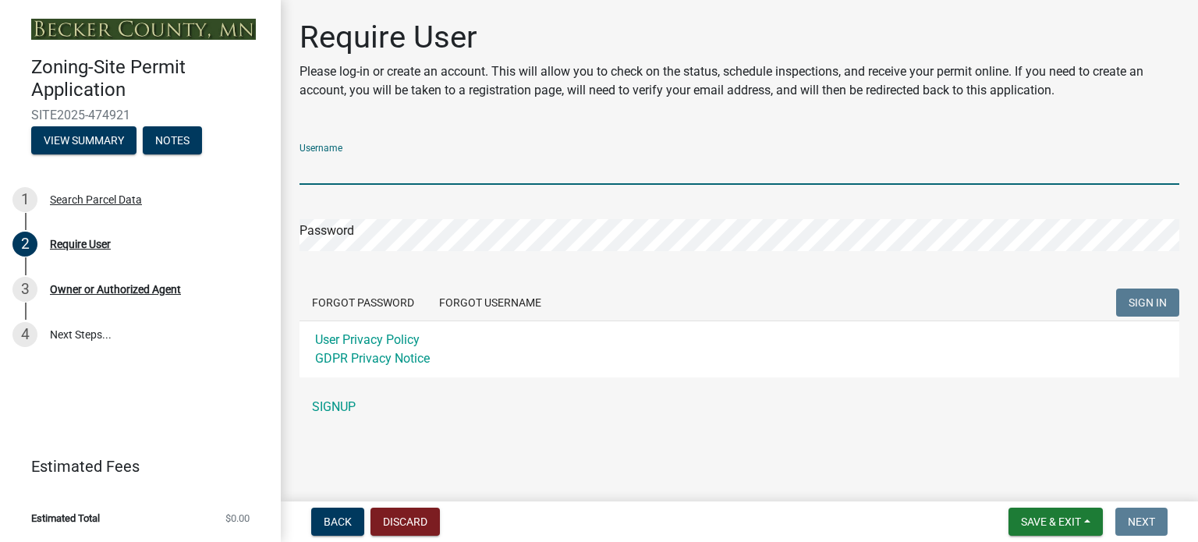
click at [410, 166] on input "Username" at bounding box center [738, 169] width 879 height 32
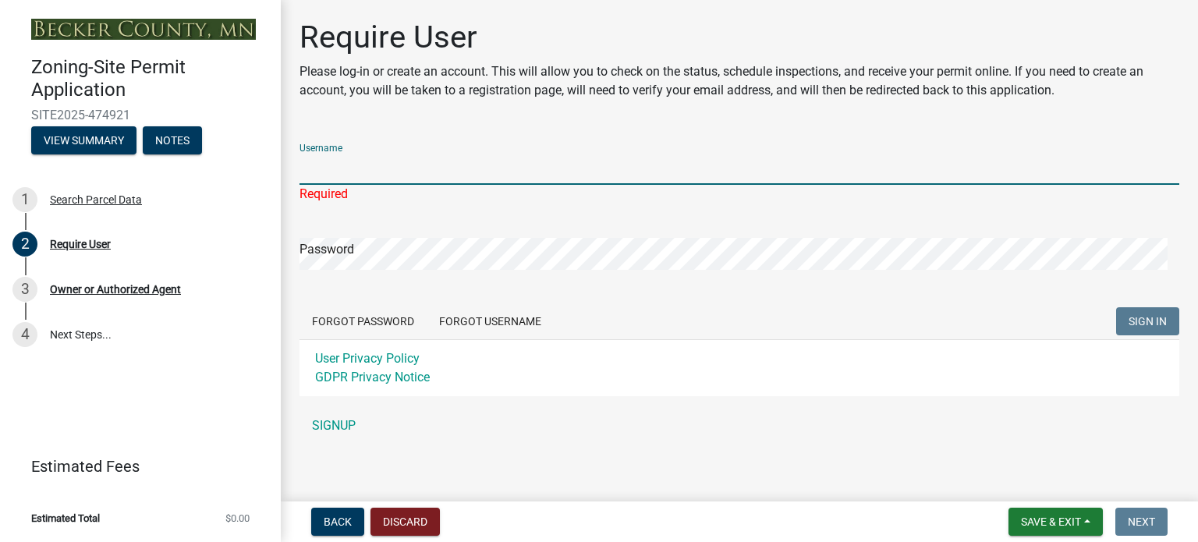
type input "[PERSON_NAME][EMAIL_ADDRESS][DOMAIN_NAME]"
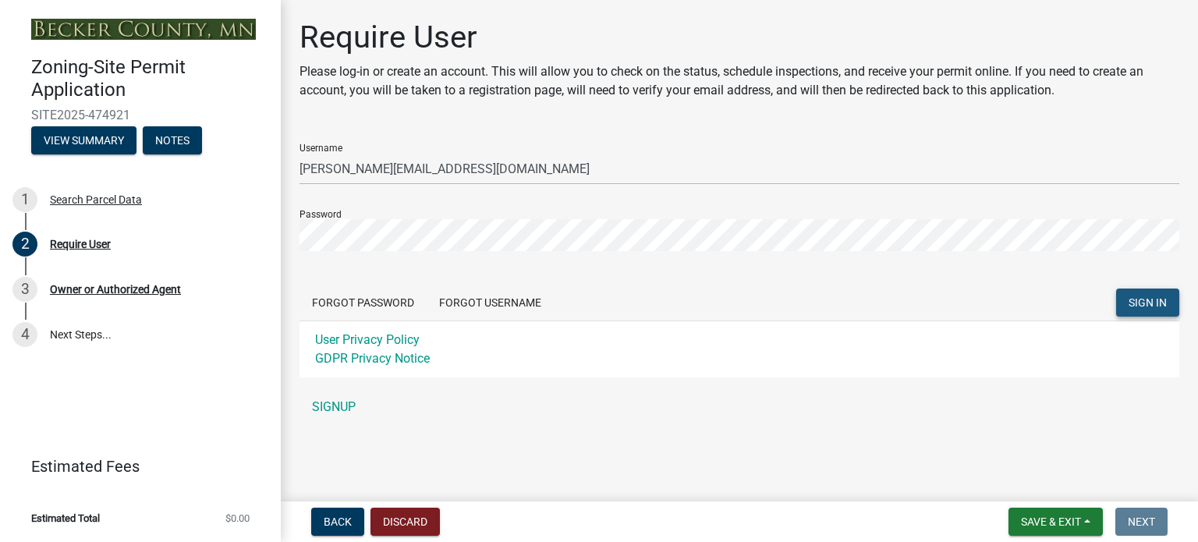
click at [1148, 302] on span "SIGN IN" at bounding box center [1147, 302] width 38 height 12
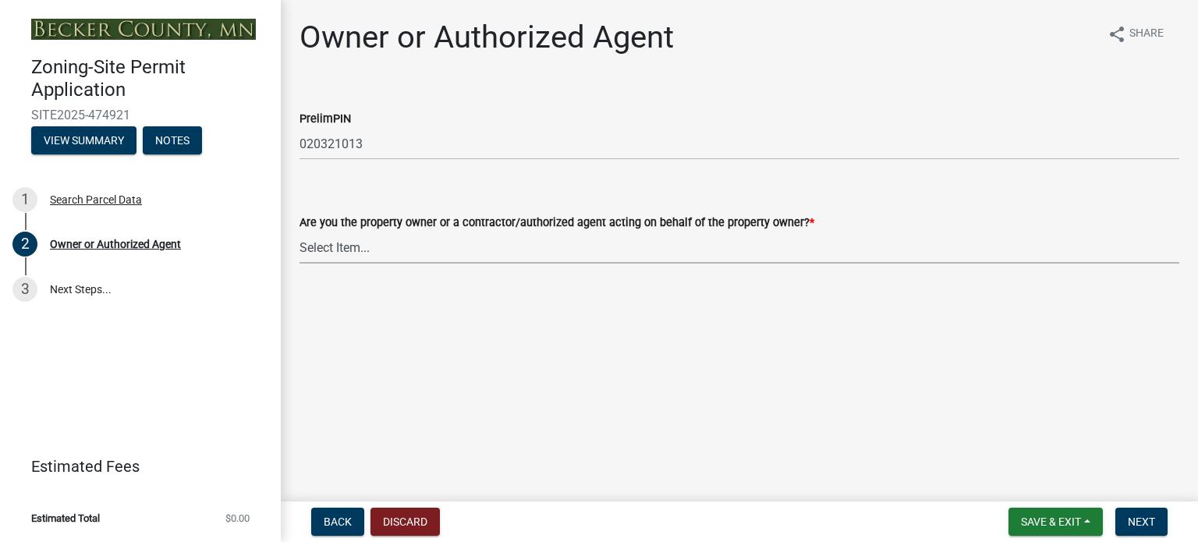
click at [330, 250] on select "Select Item... Property Owner Authorized Agent" at bounding box center [738, 248] width 879 height 32
click at [299, 232] on select "Select Item... Property Owner Authorized Agent" at bounding box center [738, 248] width 879 height 32
select select "3c674549-ed69-405f-b795-9fa3f7d47d9d"
click at [1145, 527] on span "Next" at bounding box center [1140, 521] width 27 height 12
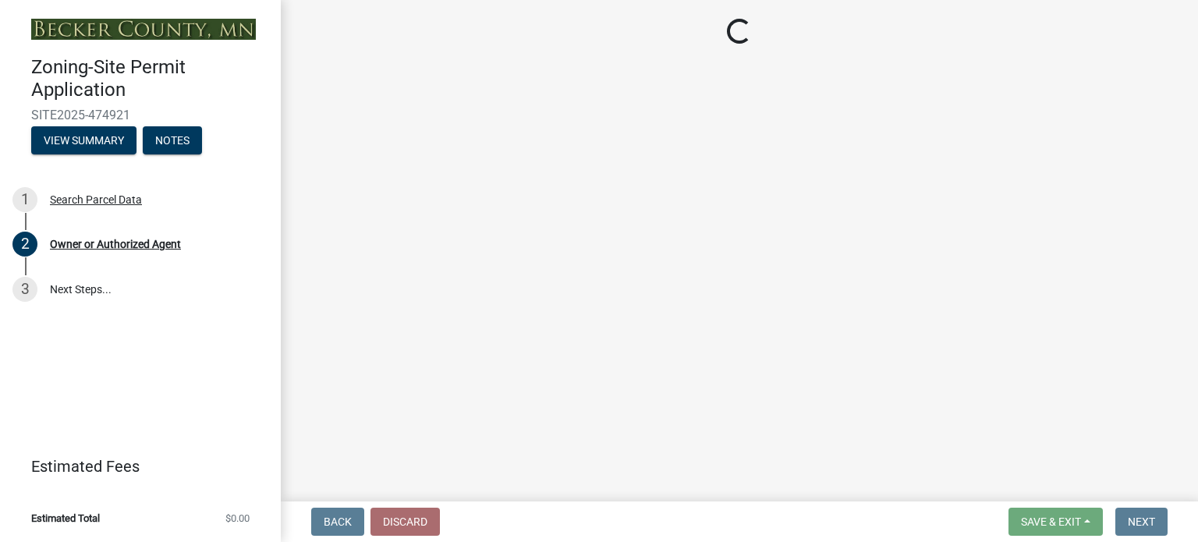
select select "85fc75ff-0121-4ad4-a39b-9ebe8e4a222b"
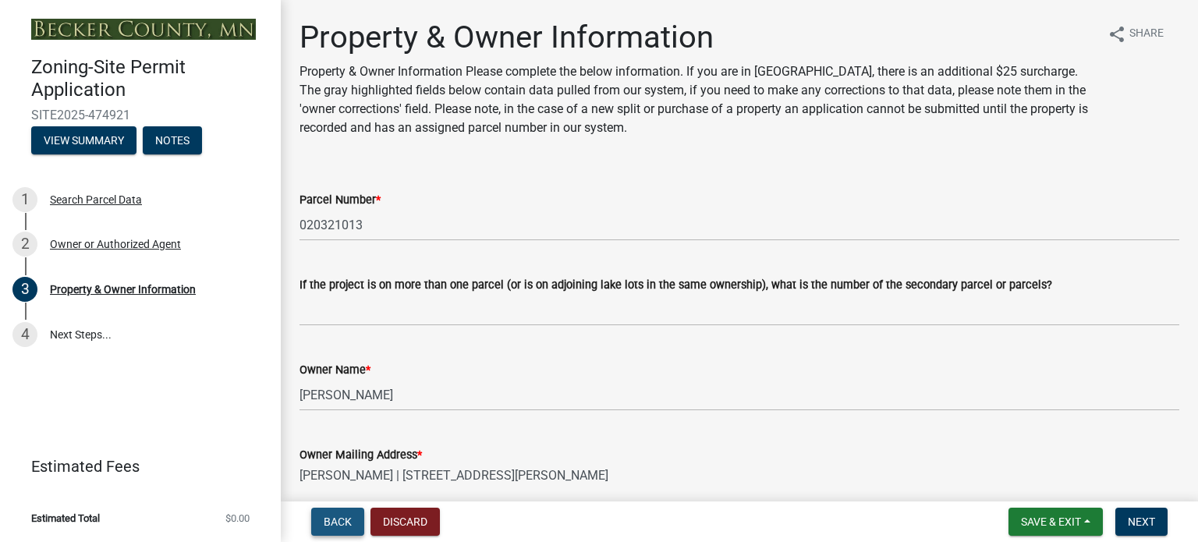
click at [328, 521] on span "Back" at bounding box center [338, 521] width 28 height 12
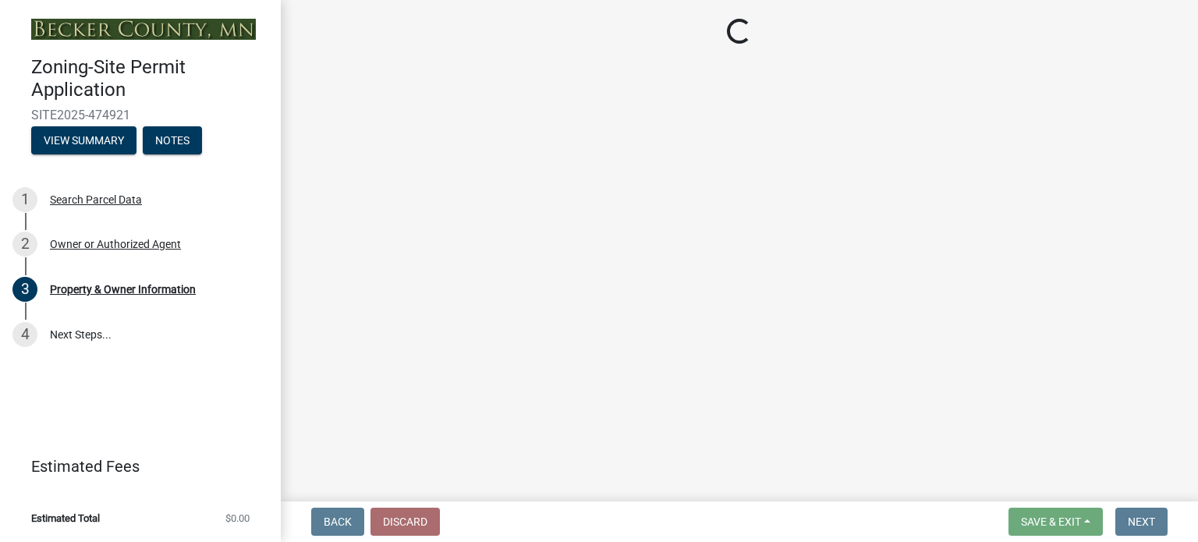
select select "3c674549-ed69-405f-b795-9fa3f7d47d9d"
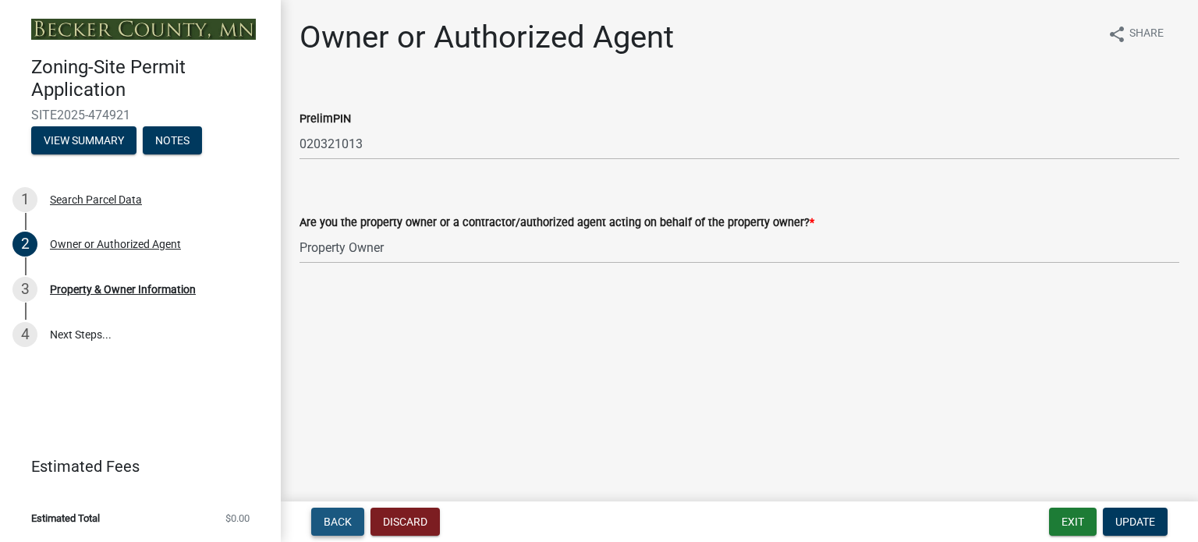
click at [328, 521] on span "Back" at bounding box center [338, 521] width 28 height 12
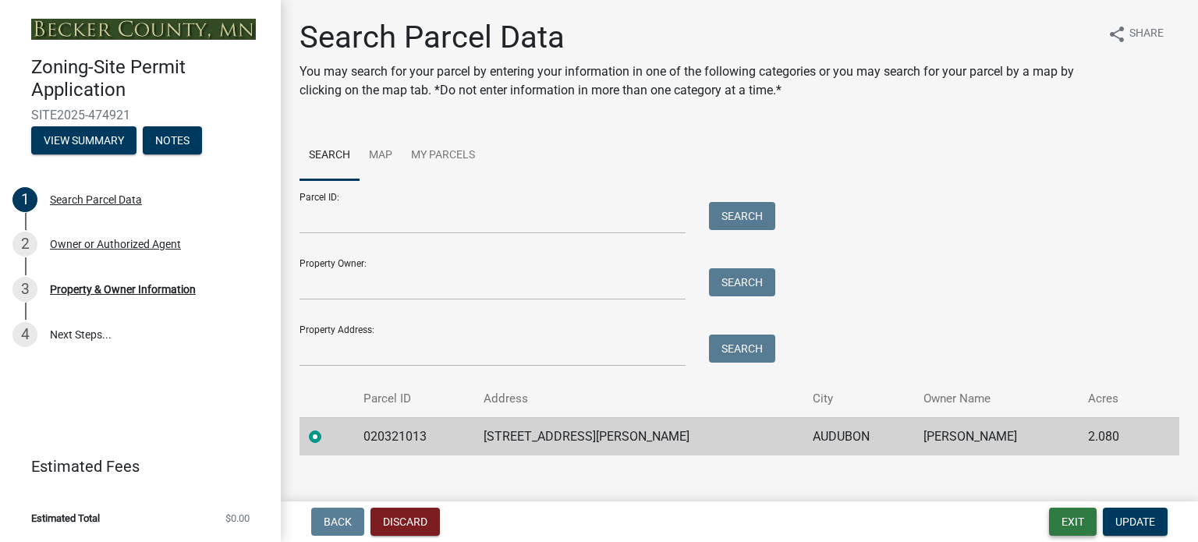
click at [1060, 527] on button "Exit" at bounding box center [1073, 522] width 48 height 28
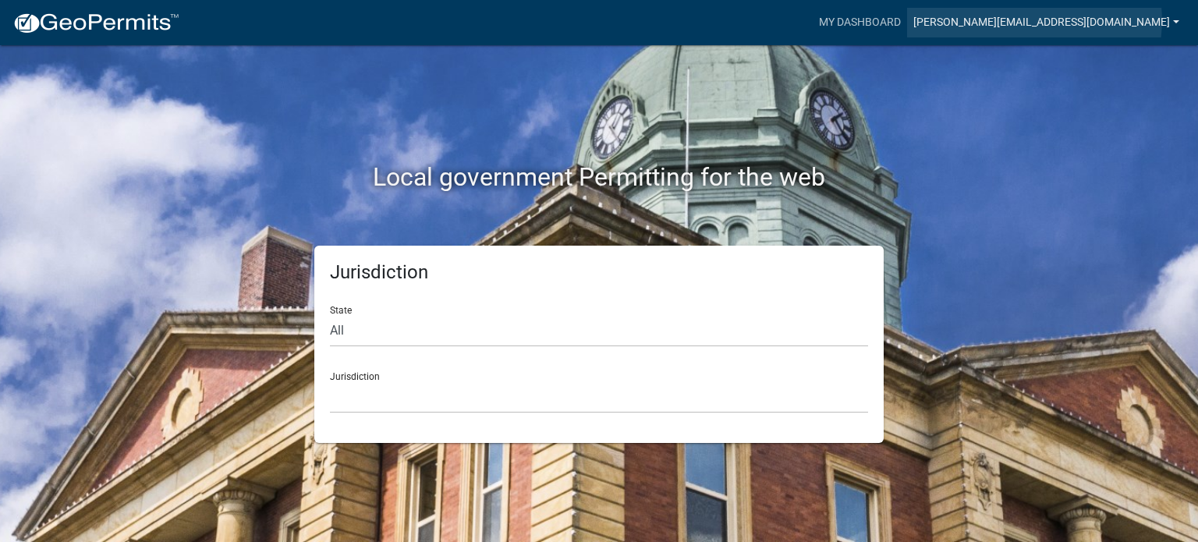
click at [1165, 20] on link "[PERSON_NAME][EMAIL_ADDRESS][DOMAIN_NAME]" at bounding box center [1046, 23] width 278 height 30
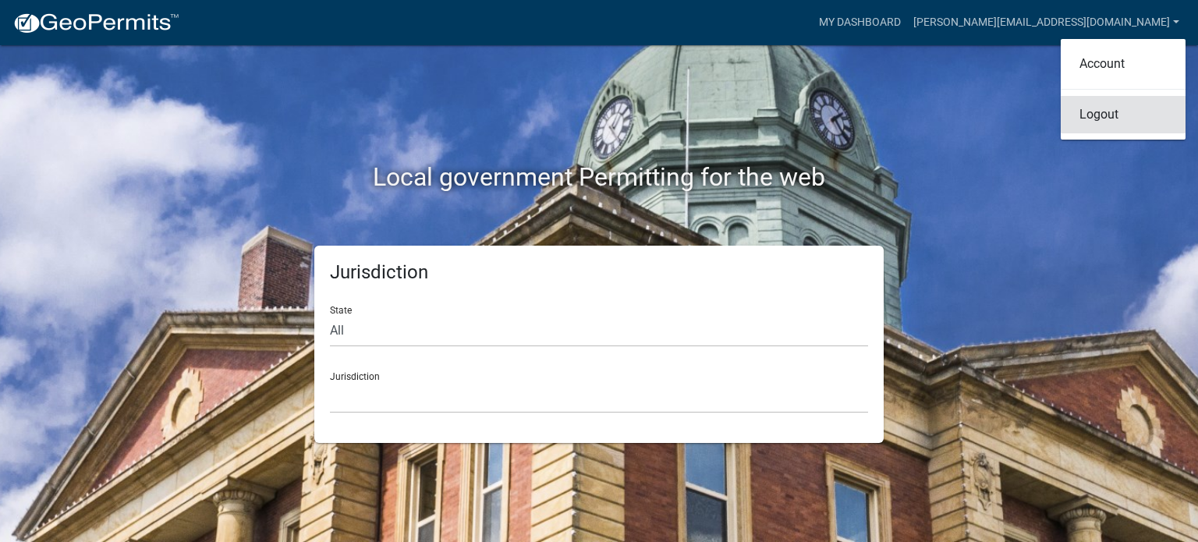
click at [1092, 119] on link "Logout" at bounding box center [1122, 114] width 125 height 37
